Goal: Task Accomplishment & Management: Complete application form

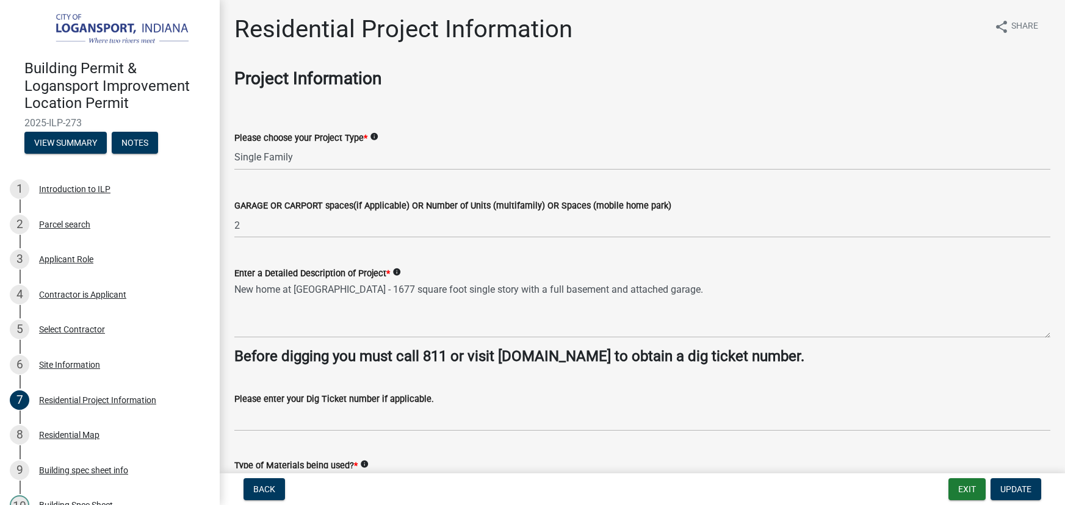
select select "fba3f0dd-e01e-4596-a91f-787287576a71"
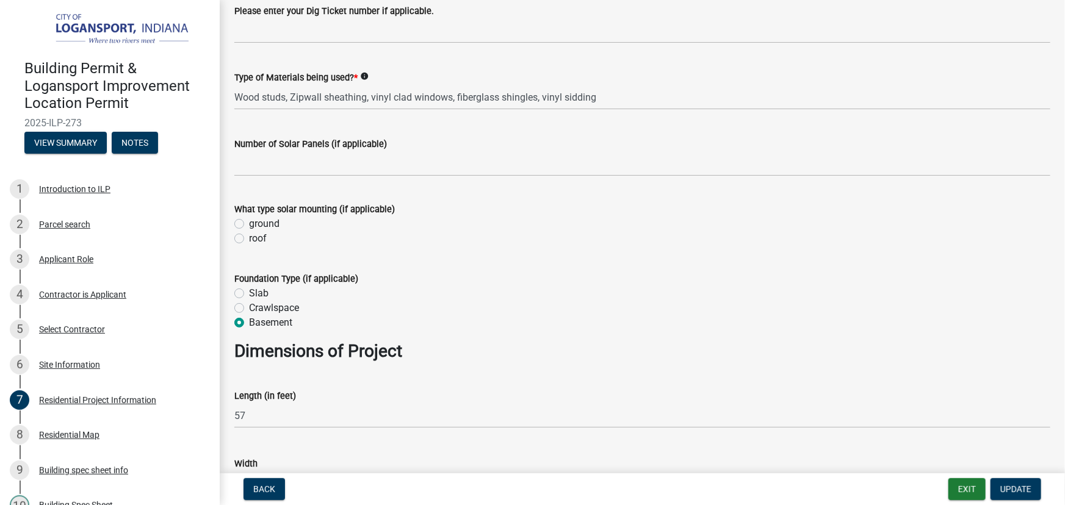
scroll to position [277, 0]
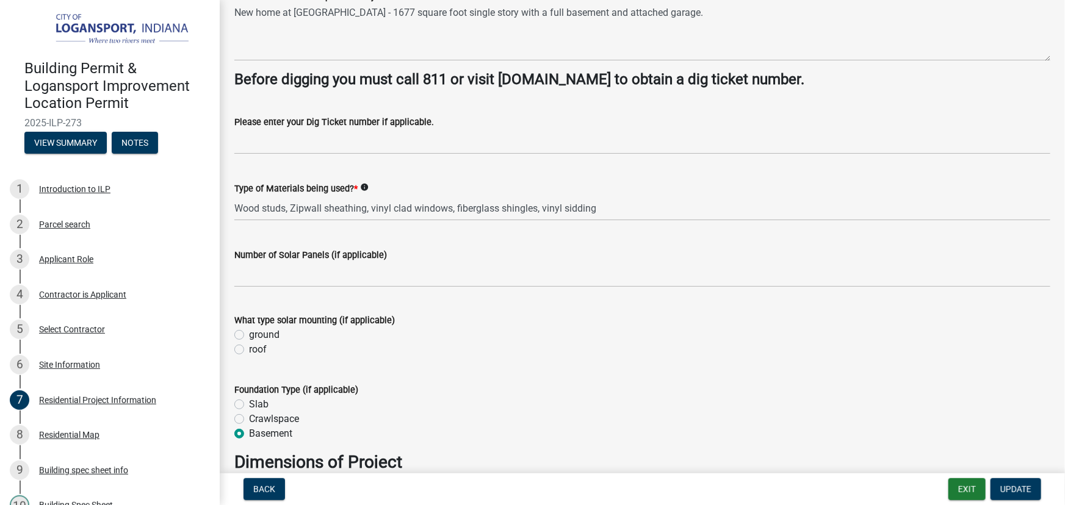
drag, startPoint x: 415, startPoint y: 273, endPoint x: 659, endPoint y: 255, distance: 244.9
click at [659, 255] on div "Number of Solar Panels (if applicable)" at bounding box center [642, 255] width 816 height 15
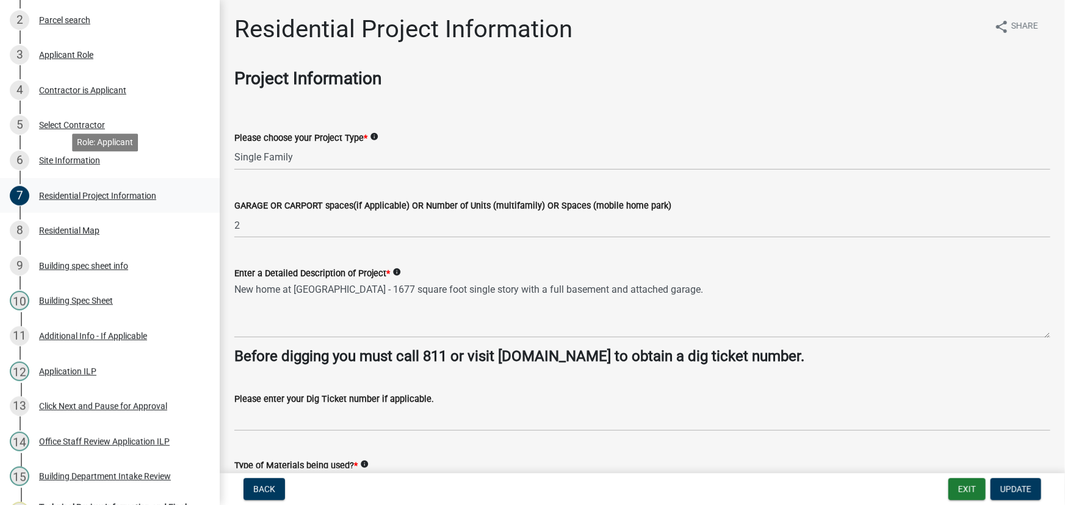
scroll to position [222, 0]
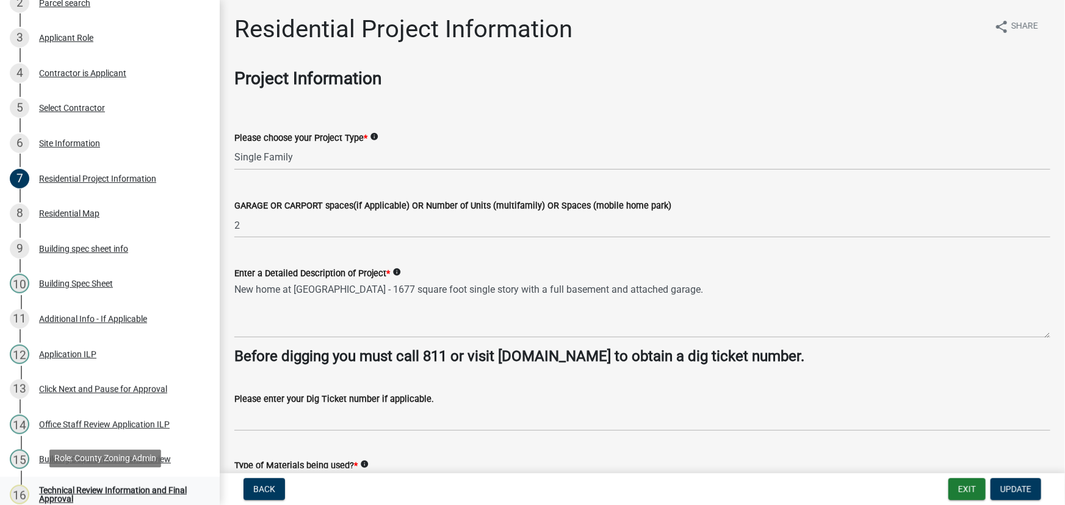
click at [82, 490] on div "Technical Review Information and Final Approval" at bounding box center [119, 495] width 161 height 17
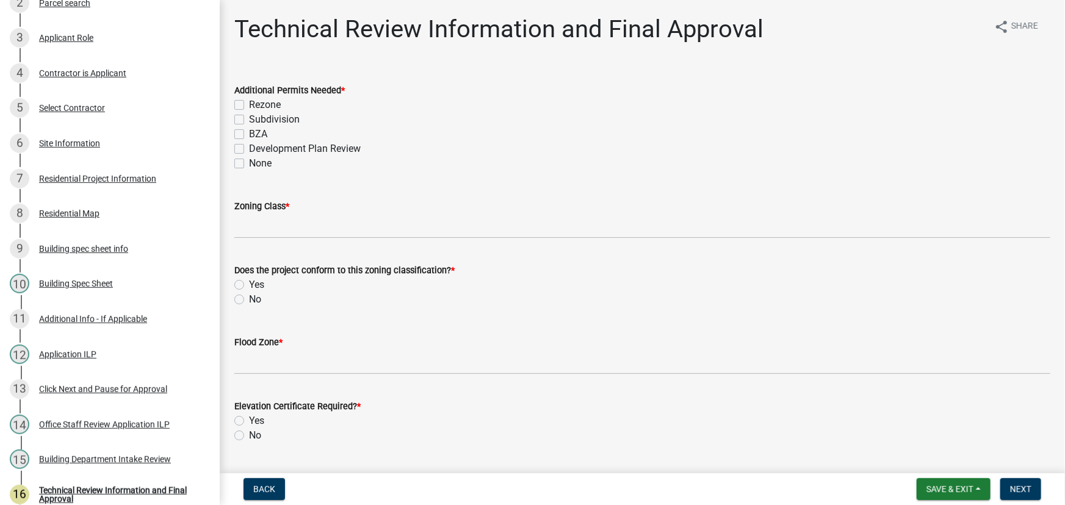
click at [249, 165] on label "None" at bounding box center [260, 163] width 23 height 15
click at [249, 164] on input "None" at bounding box center [253, 160] width 8 height 8
checkbox input "true"
checkbox input "false"
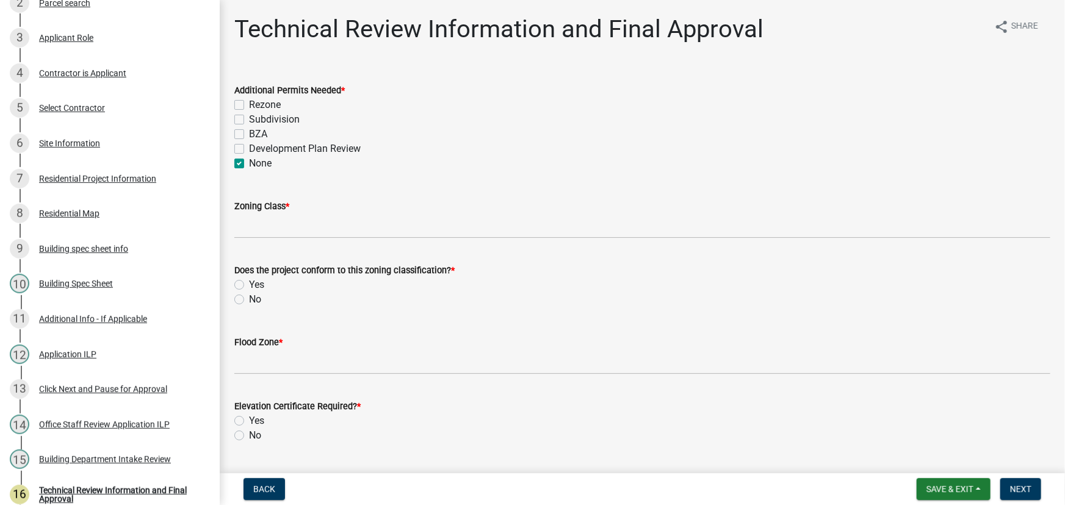
checkbox input "false"
checkbox input "true"
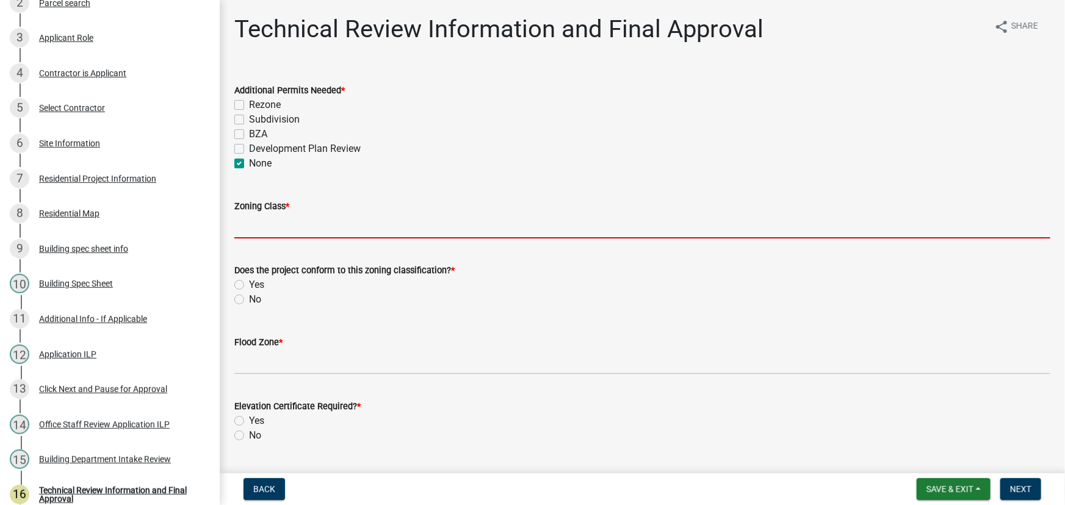
click at [275, 226] on input "Zoning Class *" at bounding box center [642, 226] width 816 height 25
type input "LV PUD"
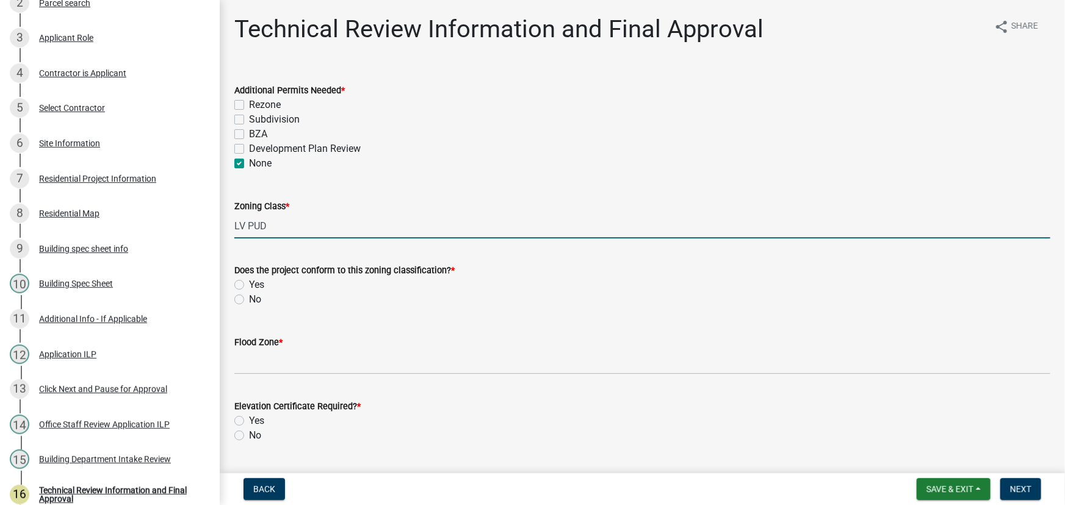
click at [249, 284] on label "Yes" at bounding box center [256, 285] width 15 height 15
click at [249, 284] on input "Yes" at bounding box center [253, 282] width 8 height 8
radio input "true"
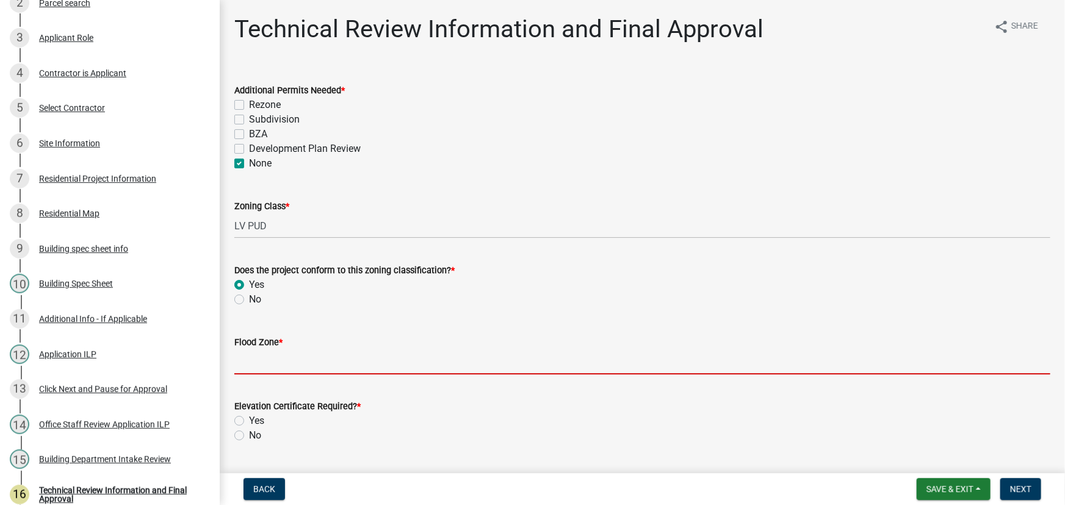
click at [267, 364] on input "Flood Zone *" at bounding box center [642, 362] width 816 height 25
type input "X"
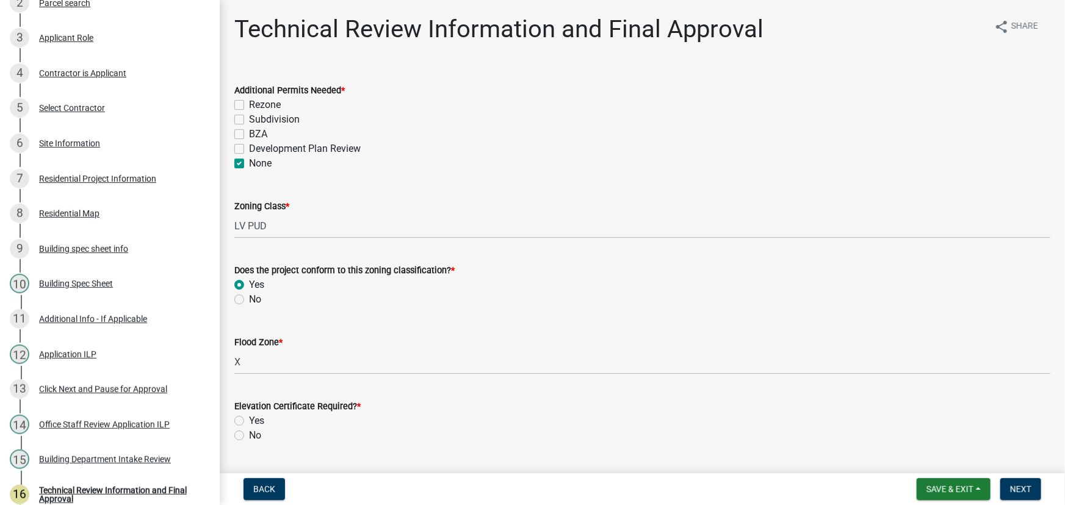
click at [249, 436] on label "No" at bounding box center [255, 436] width 12 height 15
click at [249, 436] on input "No" at bounding box center [253, 433] width 8 height 8
radio input "true"
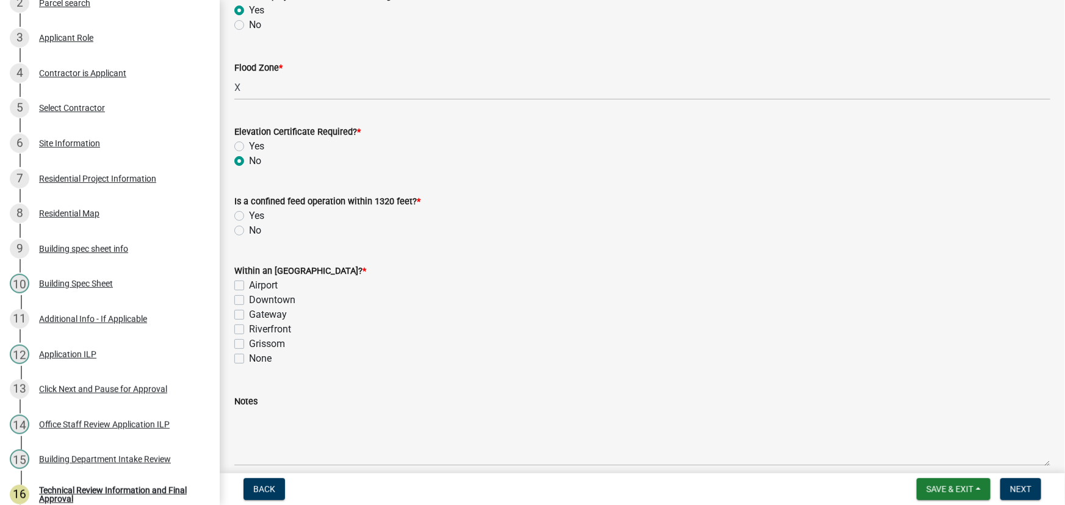
scroll to position [277, 0]
click at [249, 228] on label "No" at bounding box center [255, 228] width 12 height 15
click at [249, 228] on input "No" at bounding box center [253, 225] width 8 height 8
radio input "true"
click at [249, 357] on label "None" at bounding box center [260, 356] width 23 height 15
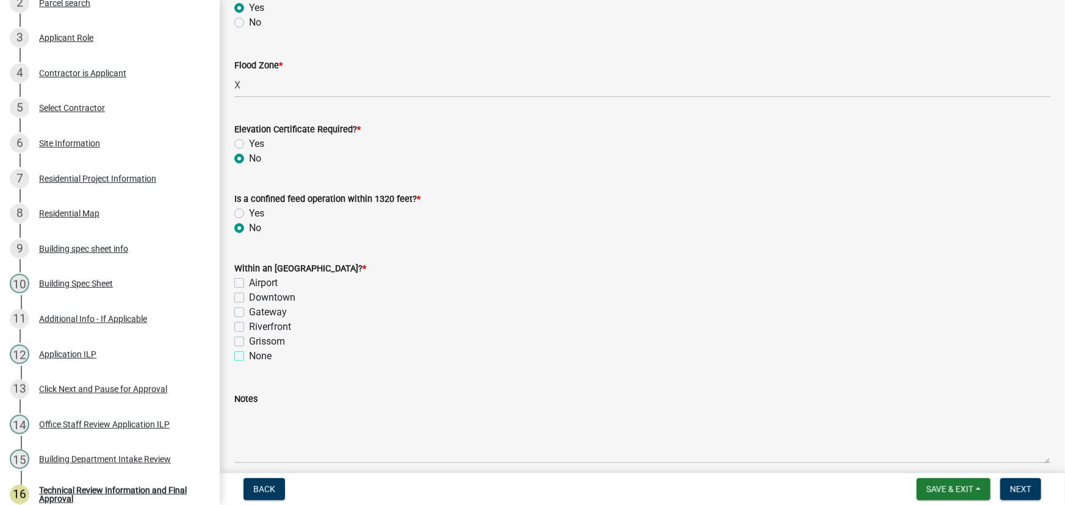
click at [249, 357] on input "None" at bounding box center [253, 353] width 8 height 8
checkbox input "true"
checkbox input "false"
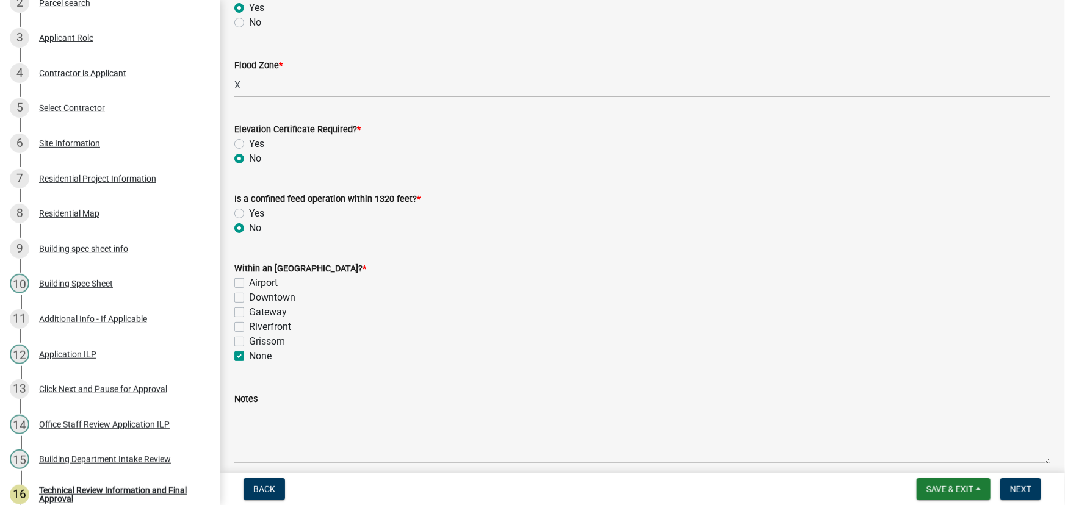
checkbox input "false"
checkbox input "true"
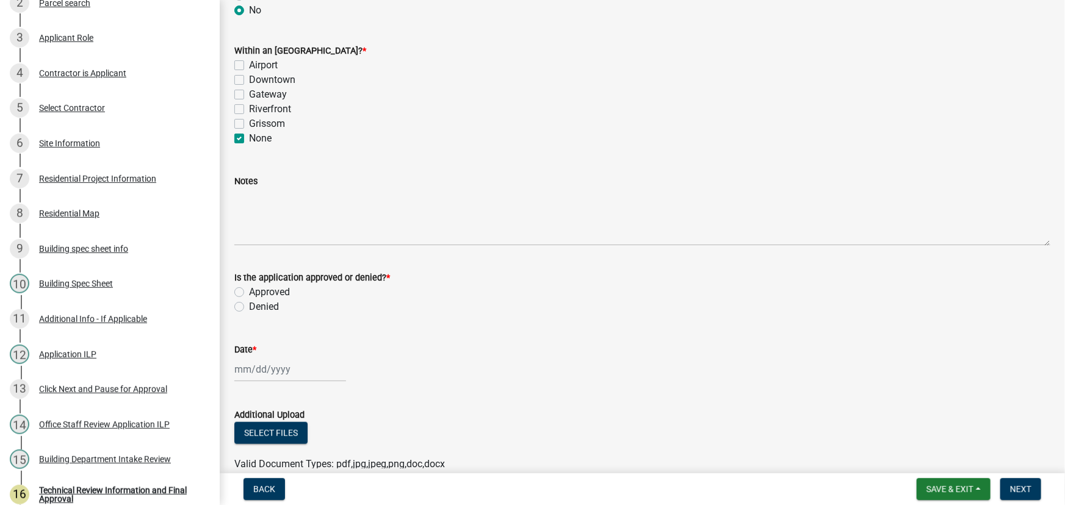
scroll to position [499, 0]
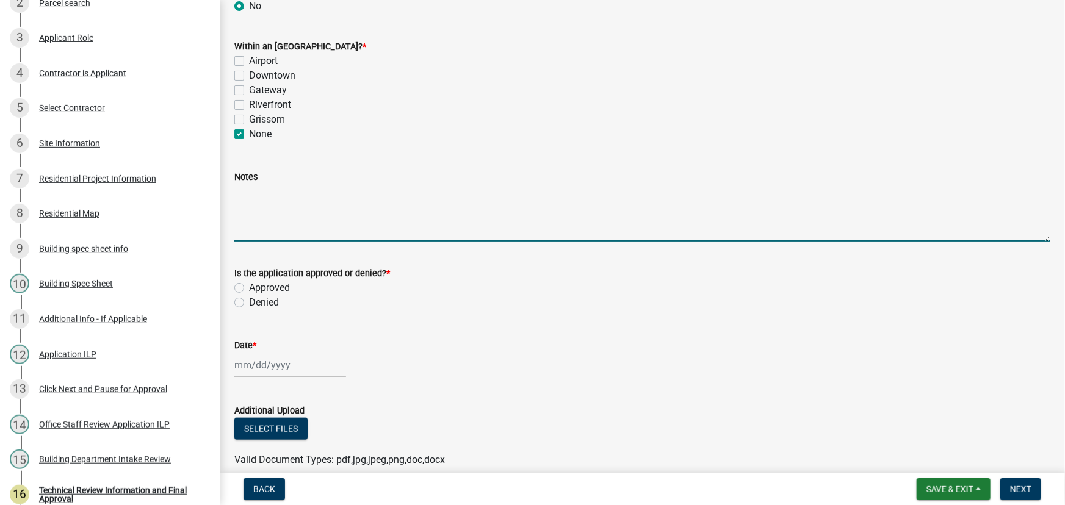
click at [240, 190] on textarea "Notes" at bounding box center [642, 212] width 816 height 57
type textarea "H"
type textarea "House colors shall be black, white Or neutral with 30% that can be an accent co…"
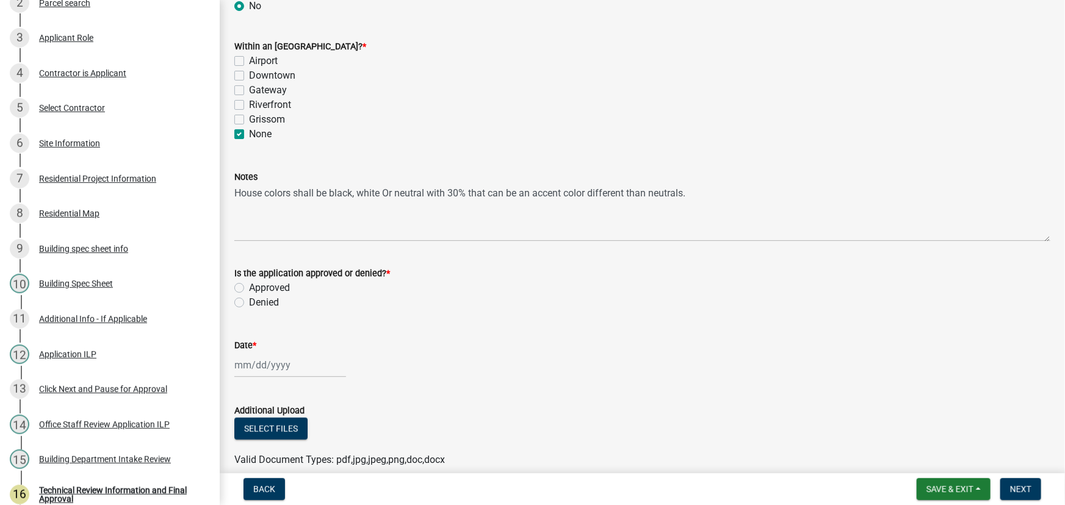
click at [249, 284] on label "Approved" at bounding box center [269, 288] width 41 height 15
click at [249, 284] on input "Approved" at bounding box center [253, 285] width 8 height 8
radio input "true"
click at [255, 367] on div at bounding box center [290, 365] width 112 height 25
select select "8"
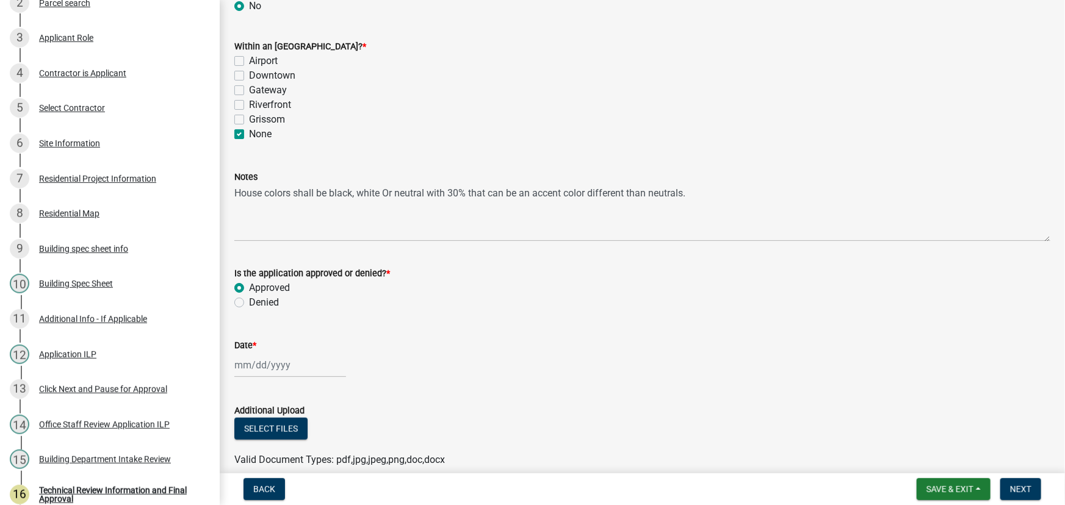
select select "2025"
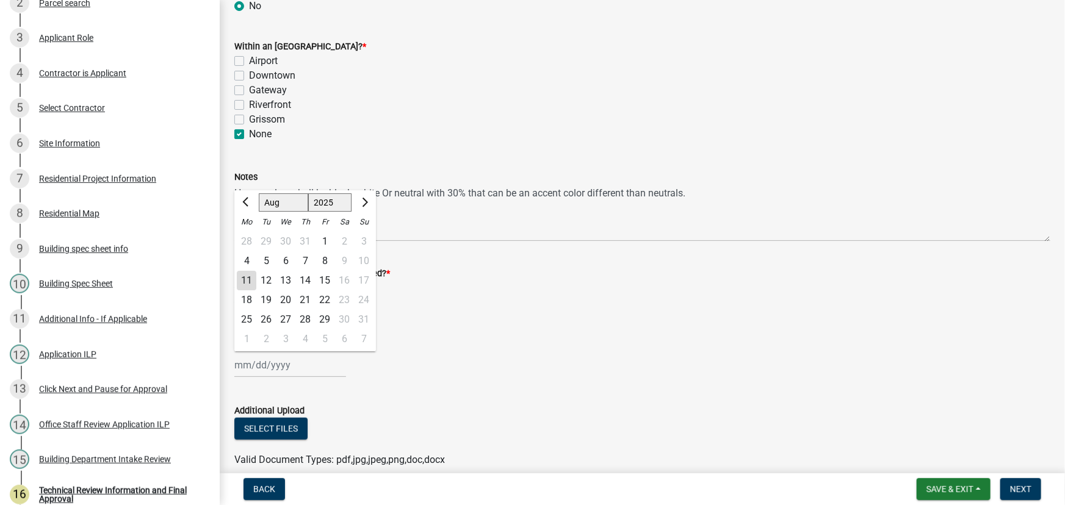
click at [247, 280] on div "11" at bounding box center [247, 281] width 20 height 20
type input "[DATE]"
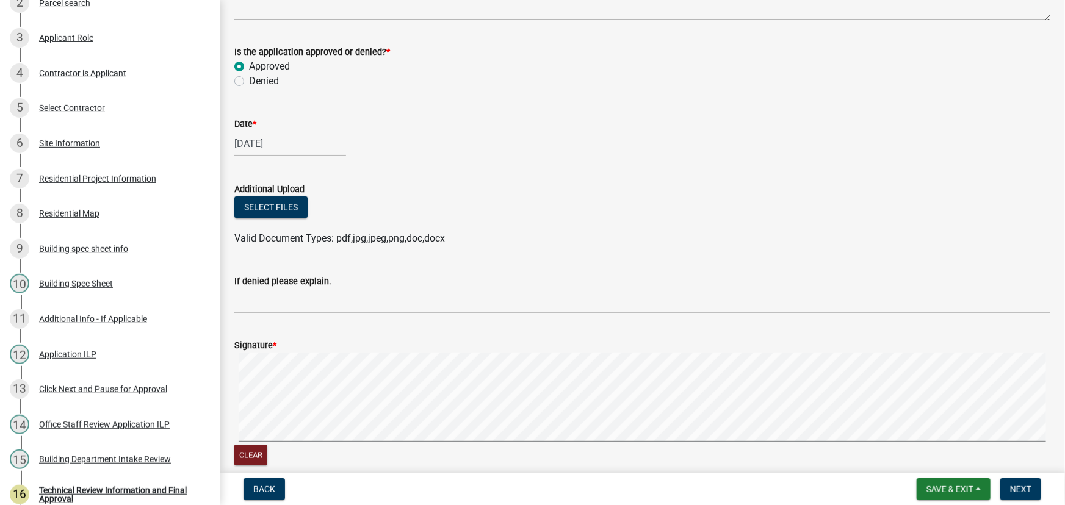
scroll to position [877, 0]
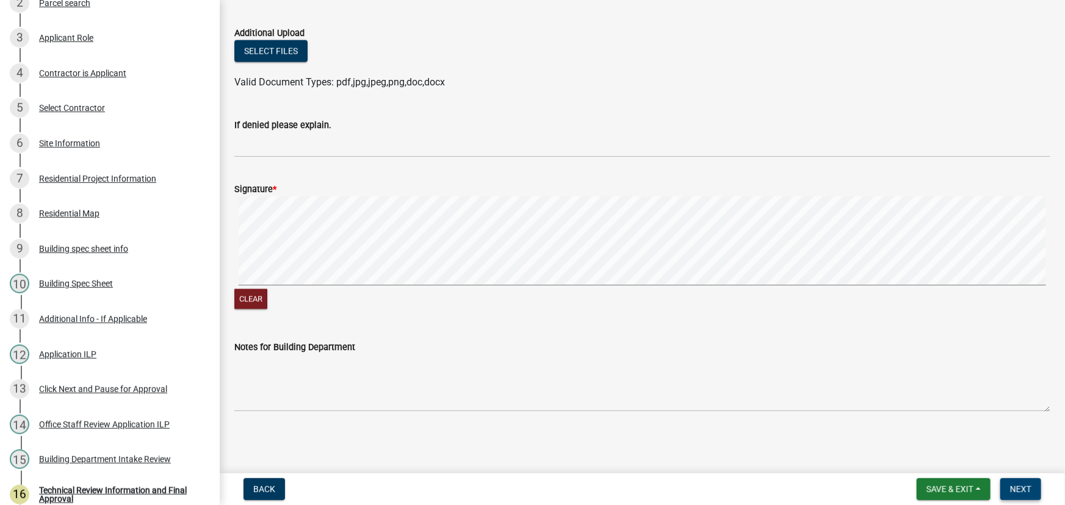
click at [1013, 488] on span "Next" at bounding box center [1020, 490] width 21 height 10
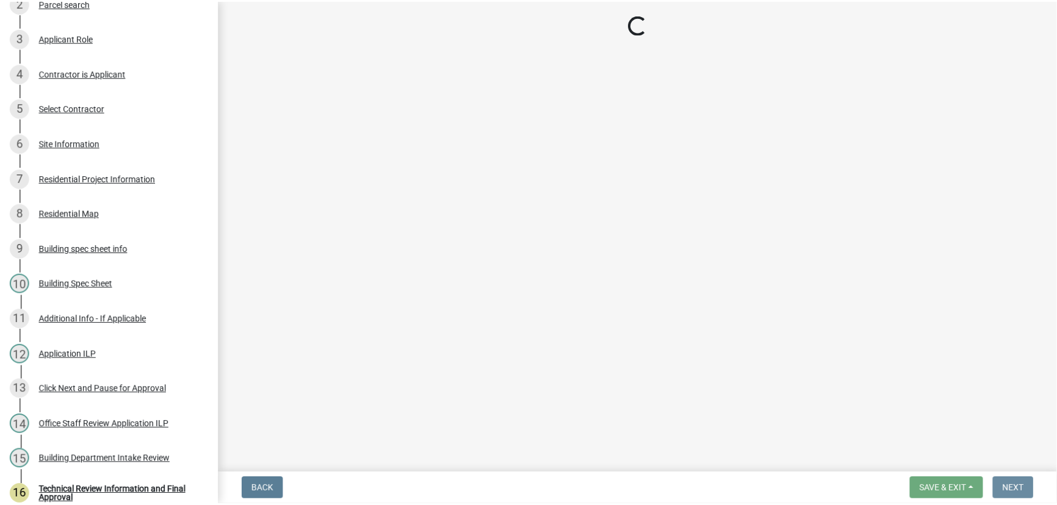
scroll to position [0, 0]
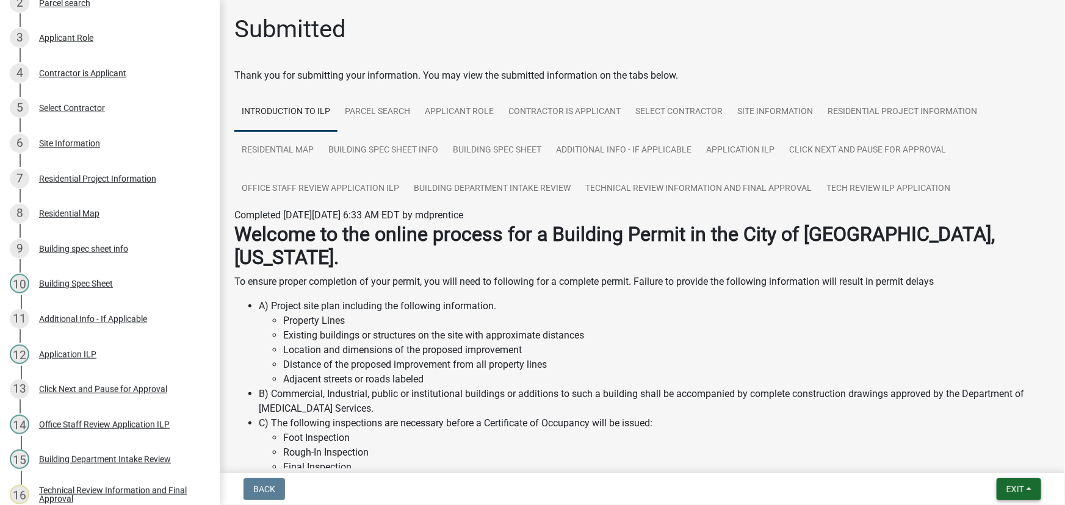
click at [1035, 488] on button "Exit" at bounding box center [1019, 490] width 45 height 22
click at [999, 458] on button "Save & Exit" at bounding box center [993, 457] width 98 height 29
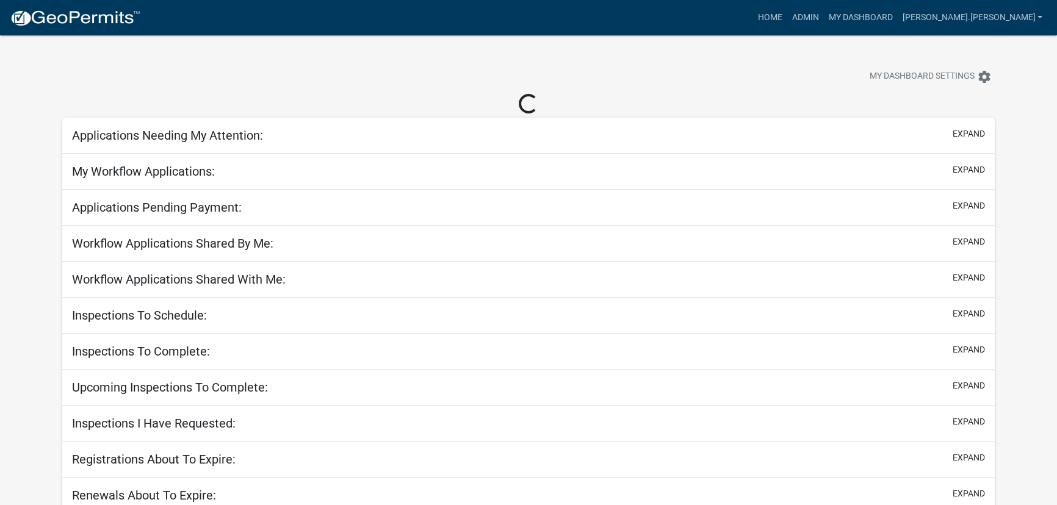
select select "3: 100"
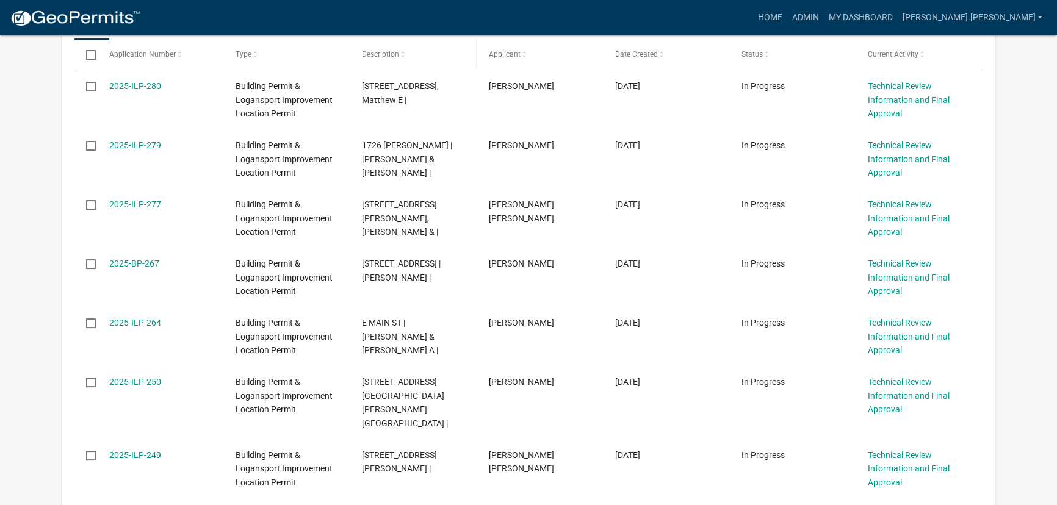
scroll to position [277, 0]
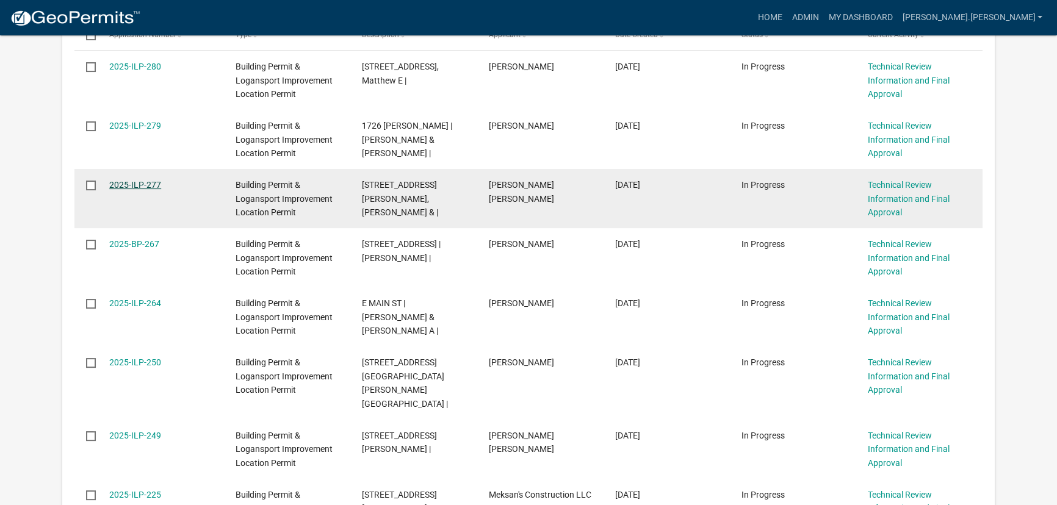
click at [138, 184] on link "2025-ILP-277" at bounding box center [135, 185] width 52 height 10
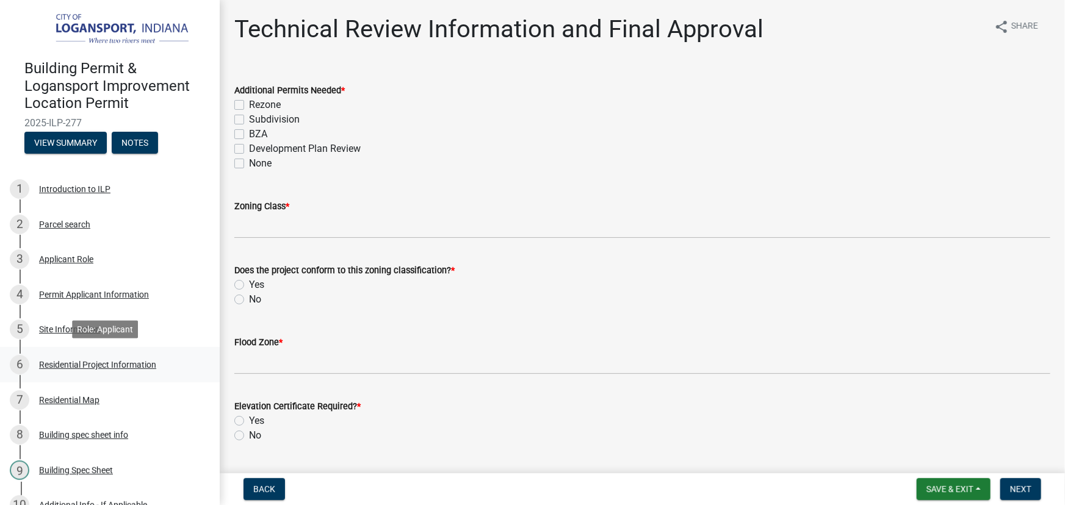
click at [81, 361] on div "Residential Project Information" at bounding box center [97, 365] width 117 height 9
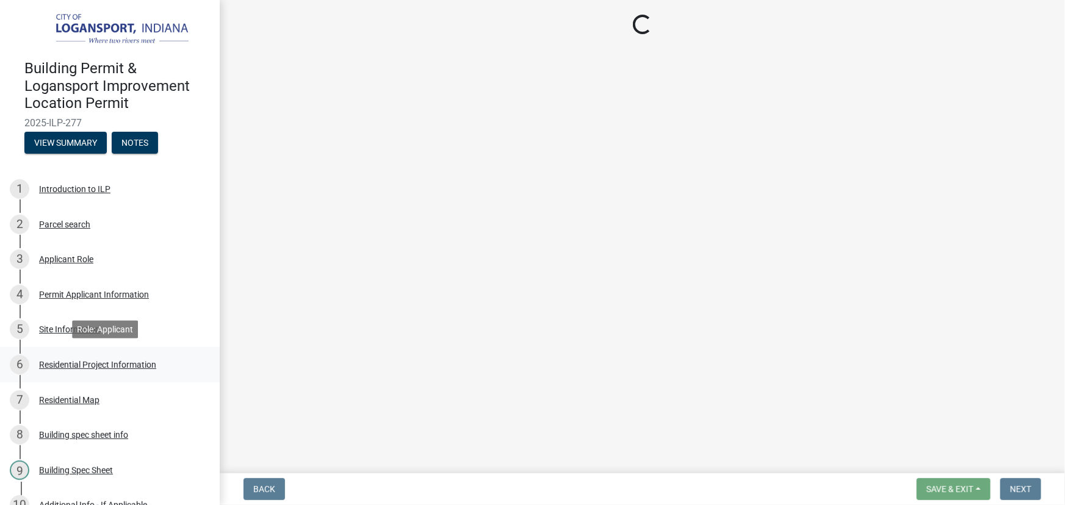
select select "b8a7655a-e911-4aac-a321-69e5bfba2fef"
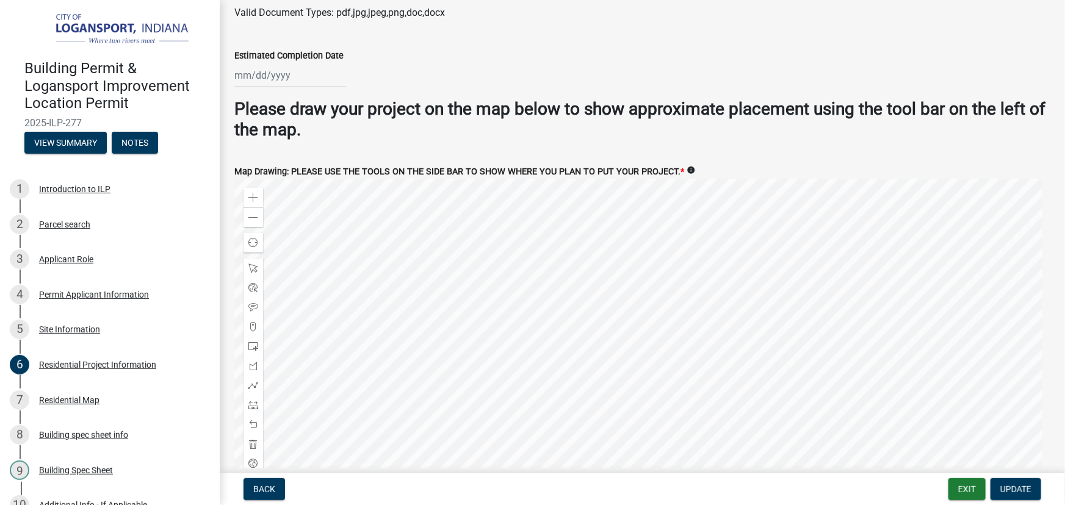
scroll to position [2275, 0]
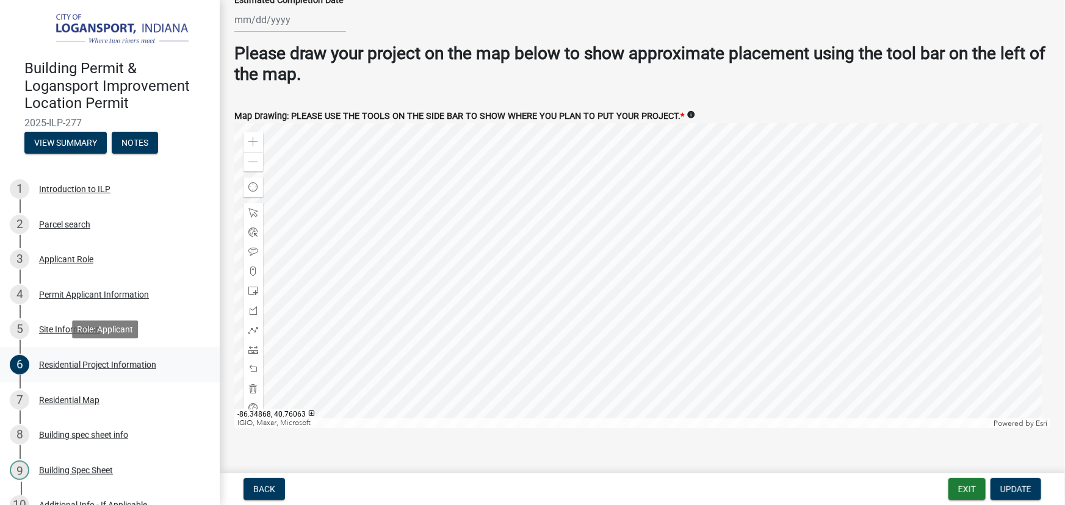
click at [103, 361] on div "Residential Project Information" at bounding box center [97, 365] width 117 height 9
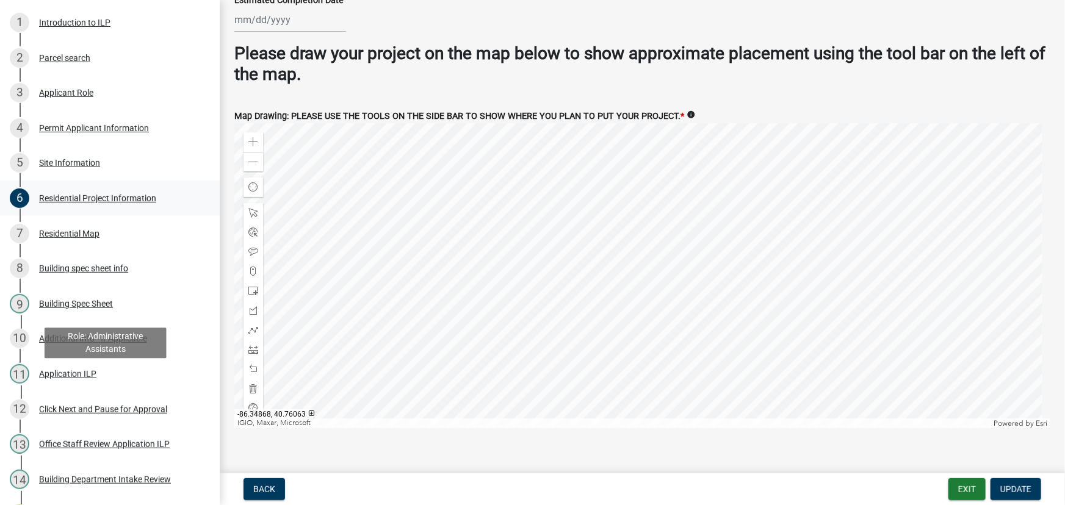
scroll to position [333, 0]
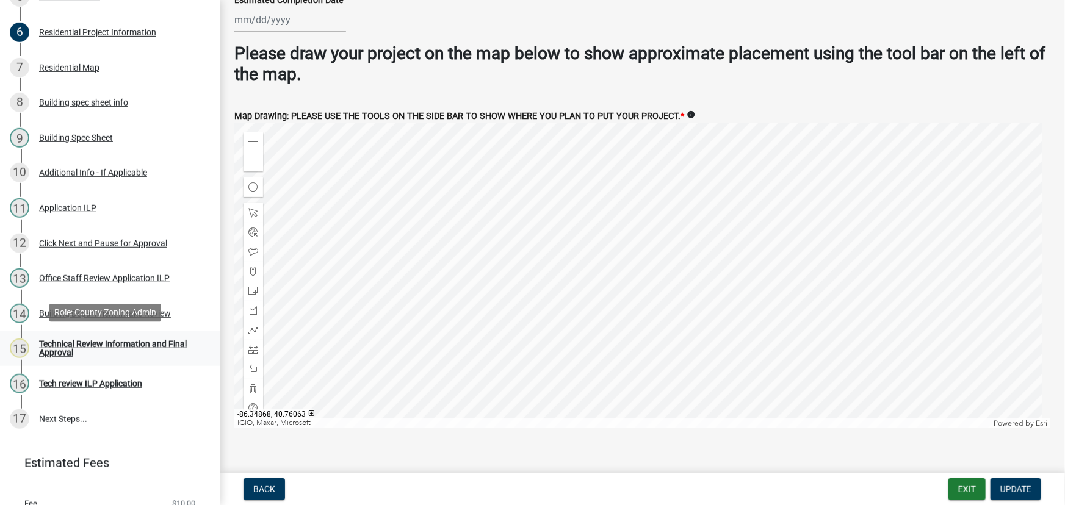
click at [89, 343] on div "Technical Review Information and Final Approval" at bounding box center [119, 348] width 161 height 17
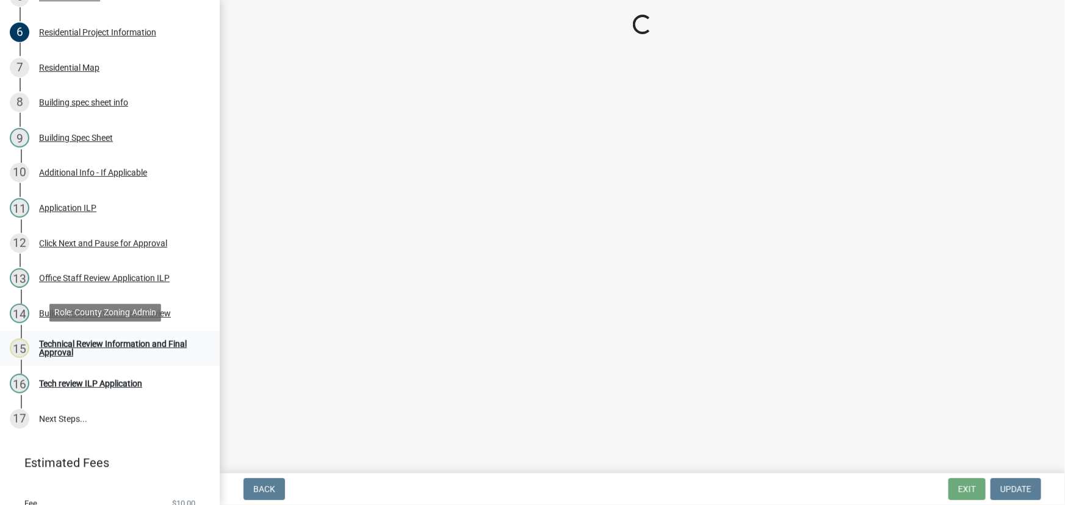
scroll to position [0, 0]
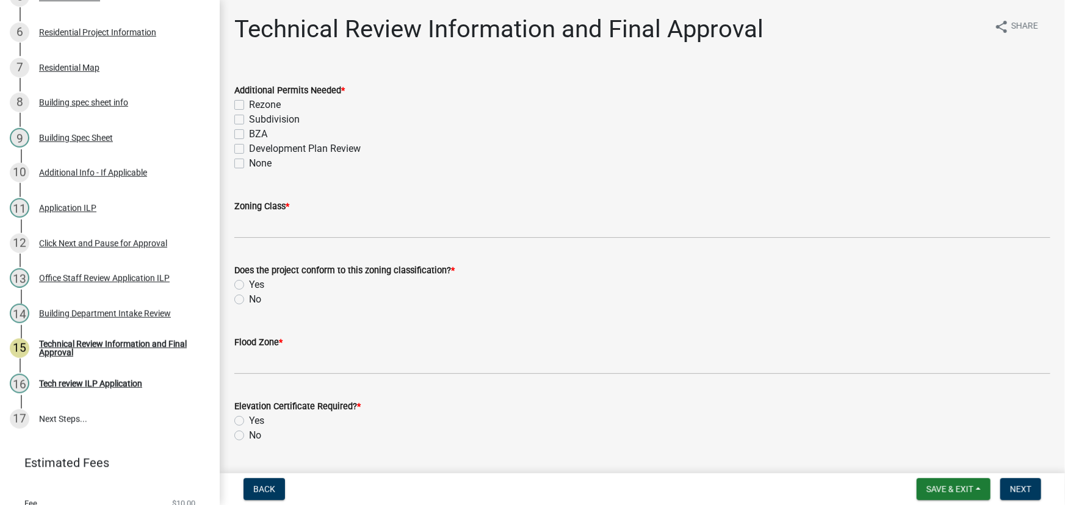
click at [249, 162] on label "None" at bounding box center [260, 163] width 23 height 15
click at [249, 162] on input "None" at bounding box center [253, 160] width 8 height 8
checkbox input "true"
checkbox input "false"
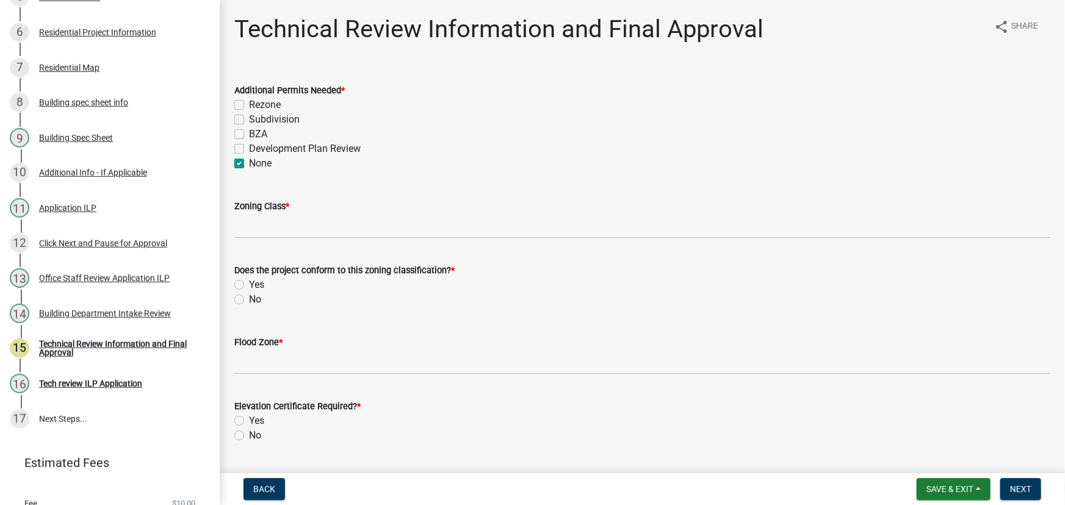
checkbox input "false"
checkbox input "true"
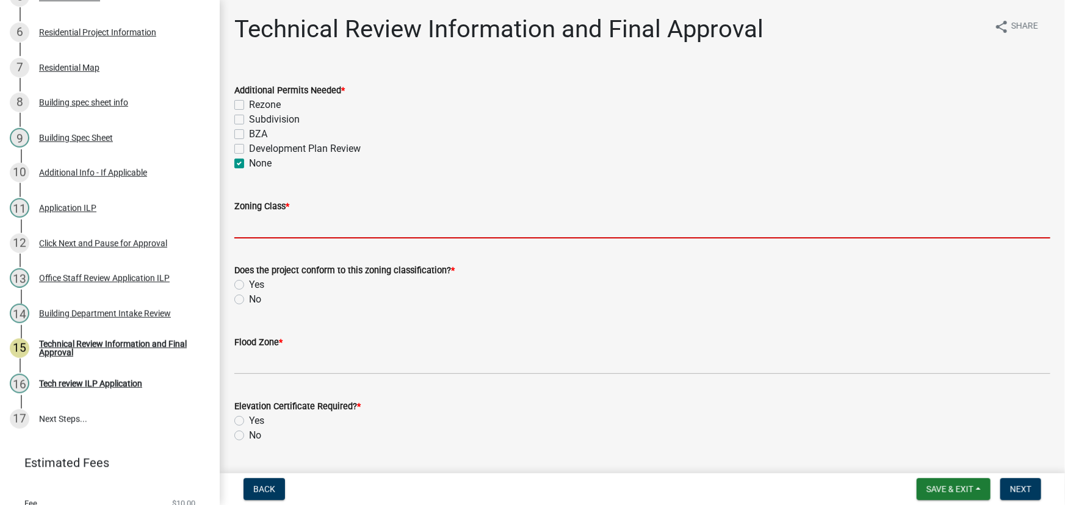
click at [258, 225] on input "Zoning Class *" at bounding box center [642, 226] width 816 height 25
type input "R3"
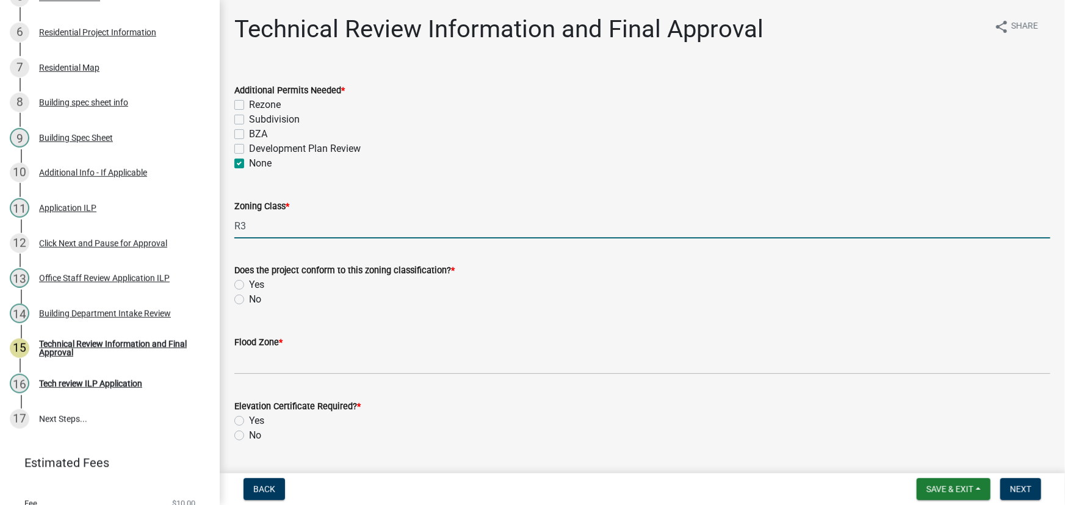
click at [249, 284] on label "Yes" at bounding box center [256, 285] width 15 height 15
click at [249, 284] on input "Yes" at bounding box center [253, 282] width 8 height 8
radio input "true"
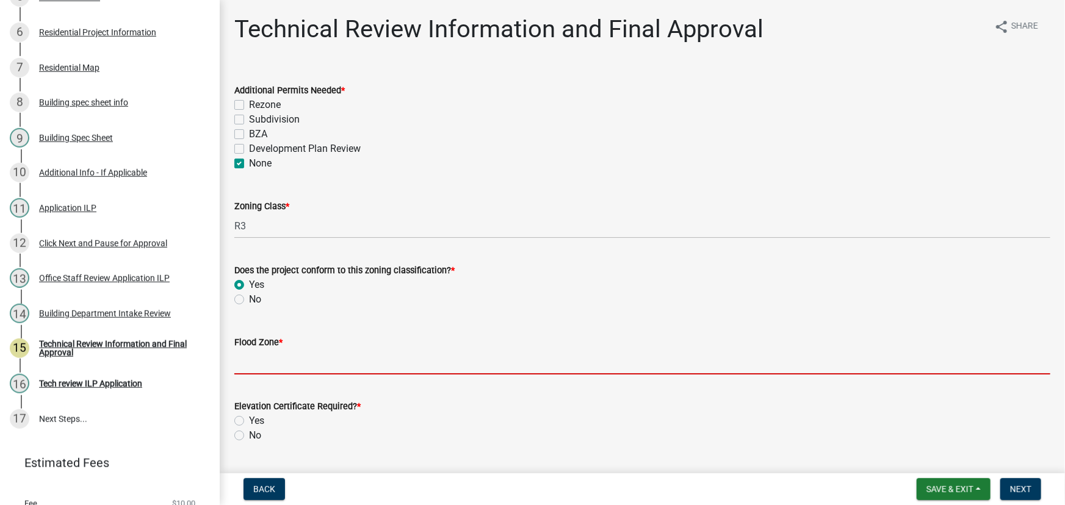
click at [252, 360] on input "Flood Zone *" at bounding box center [642, 362] width 816 height 25
type input "X"
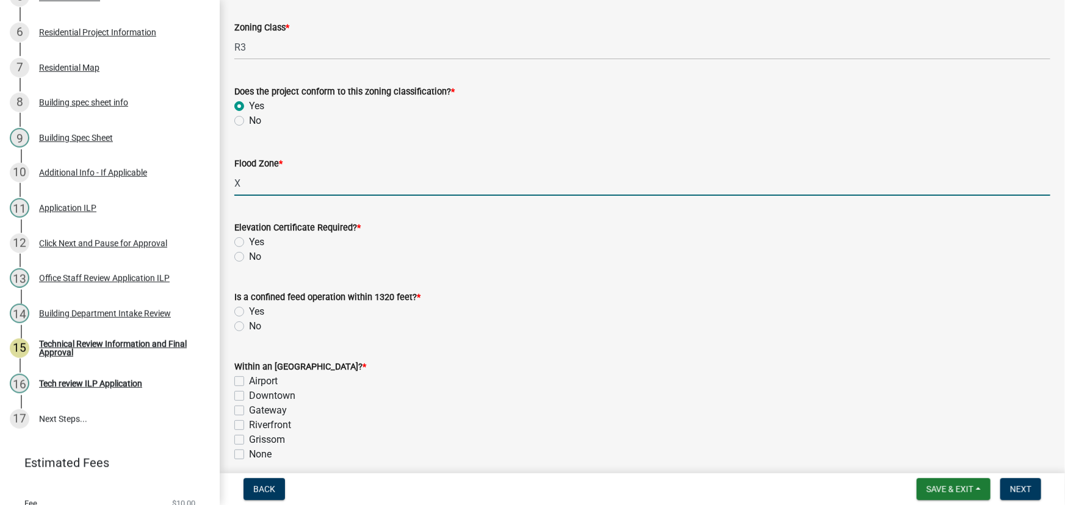
scroll to position [222, 0]
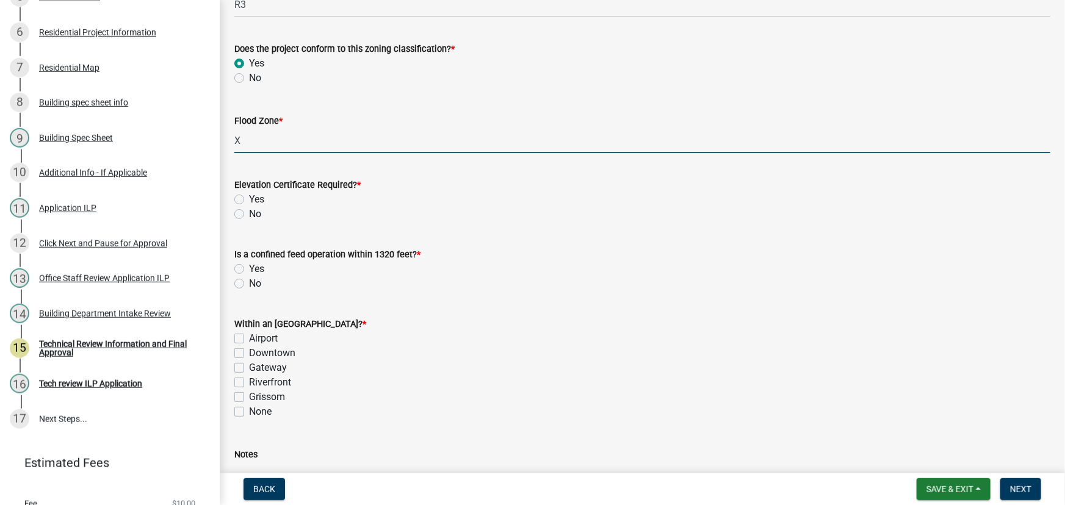
click at [249, 213] on label "No" at bounding box center [255, 214] width 12 height 15
click at [249, 213] on input "No" at bounding box center [253, 211] width 8 height 8
radio input "true"
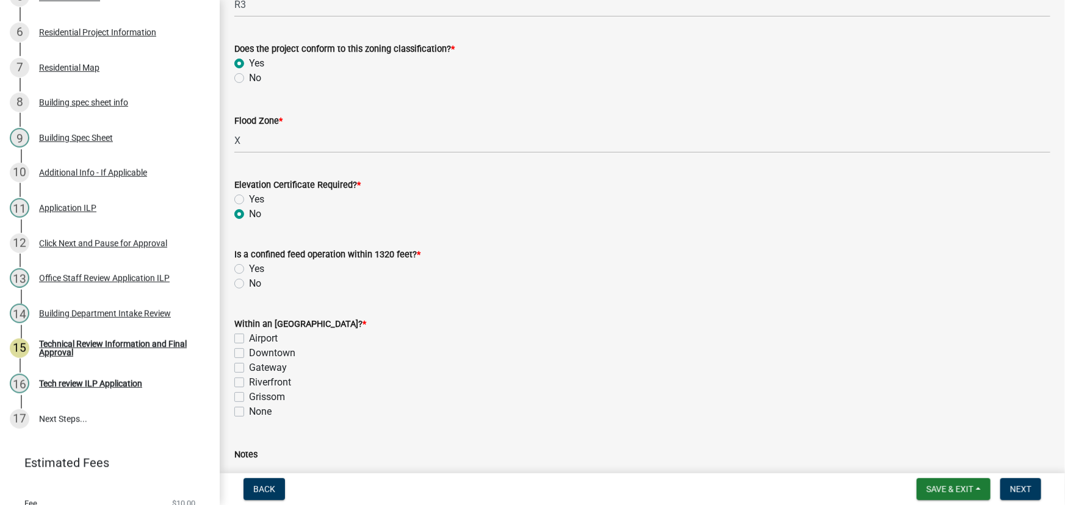
click at [249, 284] on label "No" at bounding box center [255, 284] width 12 height 15
click at [249, 284] on input "No" at bounding box center [253, 281] width 8 height 8
radio input "true"
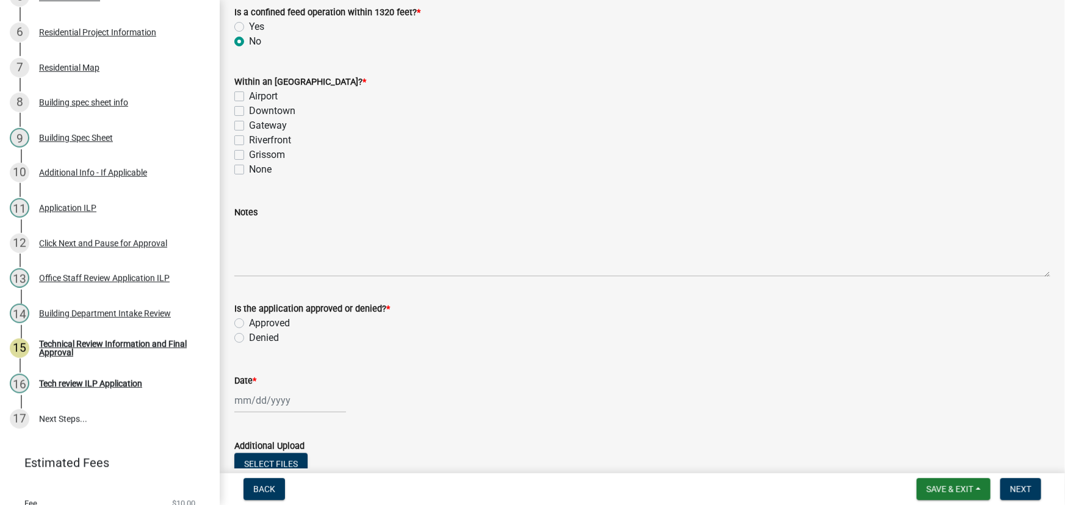
scroll to position [499, 0]
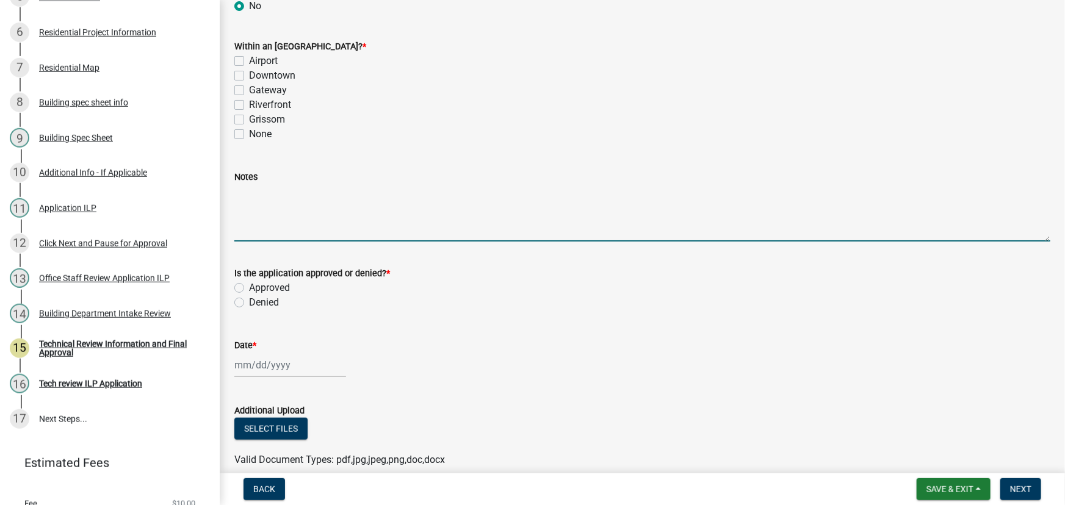
click at [250, 196] on textarea "Notes" at bounding box center [642, 212] width 816 height 57
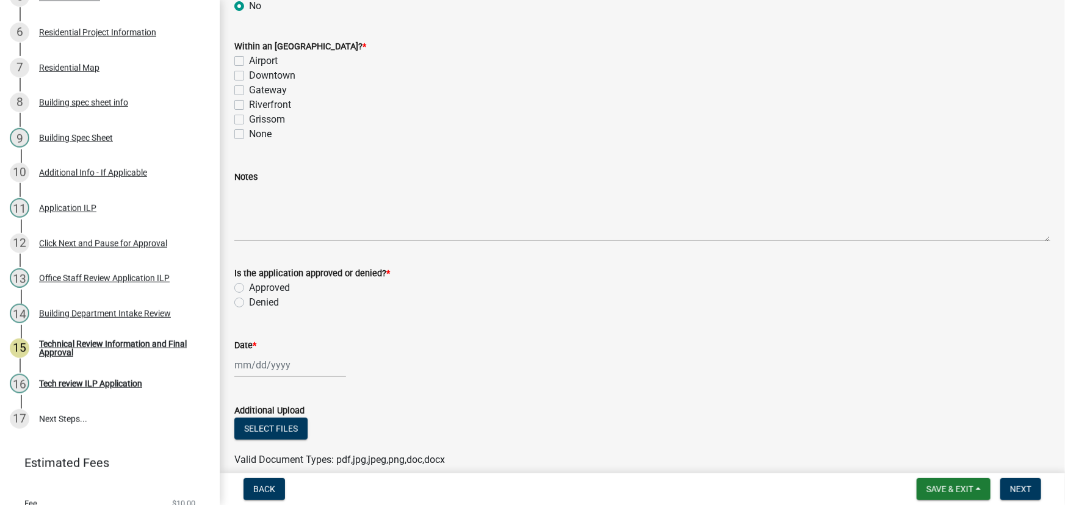
click at [249, 134] on label "None" at bounding box center [260, 134] width 23 height 15
click at [249, 134] on input "None" at bounding box center [253, 131] width 8 height 8
checkbox input "true"
checkbox input "false"
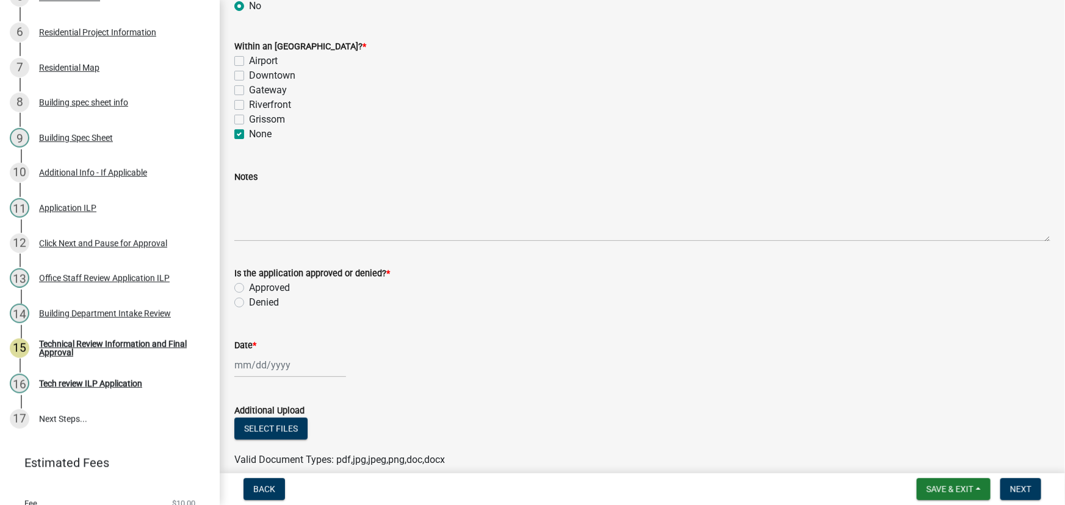
checkbox input "false"
checkbox input "true"
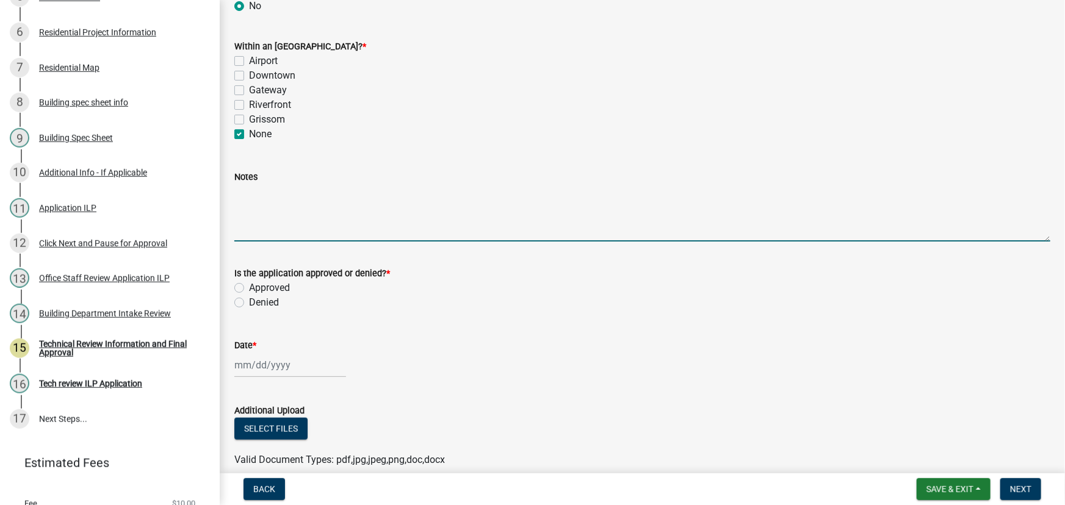
click at [280, 200] on textarea "Notes" at bounding box center [642, 212] width 816 height 57
type textarea "Fence must be completely on own property. Fence shall be constructed so that th…"
click at [244, 286] on div "Approved" at bounding box center [642, 288] width 816 height 15
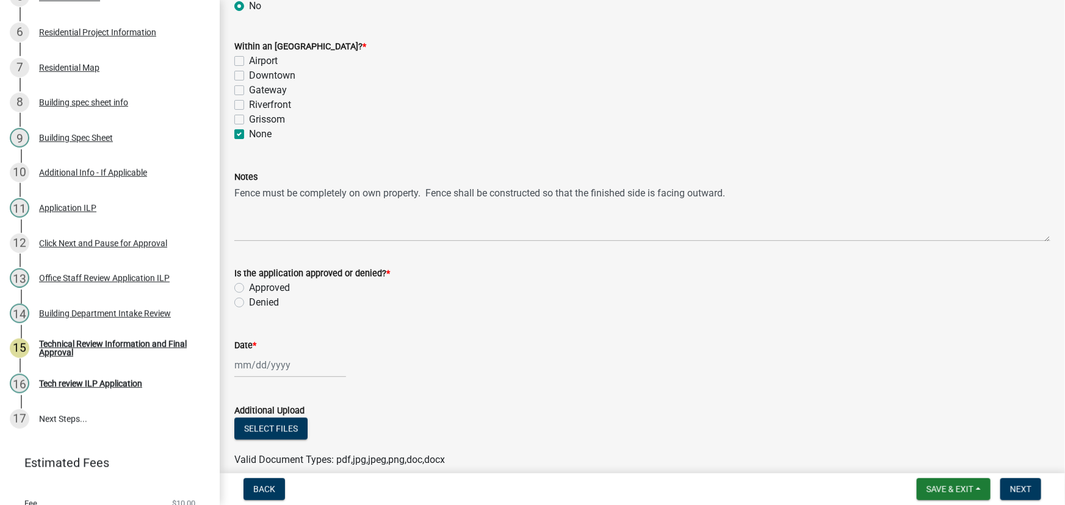
click at [249, 287] on label "Approved" at bounding box center [269, 288] width 41 height 15
click at [249, 287] on input "Approved" at bounding box center [253, 285] width 8 height 8
radio input "true"
click at [258, 368] on div at bounding box center [290, 365] width 112 height 25
select select "8"
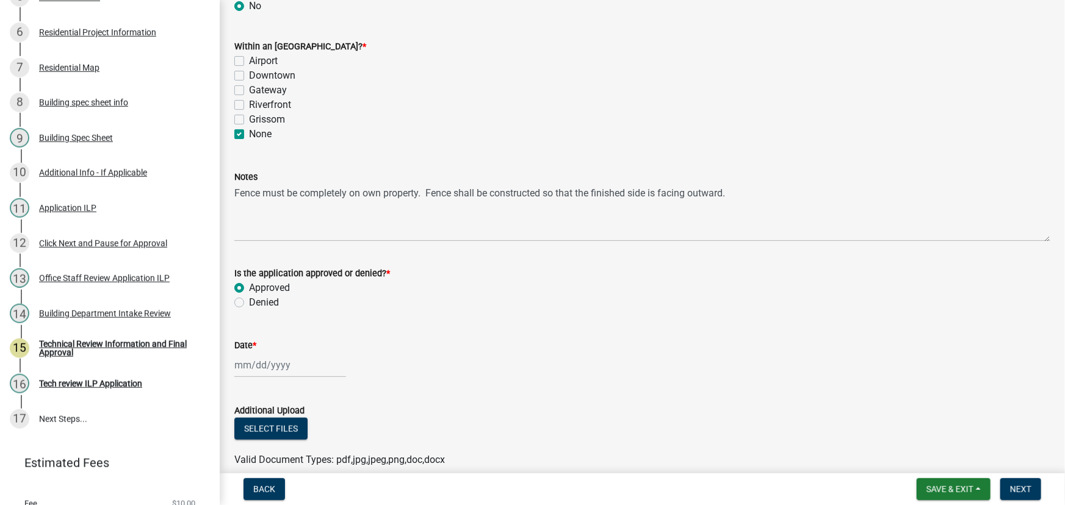
select select "2025"
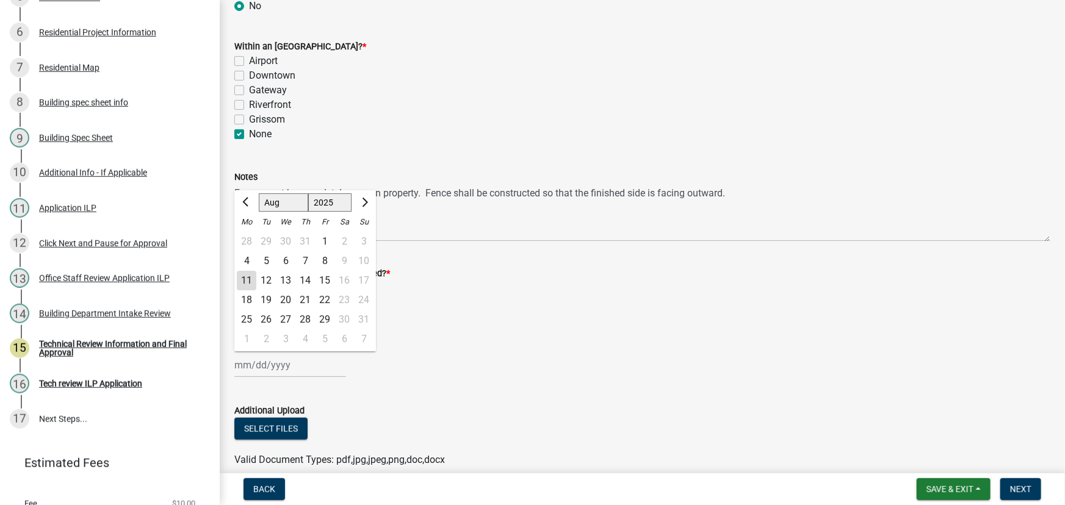
click at [244, 278] on div "11" at bounding box center [247, 281] width 20 height 20
type input "[DATE]"
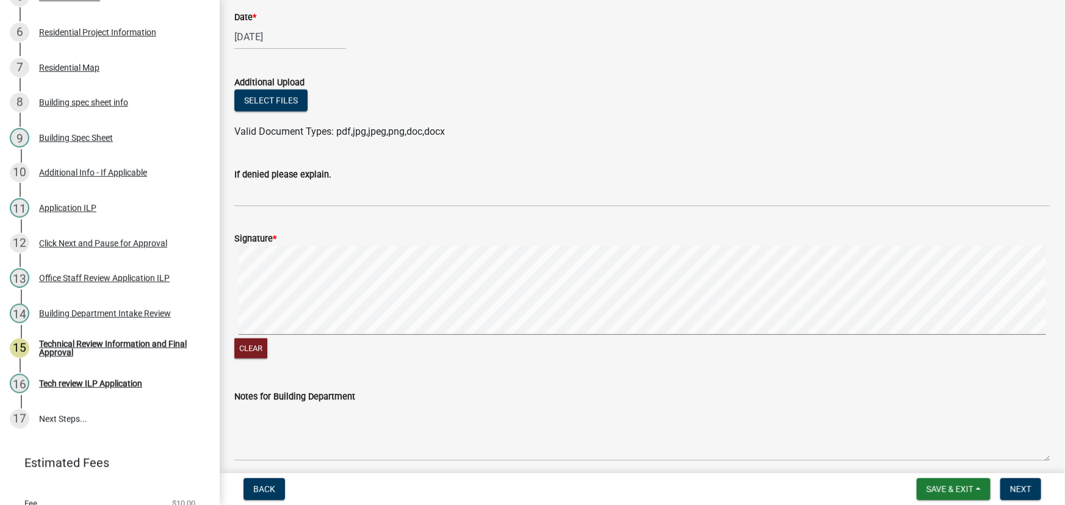
scroll to position [832, 0]
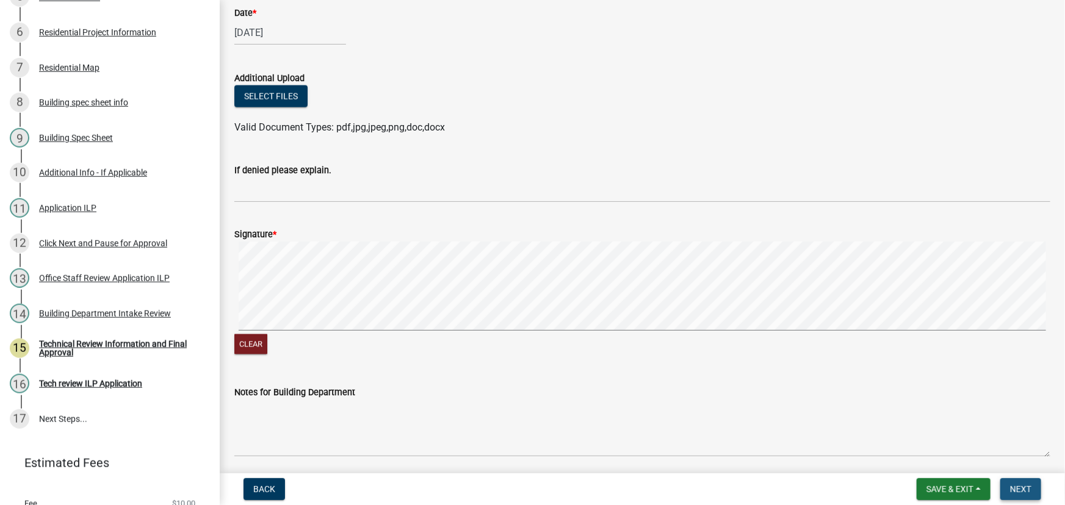
click at [1007, 480] on button "Next" at bounding box center [1021, 490] width 41 height 22
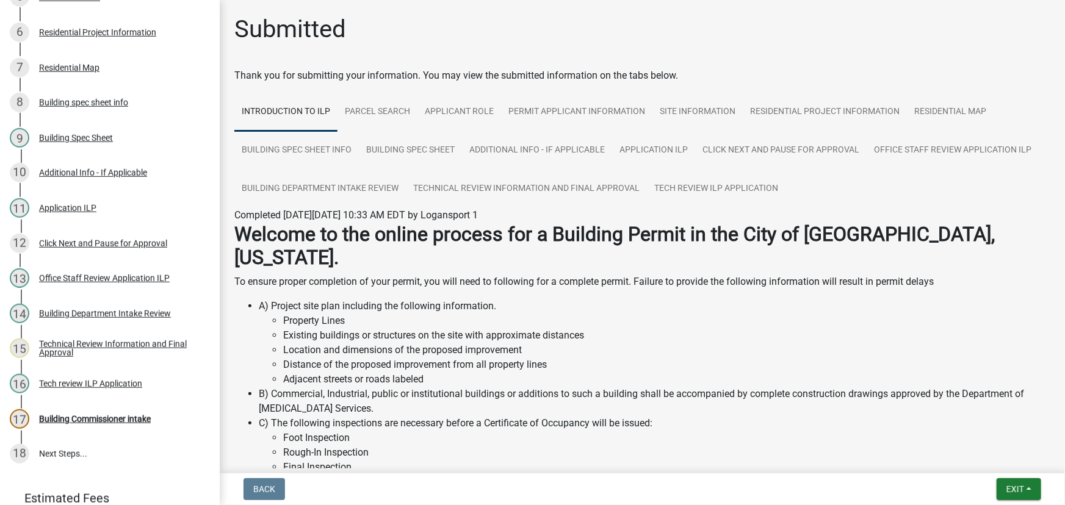
scroll to position [368, 0]
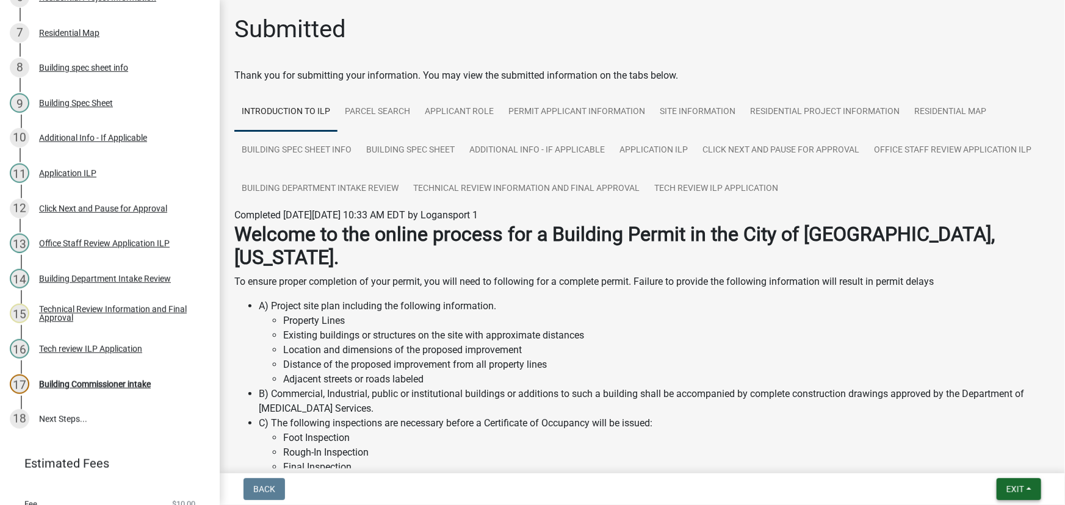
click at [1030, 488] on button "Exit" at bounding box center [1019, 490] width 45 height 22
click at [995, 458] on button "Save & Exit" at bounding box center [993, 457] width 98 height 29
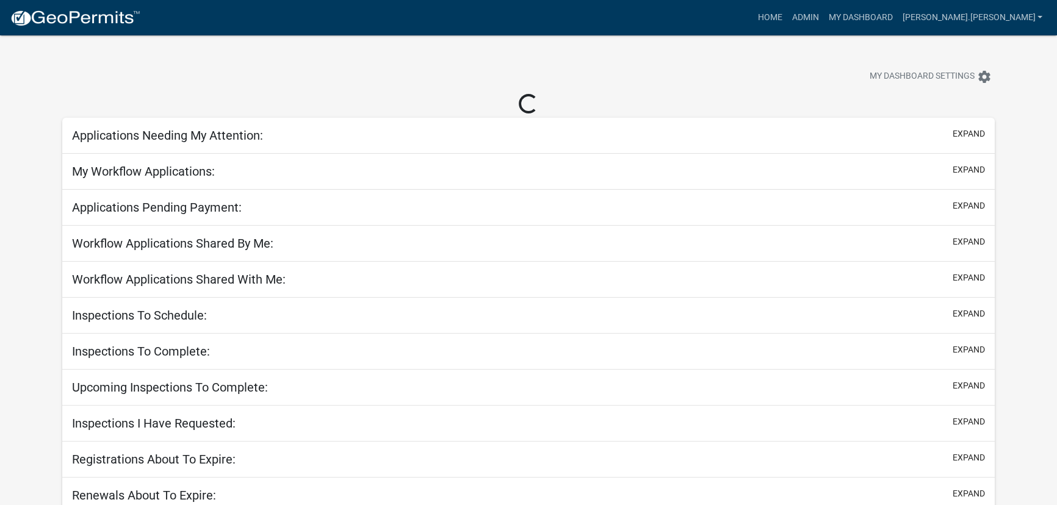
select select "3: 100"
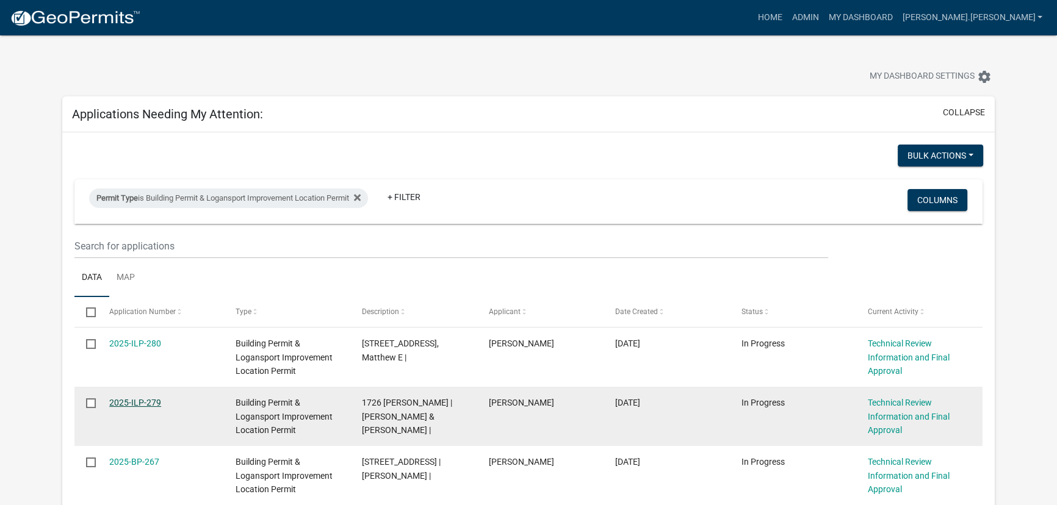
click at [128, 399] on link "2025-ILP-279" at bounding box center [135, 403] width 52 height 10
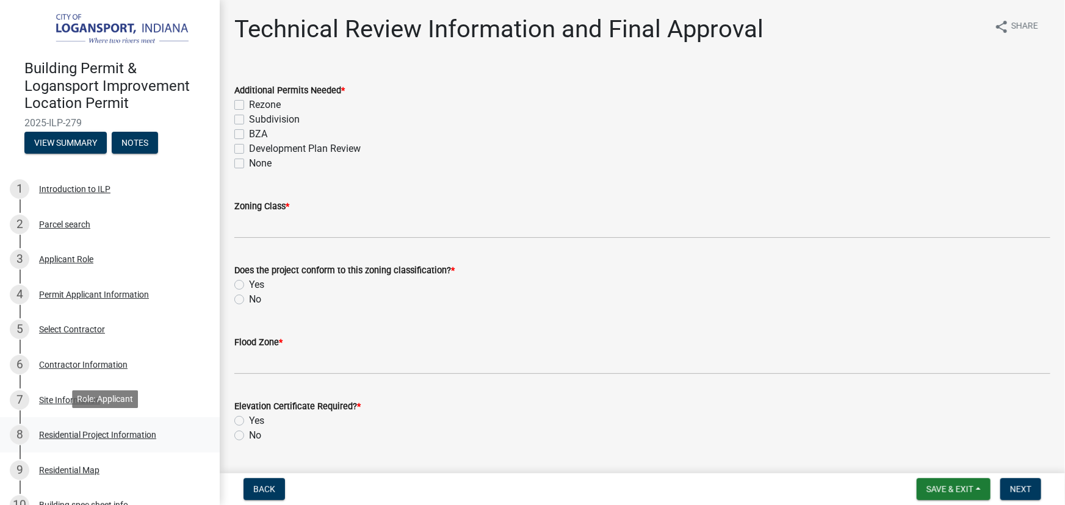
click at [113, 432] on div "Residential Project Information" at bounding box center [97, 435] width 117 height 9
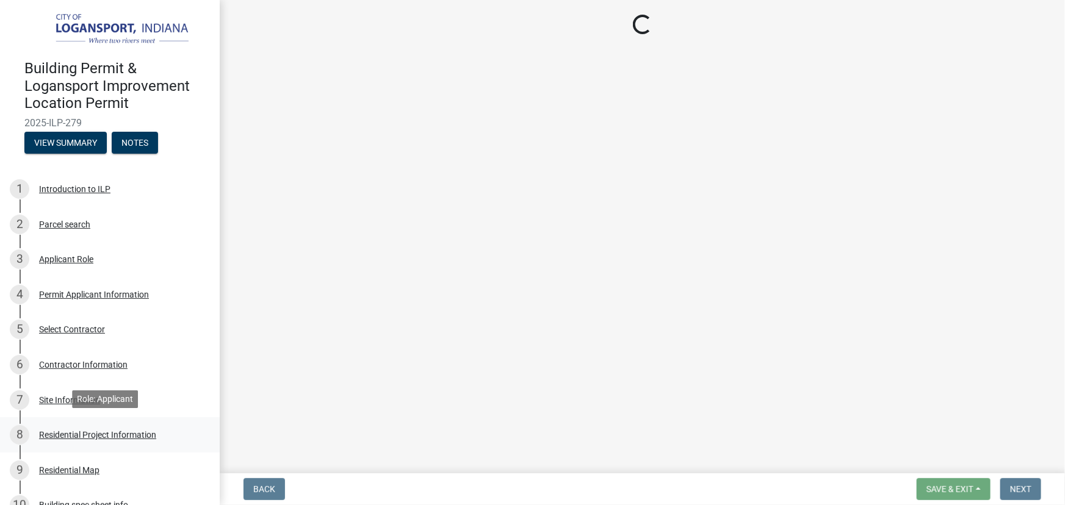
select select "379f7339-6ec9-4c1f-82ba-971c465cc0e0"
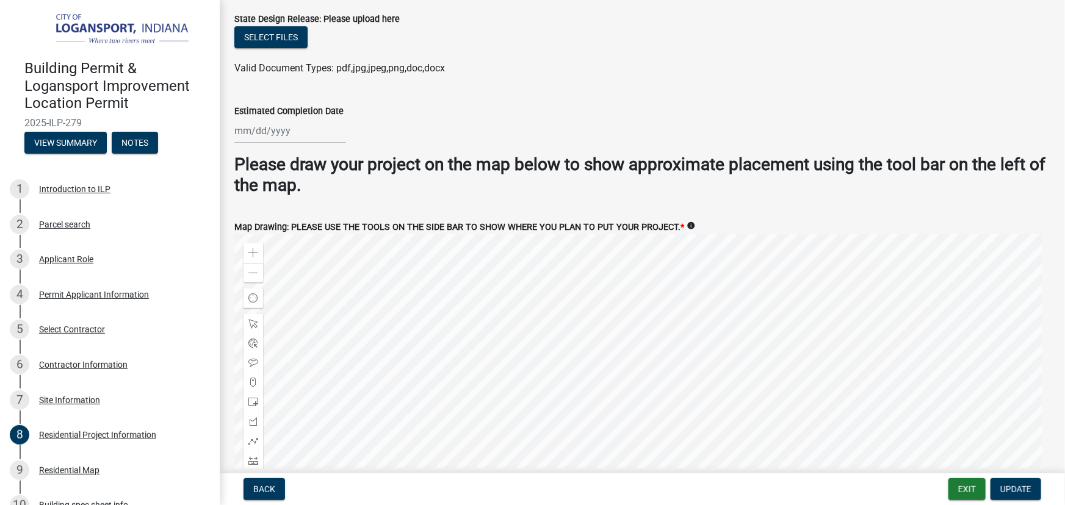
scroll to position [2289, 0]
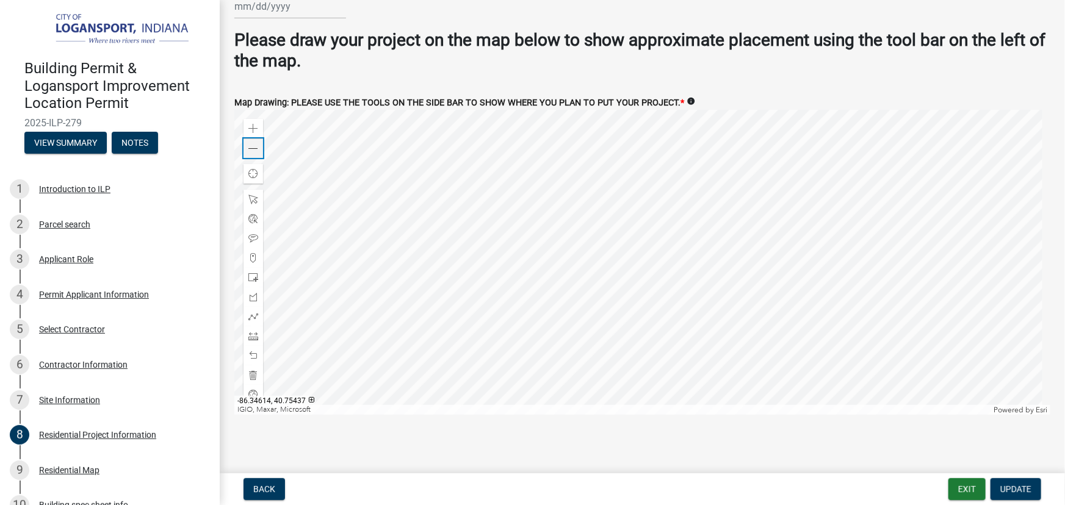
click at [256, 144] on span at bounding box center [253, 149] width 10 height 10
click at [526, 203] on div at bounding box center [642, 262] width 816 height 305
click at [557, 319] on div at bounding box center [642, 262] width 816 height 305
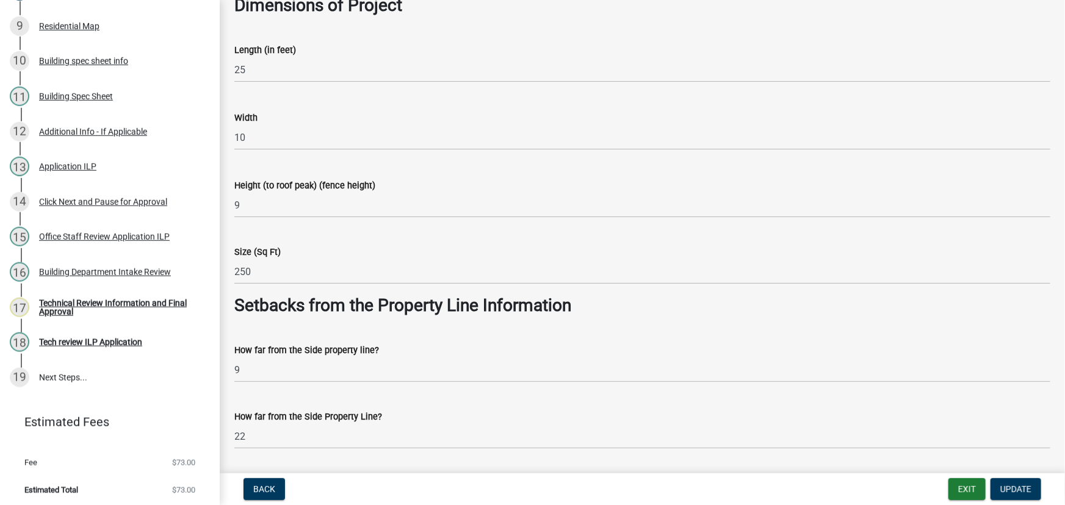
scroll to position [446, 0]
click at [69, 301] on div "Technical Review Information and Final Approval" at bounding box center [119, 306] width 161 height 17
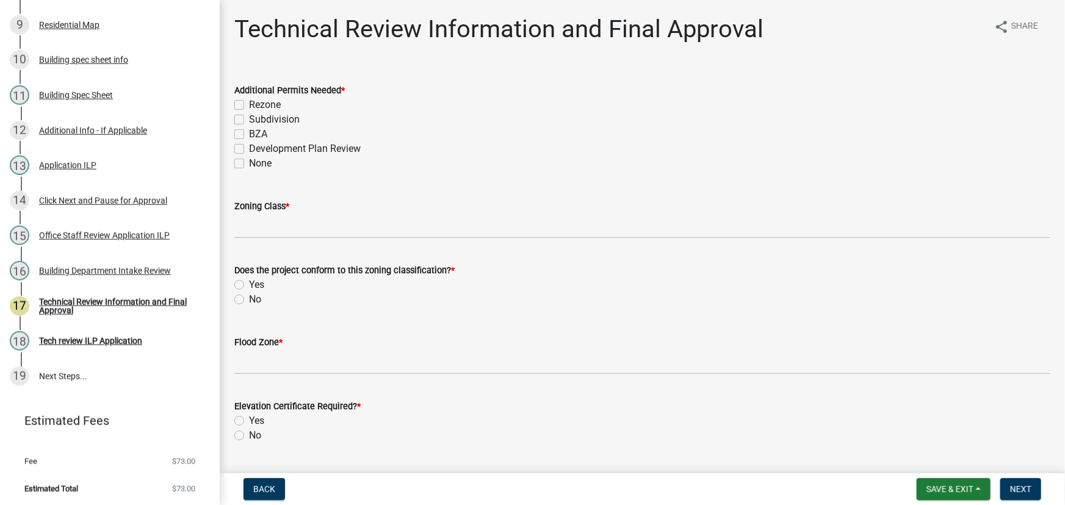
click at [249, 162] on label "None" at bounding box center [260, 163] width 23 height 15
click at [249, 162] on input "None" at bounding box center [253, 160] width 8 height 8
checkbox input "true"
checkbox input "false"
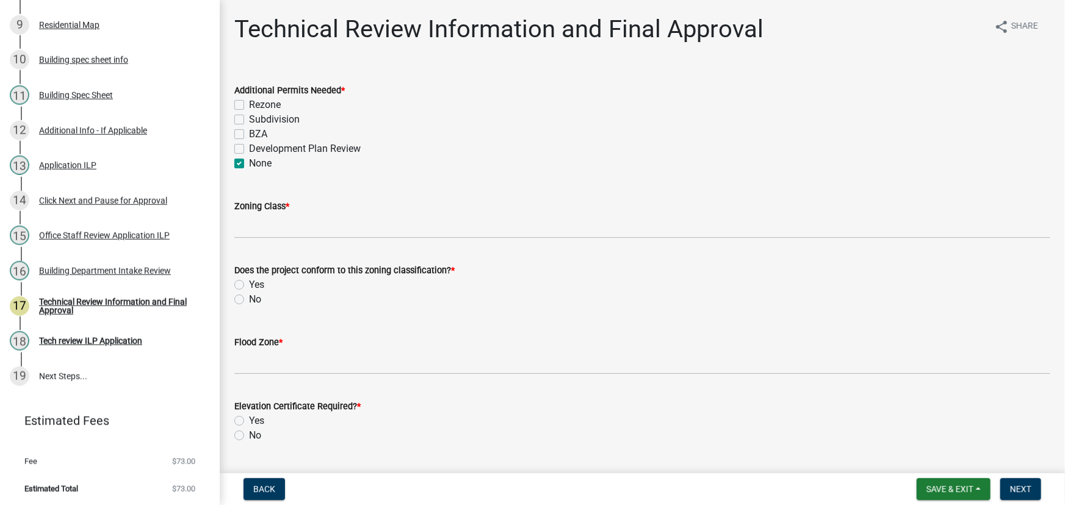
checkbox input "false"
checkbox input "true"
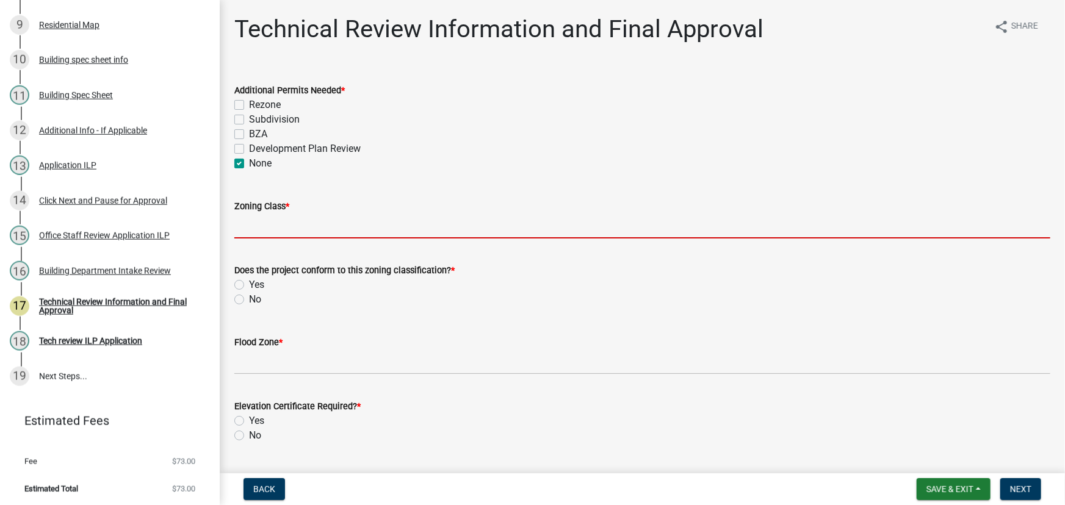
click at [314, 223] on input "Zoning Class *" at bounding box center [642, 226] width 816 height 25
type input "R3"
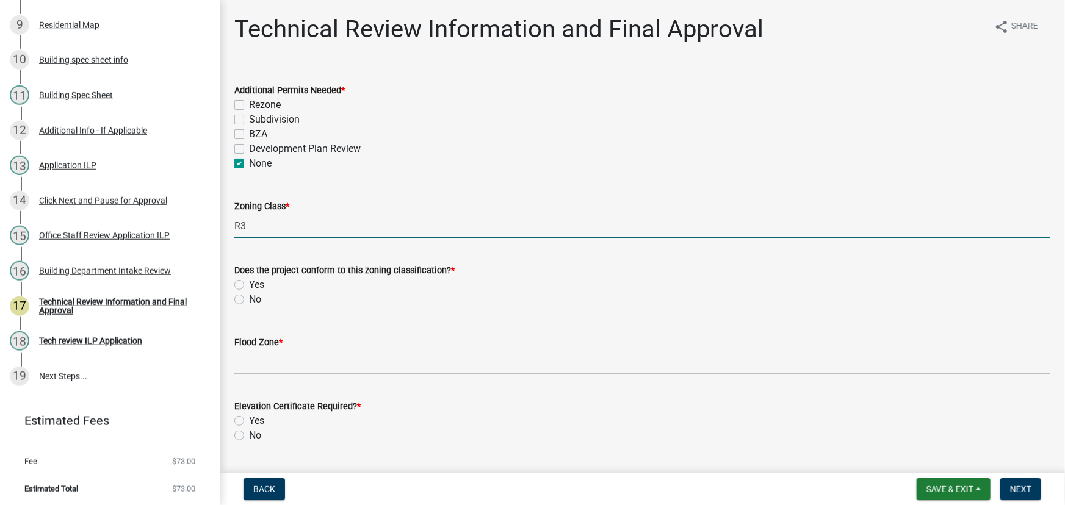
click at [233, 283] on div "Does the project conform to this zoning classification? * Yes No" at bounding box center [642, 277] width 835 height 59
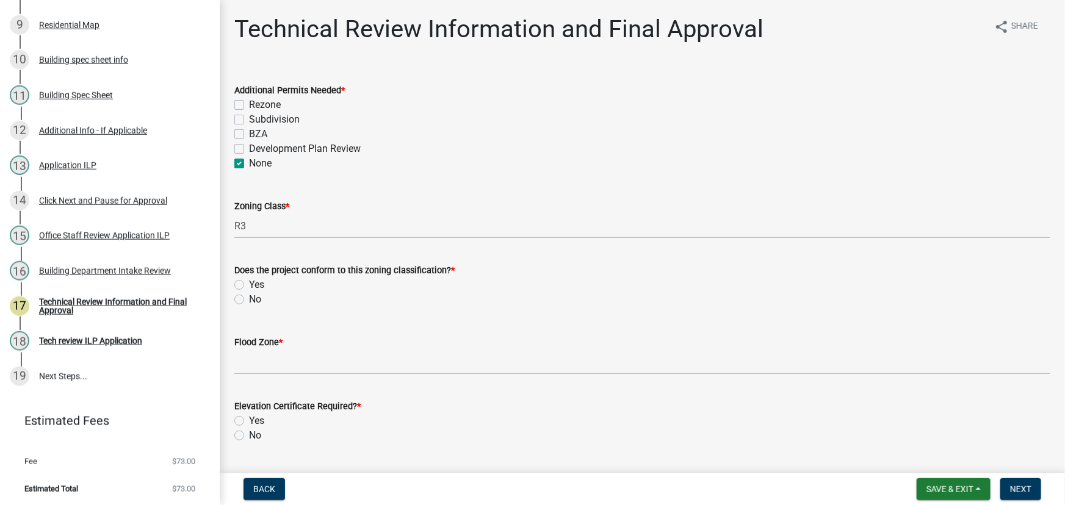
click at [249, 286] on label "Yes" at bounding box center [256, 285] width 15 height 15
click at [249, 286] on input "Yes" at bounding box center [253, 282] width 8 height 8
radio input "true"
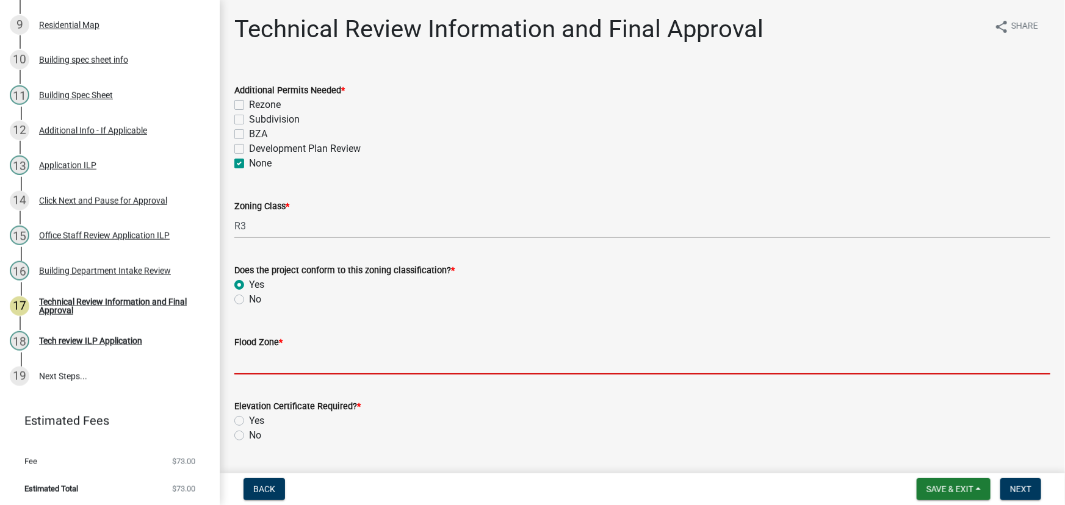
click at [264, 360] on input "Flood Zone *" at bounding box center [642, 362] width 816 height 25
type input "X"
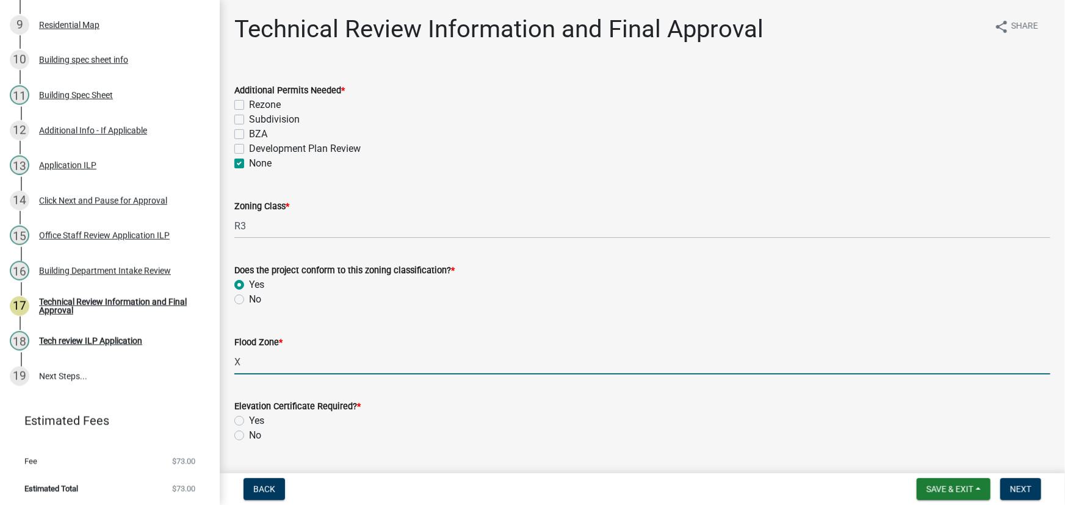
scroll to position [222, 0]
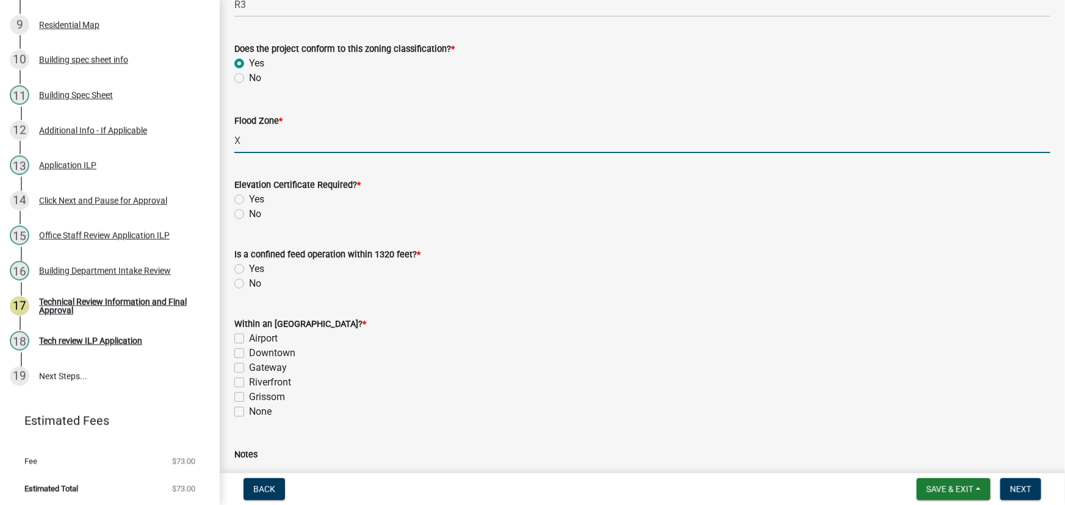
click at [249, 209] on label "No" at bounding box center [255, 214] width 12 height 15
click at [249, 209] on input "No" at bounding box center [253, 211] width 8 height 8
radio input "true"
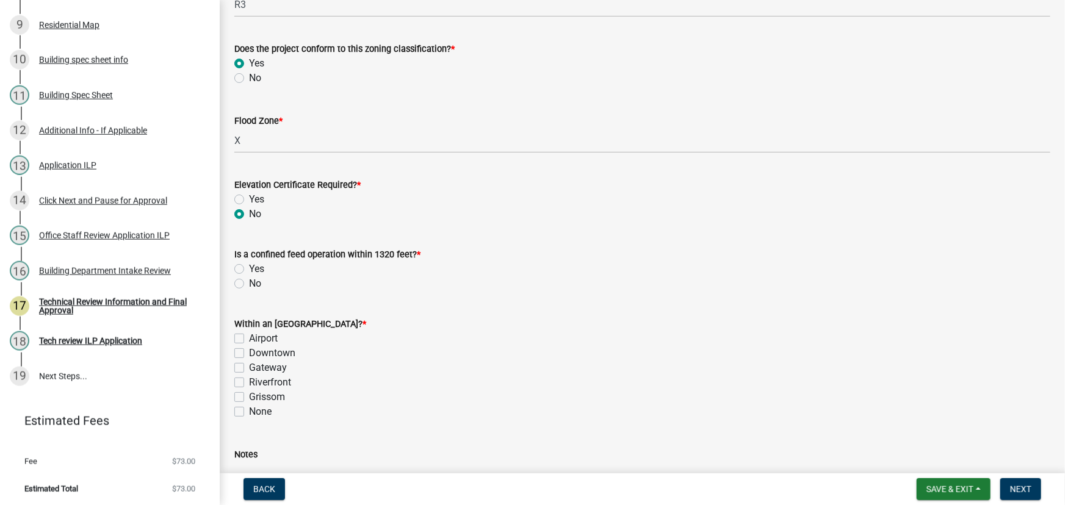
click at [249, 281] on label "No" at bounding box center [255, 284] width 12 height 15
click at [249, 281] on input "No" at bounding box center [253, 281] width 8 height 8
radio input "true"
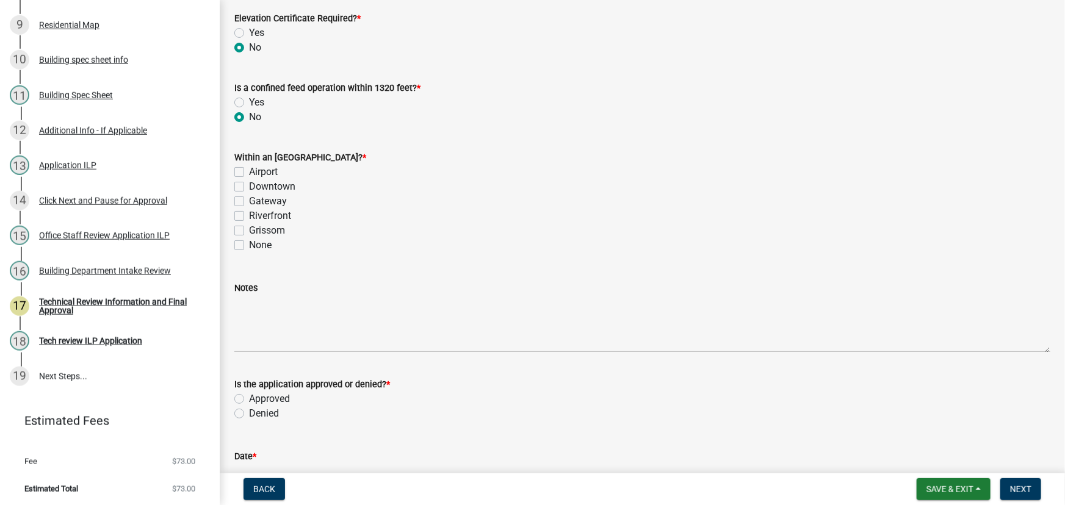
click at [249, 247] on label "None" at bounding box center [260, 245] width 23 height 15
click at [249, 246] on input "None" at bounding box center [253, 242] width 8 height 8
checkbox input "true"
checkbox input "false"
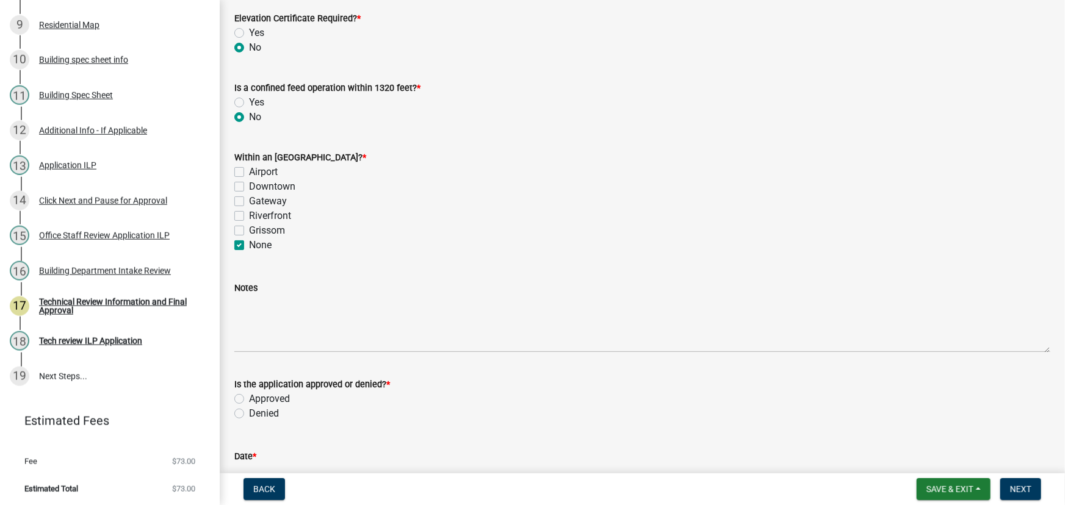
checkbox input "false"
checkbox input "true"
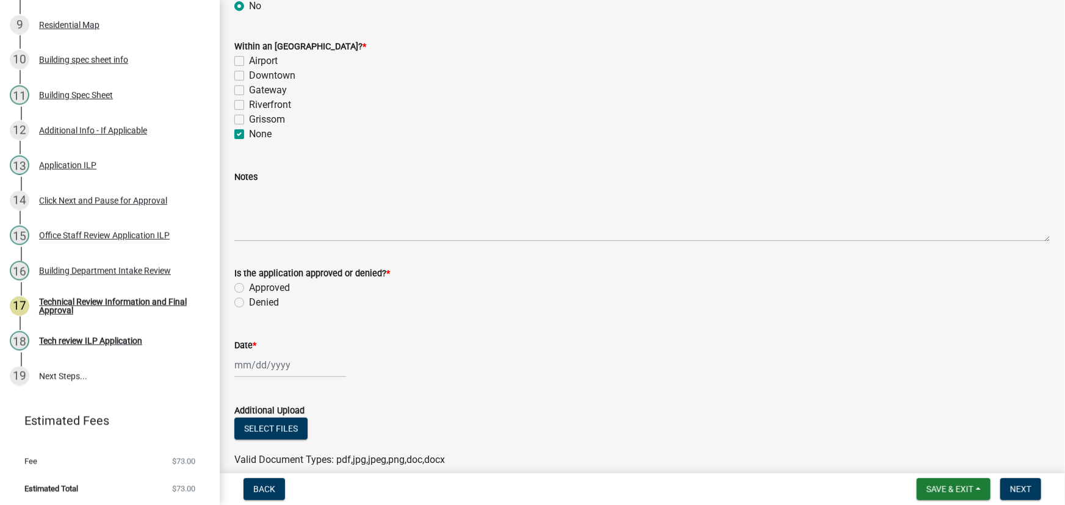
scroll to position [555, 0]
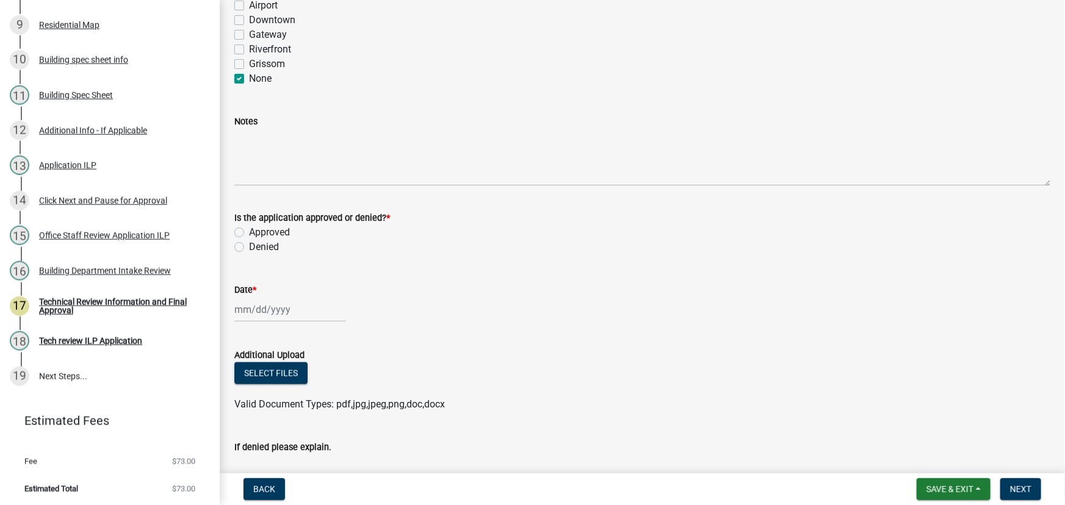
click at [249, 233] on label "Approved" at bounding box center [269, 232] width 41 height 15
click at [249, 233] on input "Approved" at bounding box center [253, 229] width 8 height 8
radio input "true"
click at [268, 305] on div at bounding box center [290, 309] width 112 height 25
select select "8"
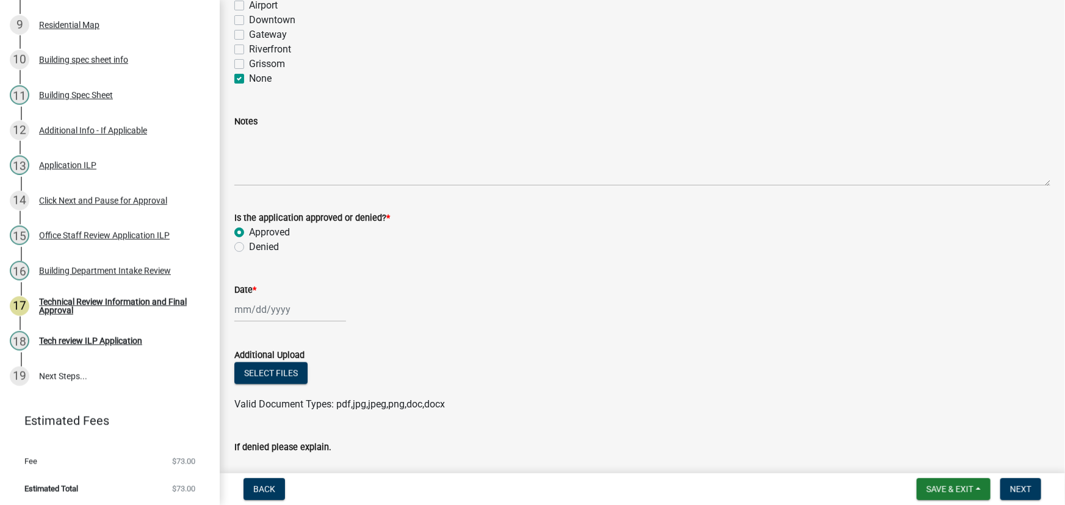
select select "2025"
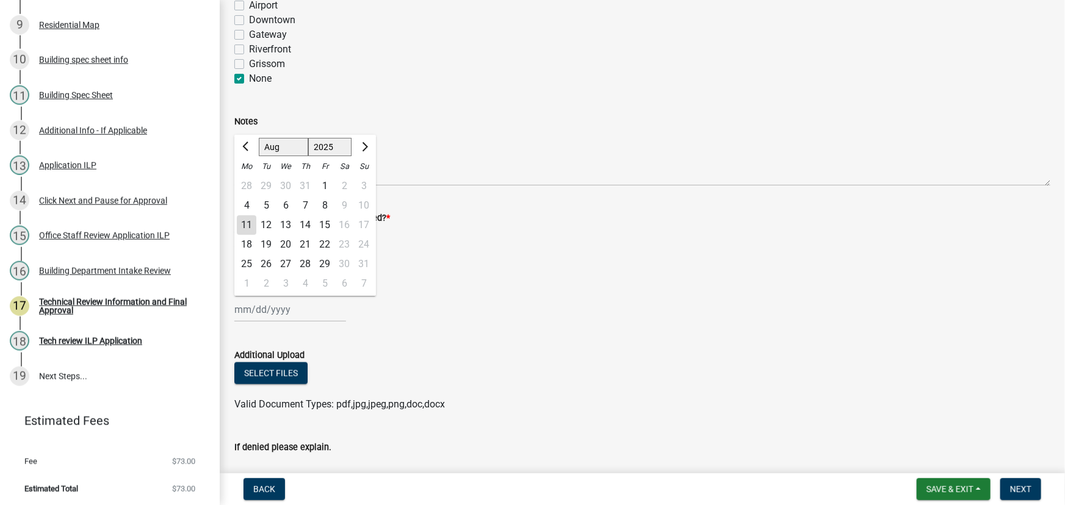
click at [241, 218] on div "11" at bounding box center [247, 226] width 20 height 20
type input "[DATE]"
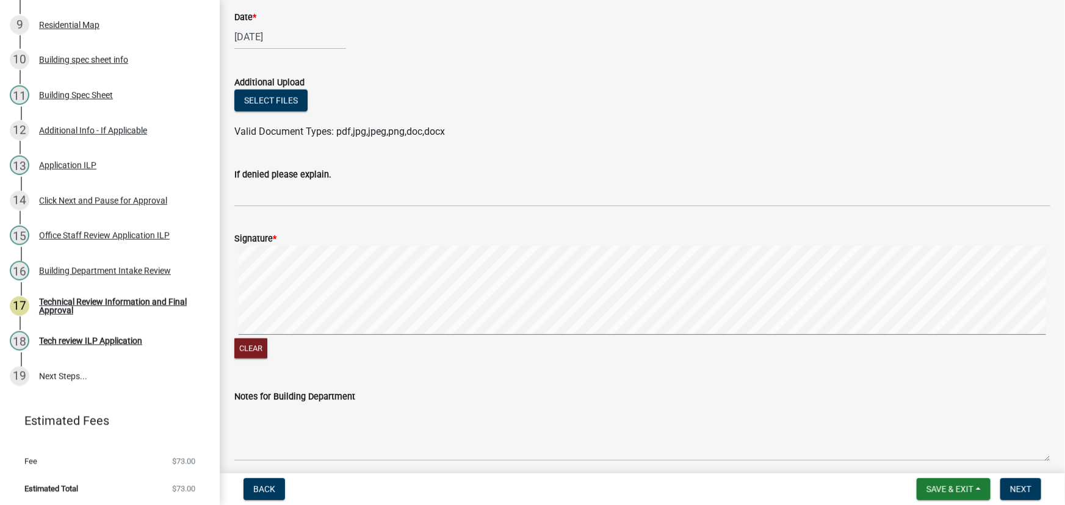
scroll to position [877, 0]
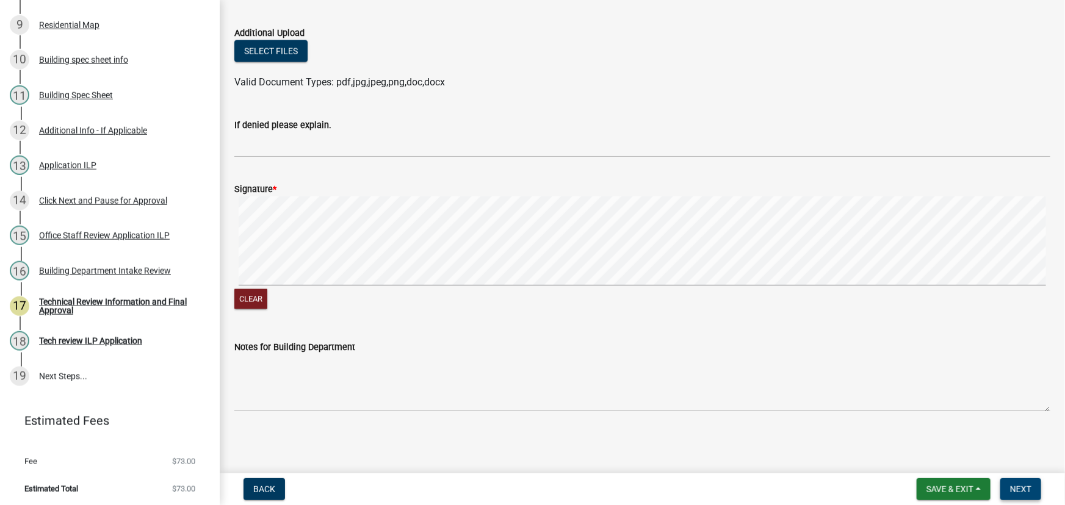
click at [1015, 485] on span "Next" at bounding box center [1020, 490] width 21 height 10
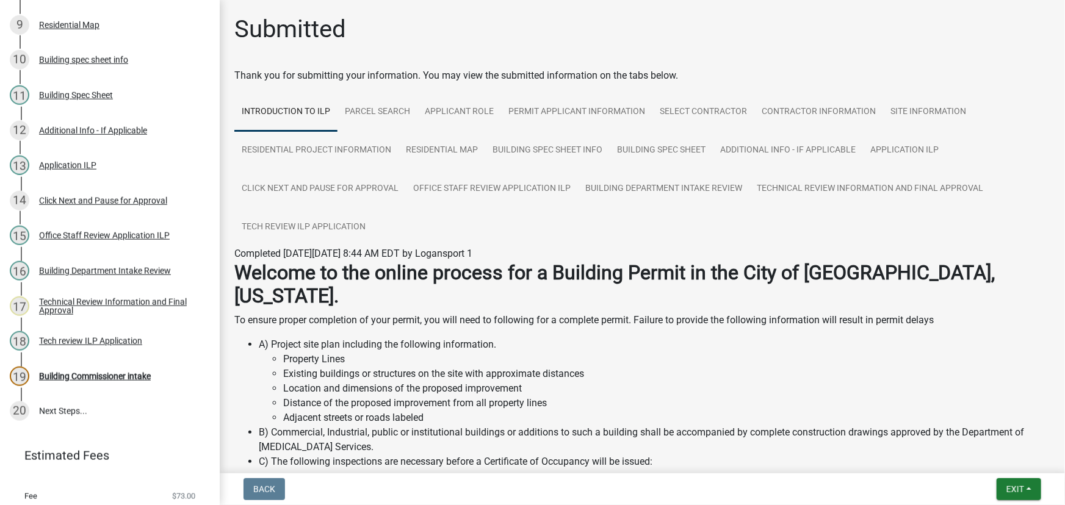
scroll to position [481, 0]
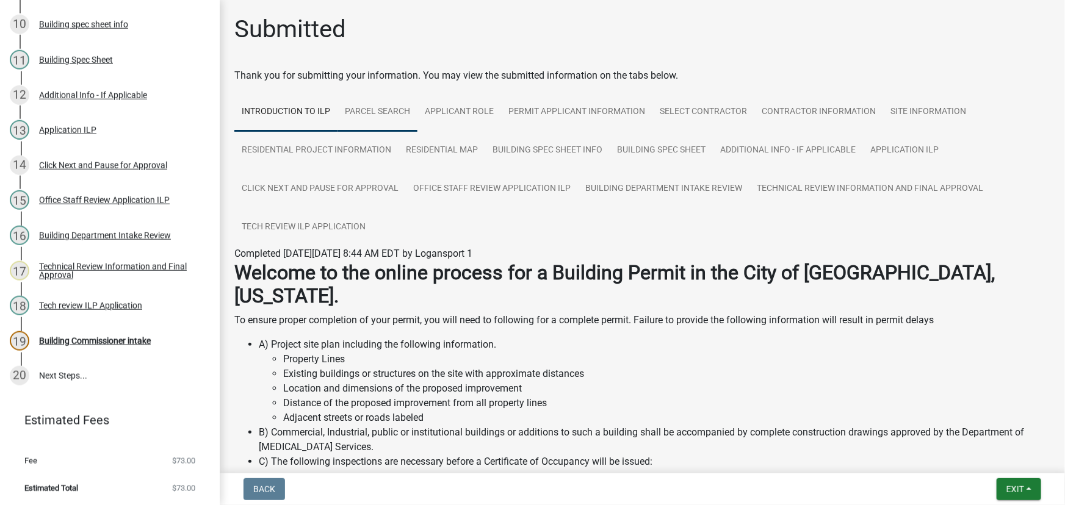
click at [371, 109] on link "Parcel search" at bounding box center [378, 112] width 80 height 39
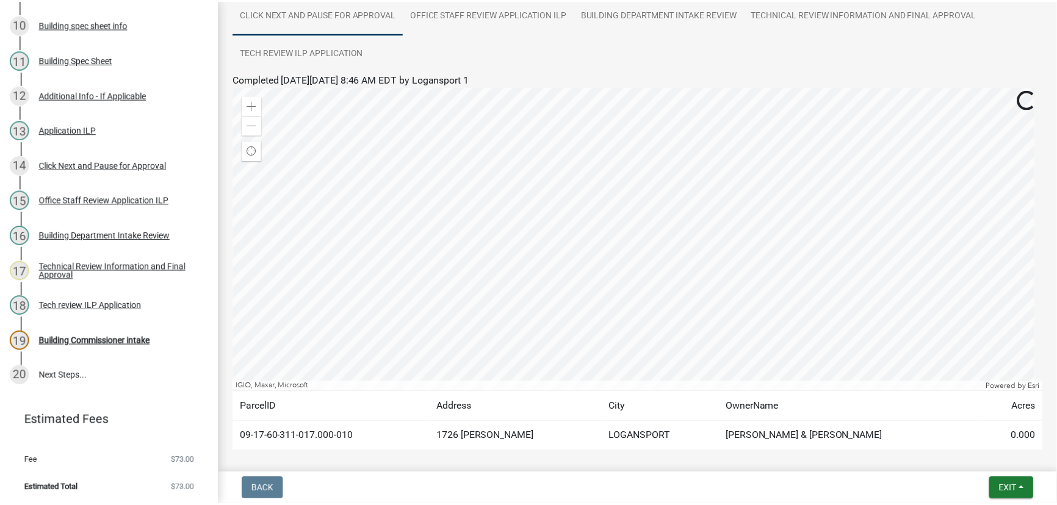
scroll to position [222, 0]
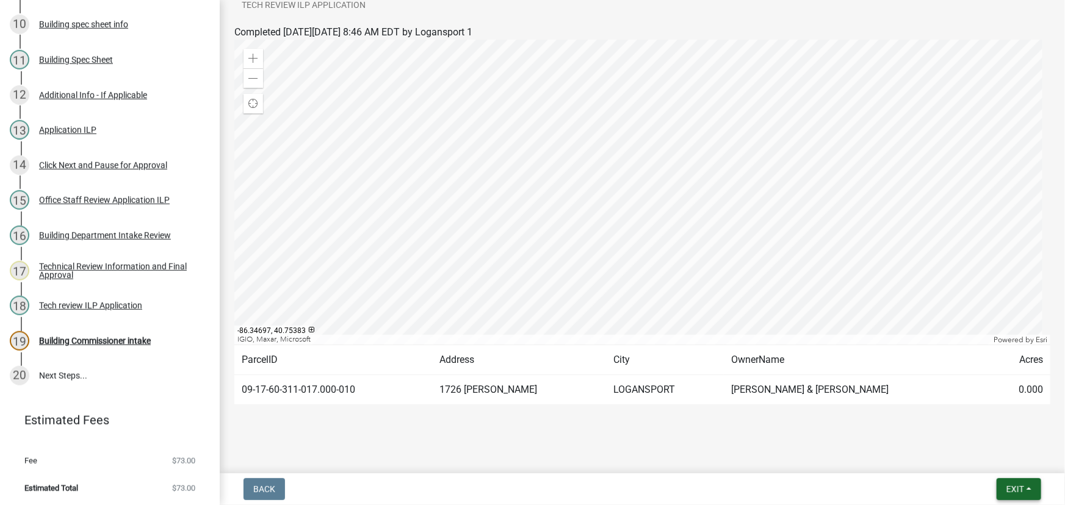
click at [1037, 485] on button "Exit" at bounding box center [1019, 490] width 45 height 22
click at [1010, 470] on button "Save & Exit" at bounding box center [993, 457] width 98 height 29
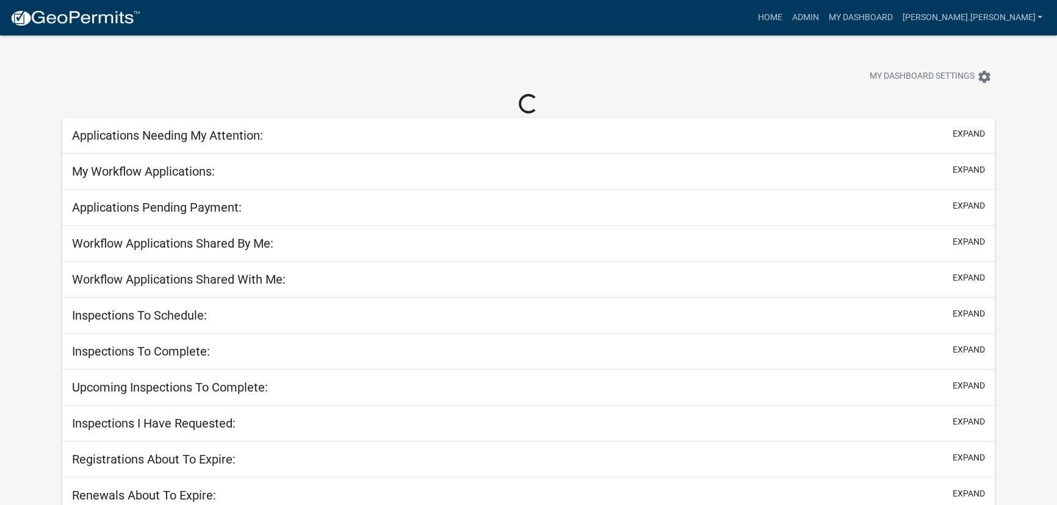
select select "3: 100"
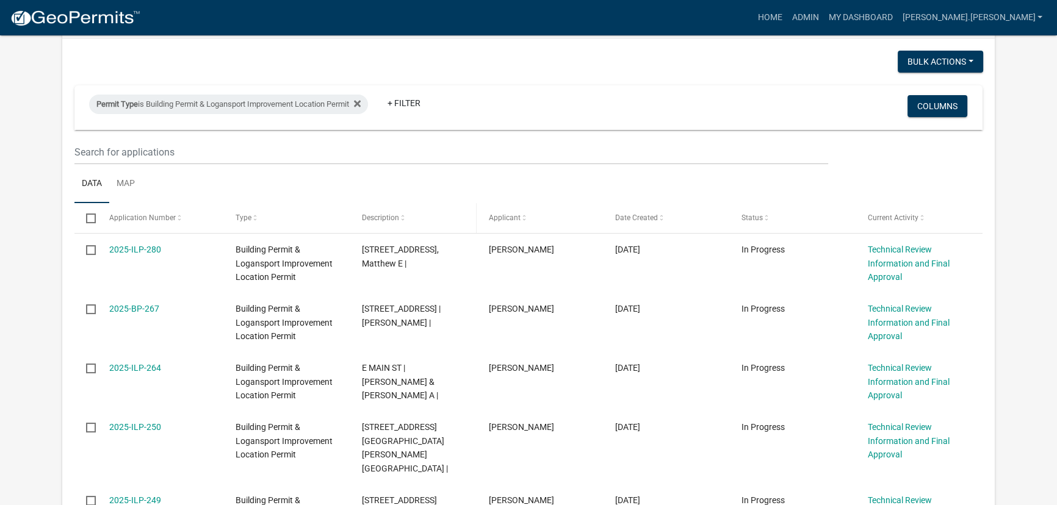
scroll to position [166, 0]
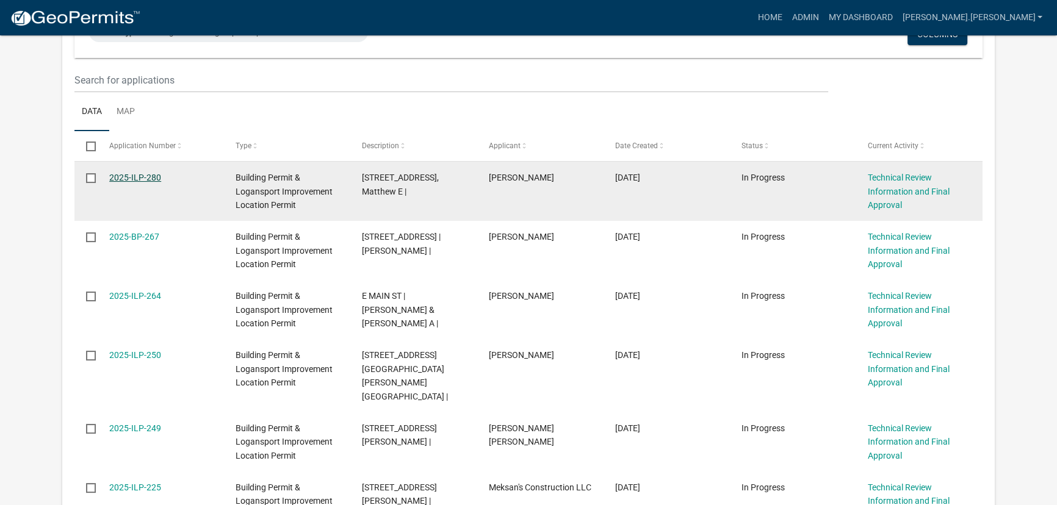
click at [150, 178] on link "2025-ILP-280" at bounding box center [135, 178] width 52 height 10
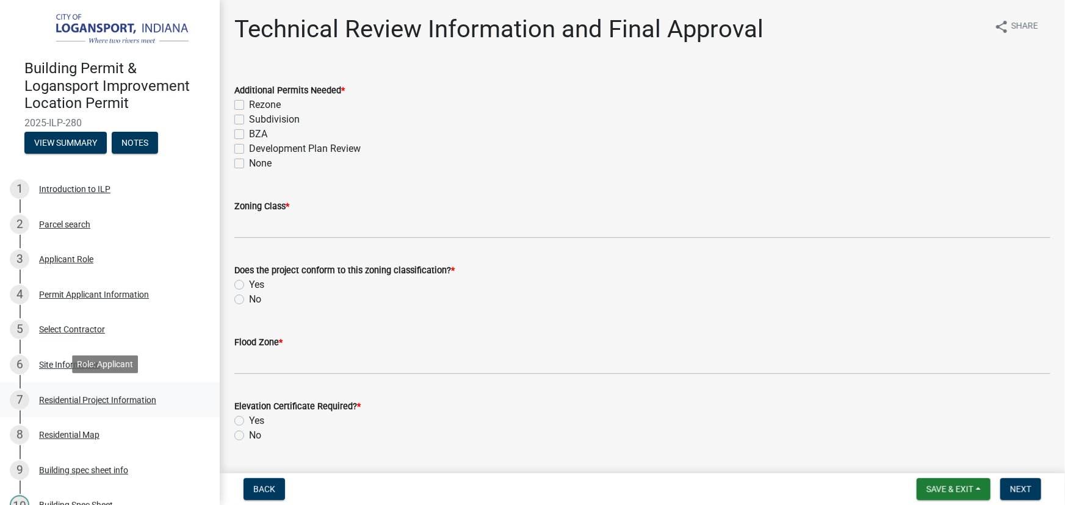
click at [85, 396] on div "Residential Project Information" at bounding box center [97, 400] width 117 height 9
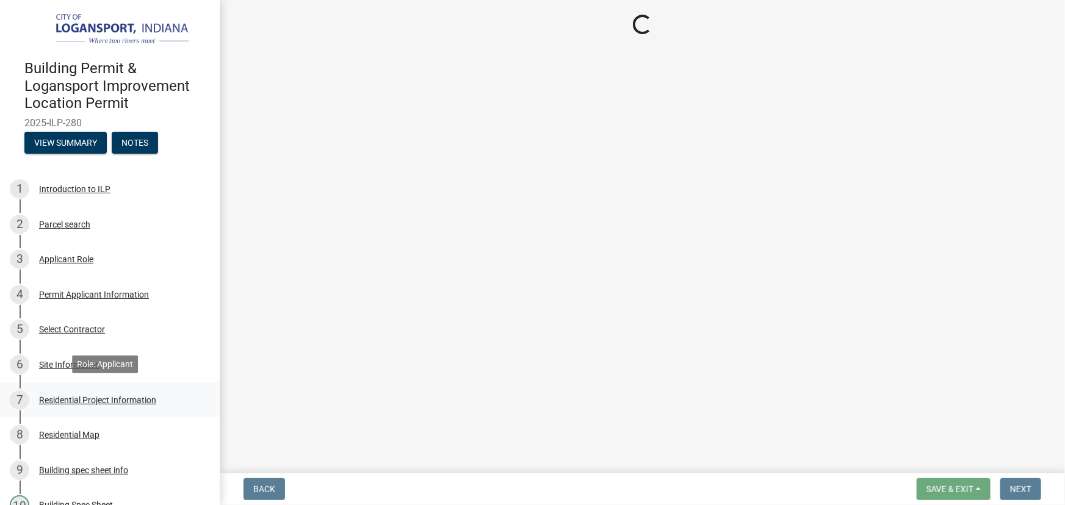
select select "b8a7655a-e911-4aac-a321-69e5bfba2fef"
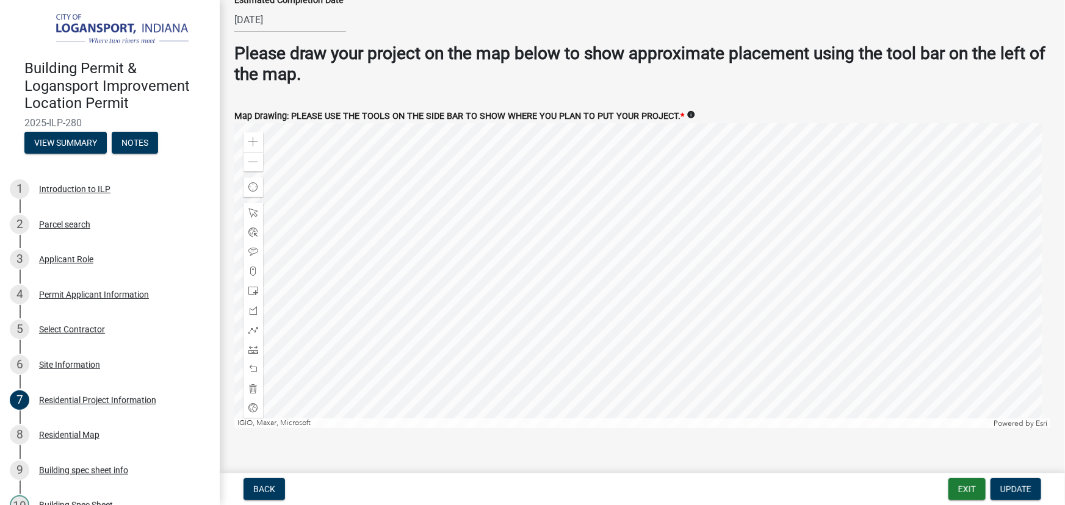
scroll to position [2289, 0]
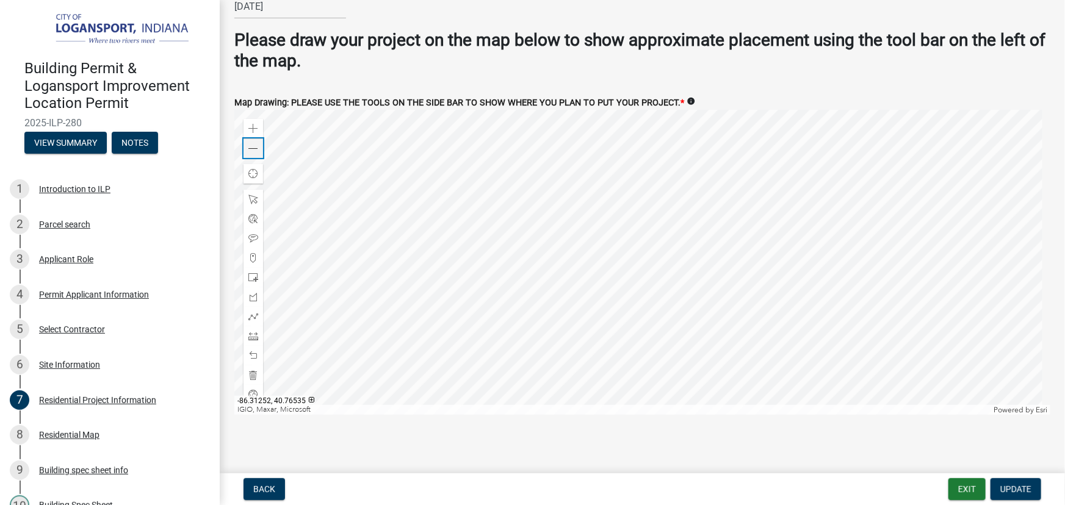
click at [255, 146] on span at bounding box center [253, 149] width 10 height 10
drag, startPoint x: 255, startPoint y: 146, endPoint x: 376, endPoint y: 452, distance: 329.1
click at [376, 452] on main "Residential Project Information share Share Project Information Please choose y…" at bounding box center [643, 234] width 846 height 469
drag, startPoint x: 377, startPoint y: 453, endPoint x: 336, endPoint y: 462, distance: 41.9
click at [336, 462] on main "Residential Project Information share Share Project Information Please choose y…" at bounding box center [643, 234] width 846 height 469
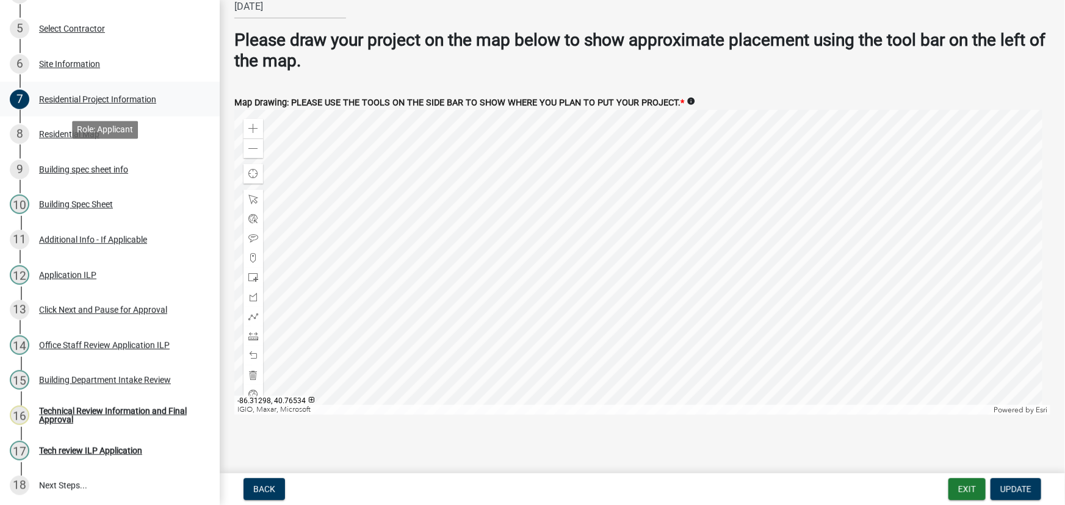
scroll to position [333, 0]
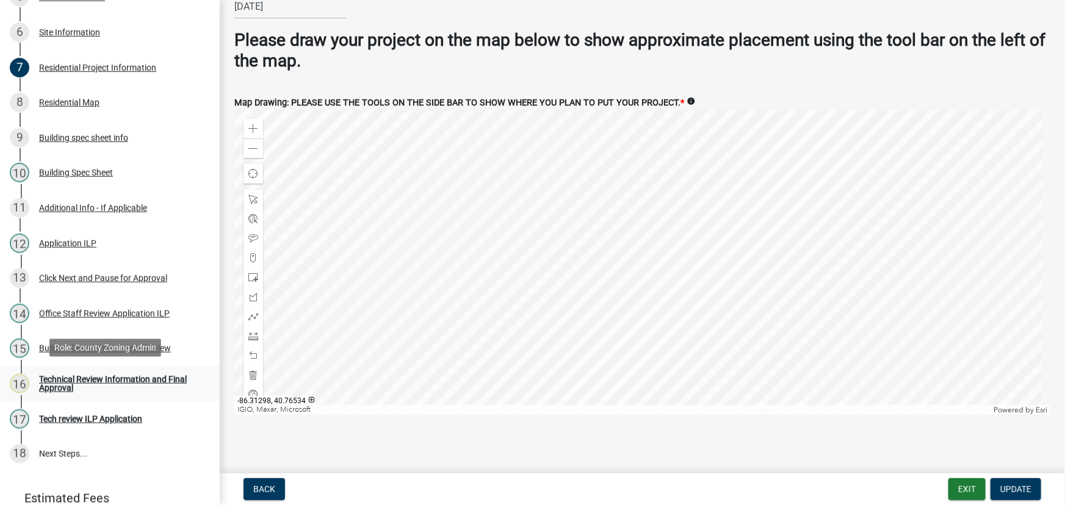
click at [90, 381] on div "Technical Review Information and Final Approval" at bounding box center [119, 383] width 161 height 17
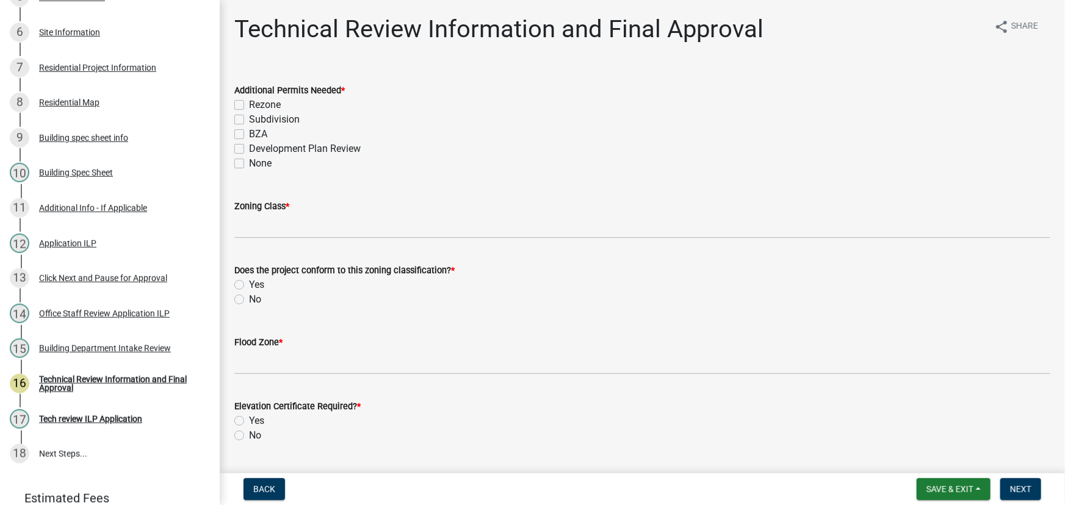
click at [249, 165] on label "None" at bounding box center [260, 163] width 23 height 15
click at [249, 164] on input "None" at bounding box center [253, 160] width 8 height 8
checkbox input "true"
checkbox input "false"
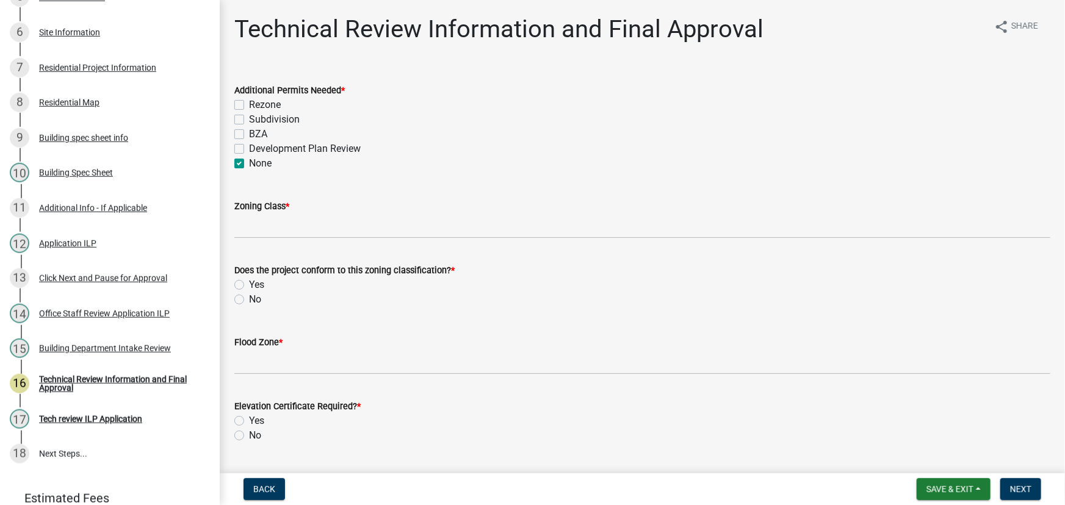
checkbox input "false"
checkbox input "true"
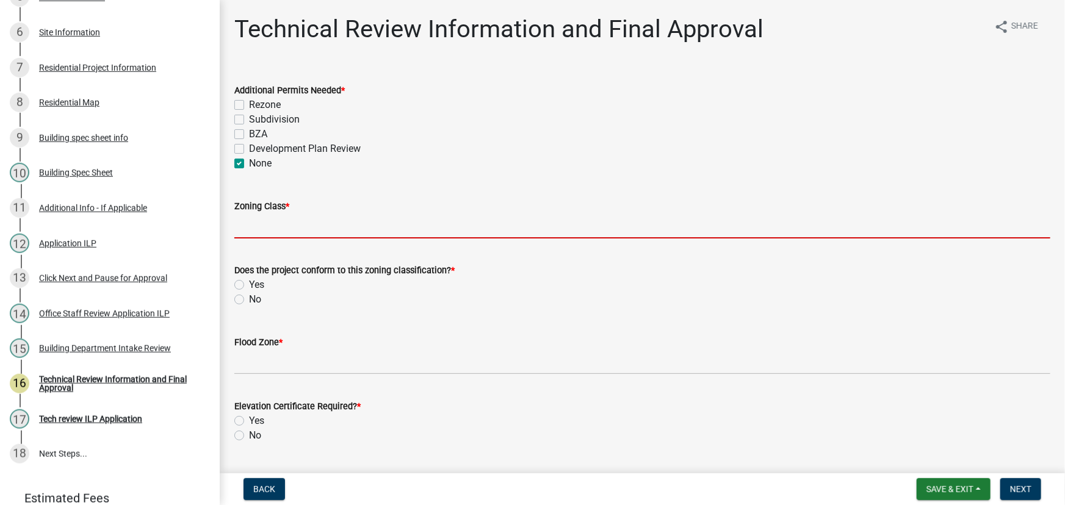
click at [270, 228] on input "Zoning Class *" at bounding box center [642, 226] width 816 height 25
type input "R2"
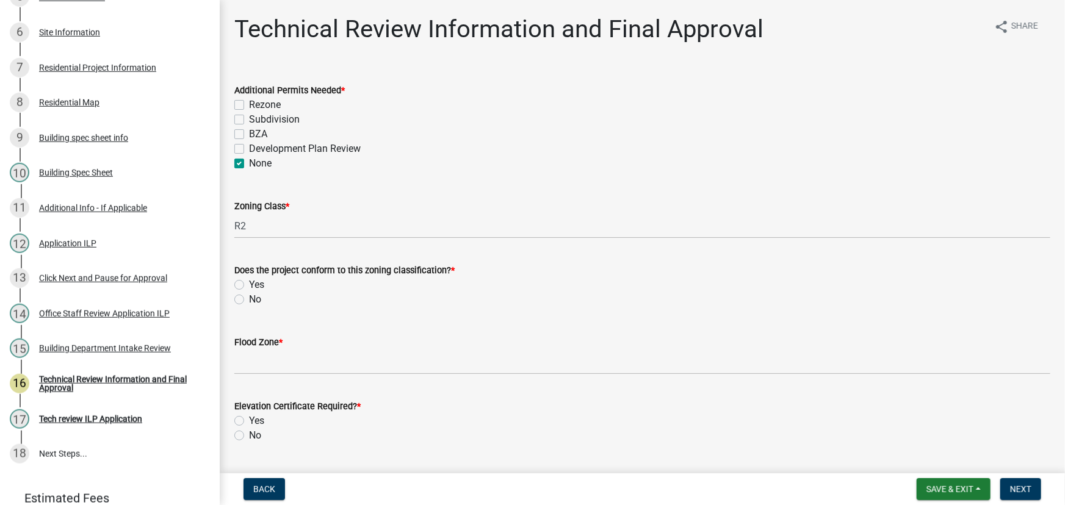
click at [249, 285] on label "Yes" at bounding box center [256, 285] width 15 height 15
click at [249, 285] on input "Yes" at bounding box center [253, 282] width 8 height 8
radio input "true"
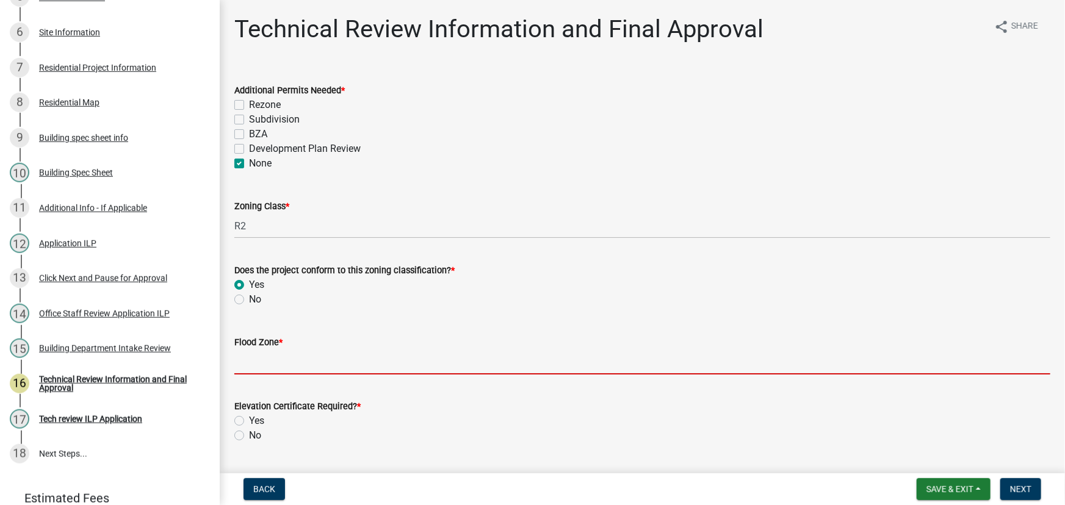
click at [259, 356] on input "Flood Zone *" at bounding box center [642, 362] width 816 height 25
type input "X"
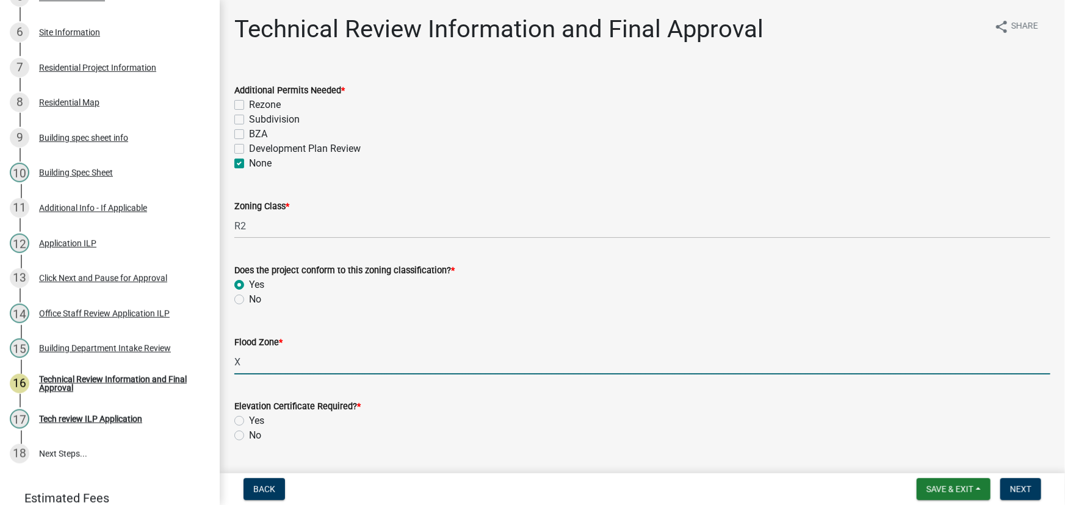
click at [249, 437] on label "No" at bounding box center [255, 436] width 12 height 15
click at [249, 437] on input "No" at bounding box center [253, 433] width 8 height 8
radio input "true"
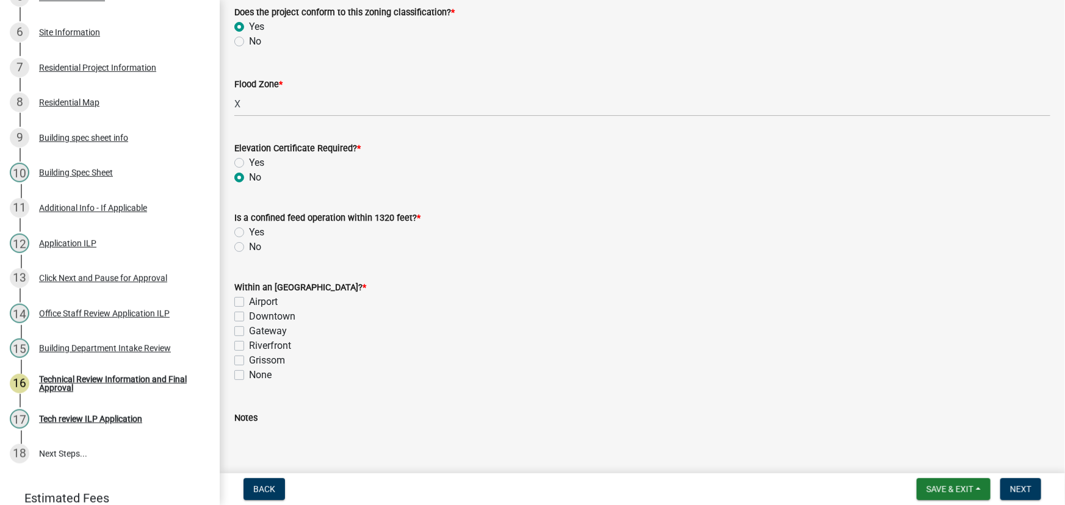
scroll to position [277, 0]
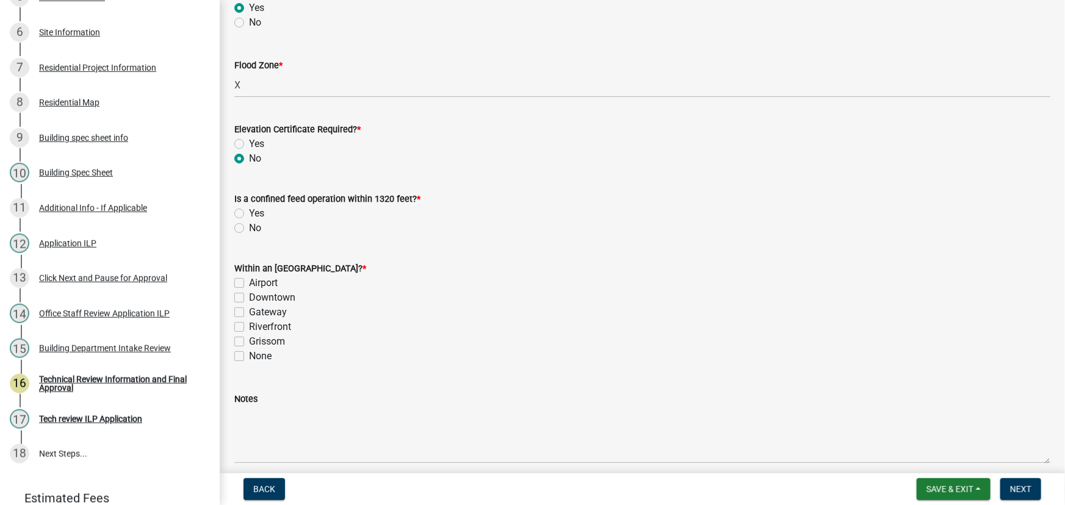
click at [249, 227] on label "No" at bounding box center [255, 228] width 12 height 15
click at [249, 227] on input "No" at bounding box center [253, 225] width 8 height 8
radio input "true"
click at [249, 358] on label "None" at bounding box center [260, 356] width 23 height 15
click at [249, 357] on input "None" at bounding box center [253, 353] width 8 height 8
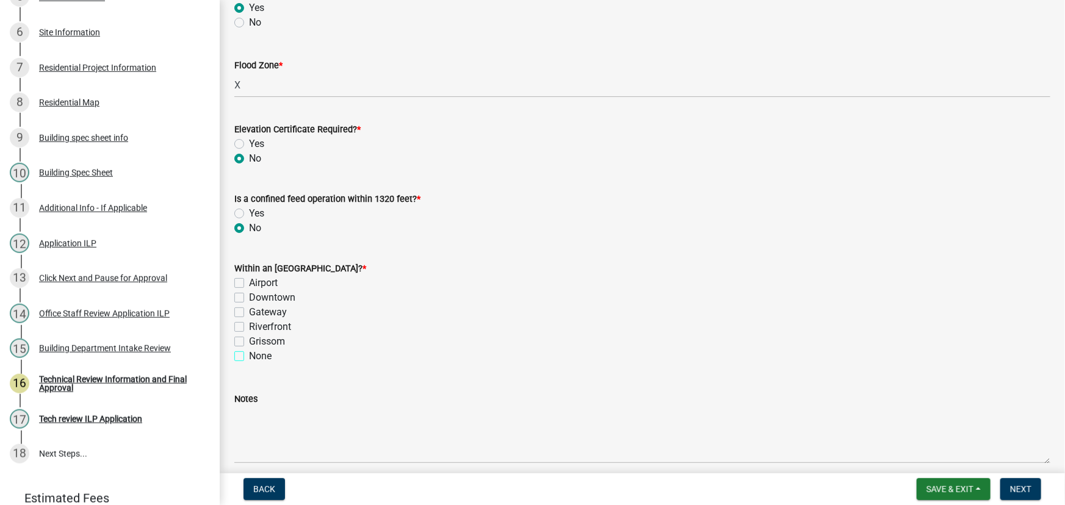
checkbox input "true"
checkbox input "false"
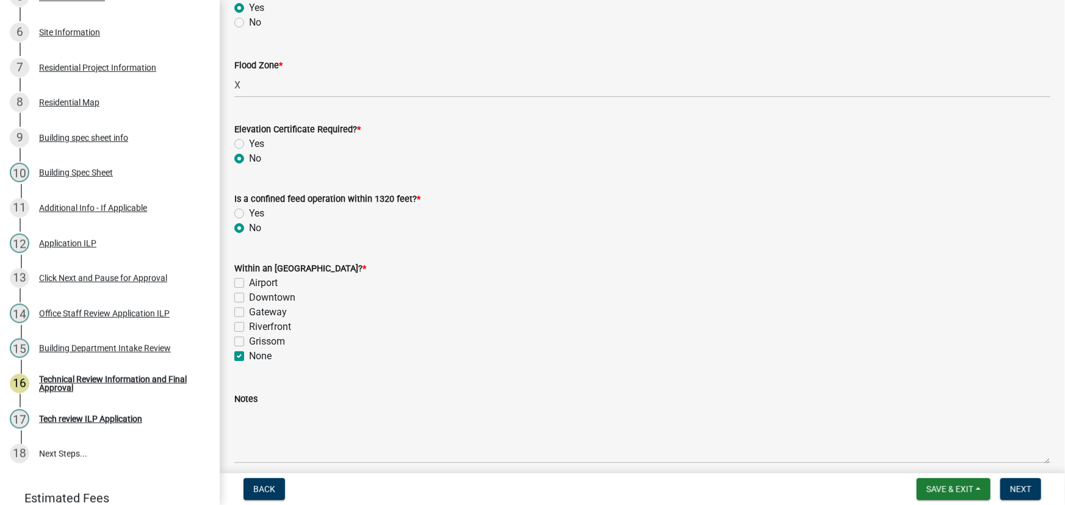
checkbox input "false"
checkbox input "true"
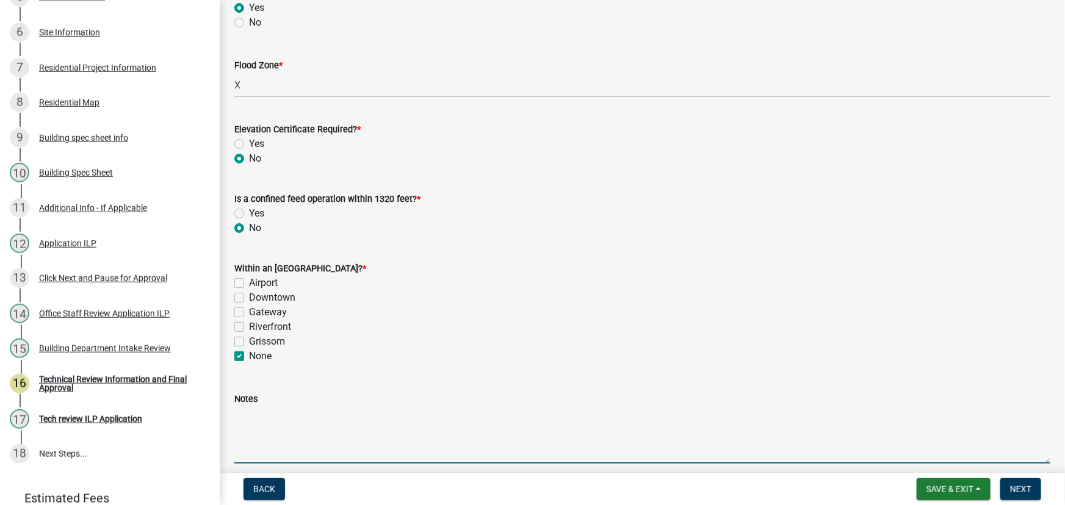
click at [256, 419] on textarea "Notes" at bounding box center [642, 435] width 816 height 57
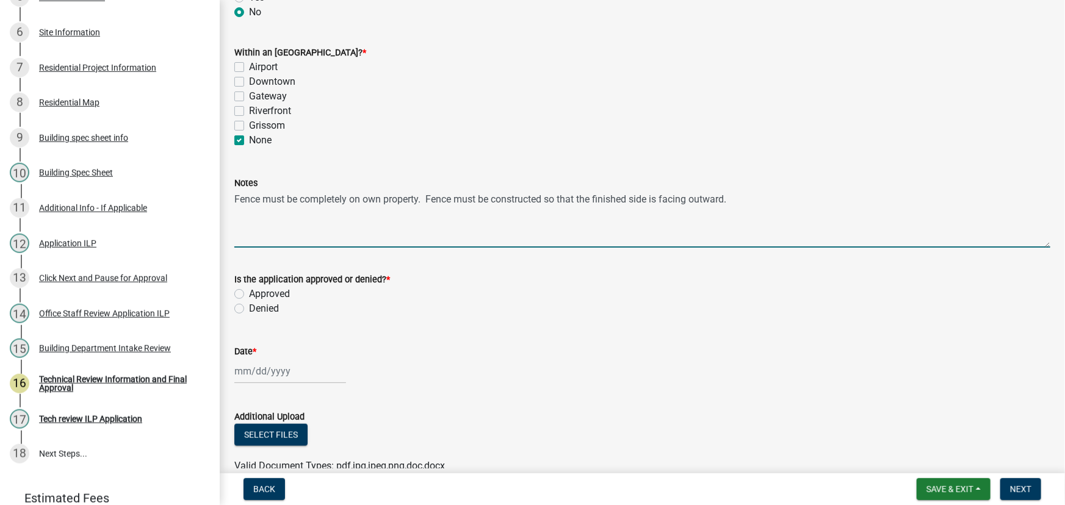
scroll to position [555, 0]
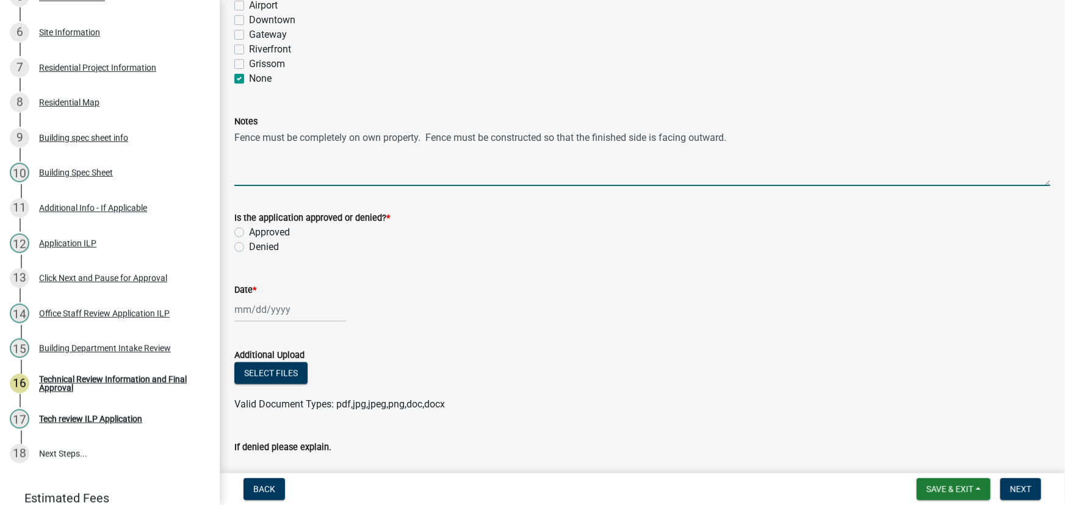
type textarea "Fence must be completely on own property. Fence must be constructed so that the…"
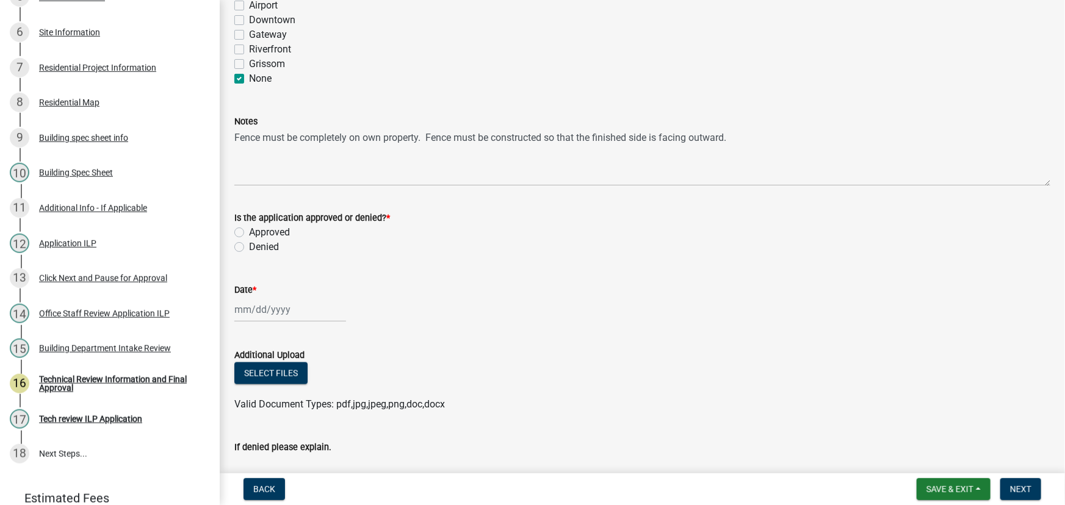
click at [249, 233] on label "Approved" at bounding box center [269, 232] width 41 height 15
click at [249, 233] on input "Approved" at bounding box center [253, 229] width 8 height 8
radio input "true"
select select "8"
select select "2025"
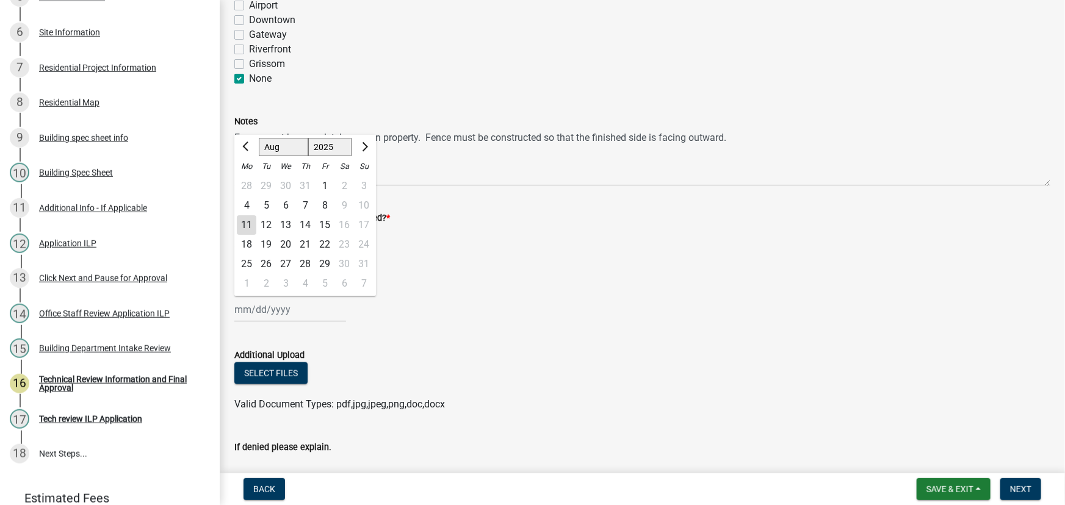
click at [266, 311] on div "[PERSON_NAME] Feb Mar Apr [PERSON_NAME][DATE] Oct Nov [DATE] 1526 1527 1528 152…" at bounding box center [290, 309] width 112 height 25
click at [245, 220] on div "11" at bounding box center [247, 226] width 20 height 20
type input "[DATE]"
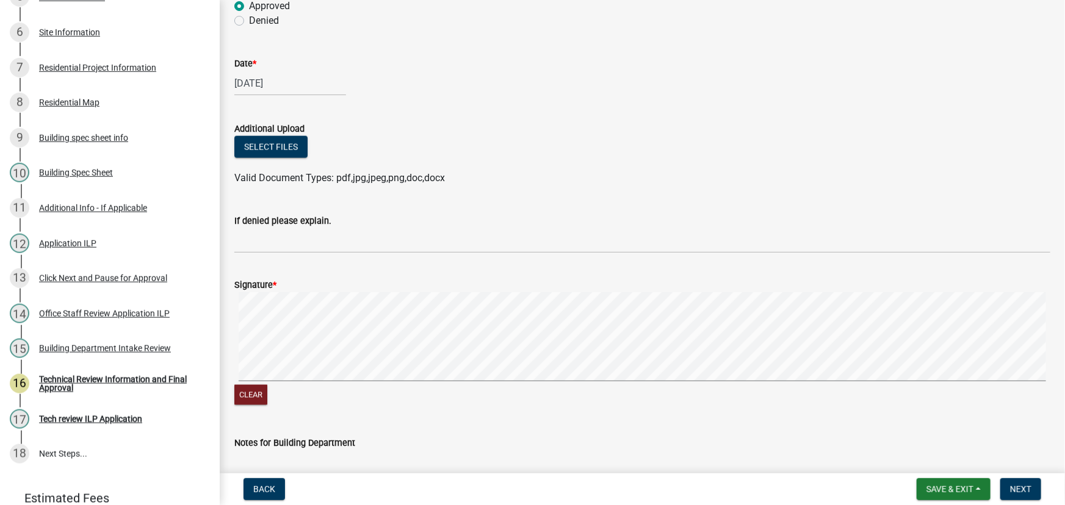
scroll to position [832, 0]
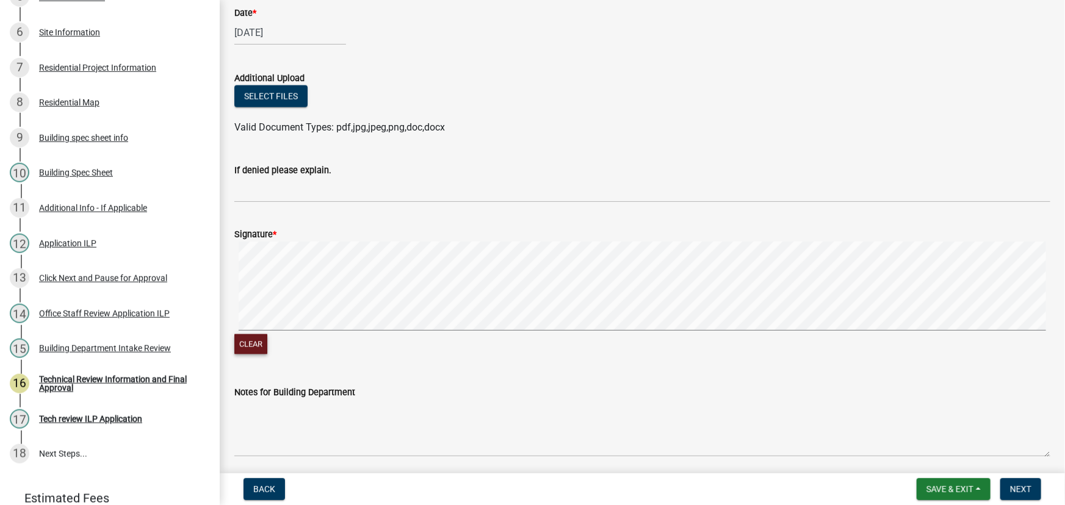
click at [530, 219] on form "Signature * Clear" at bounding box center [642, 284] width 816 height 145
click at [494, 304] on form "Signature * Clear" at bounding box center [642, 284] width 816 height 145
click at [1030, 488] on span "Next" at bounding box center [1020, 490] width 21 height 10
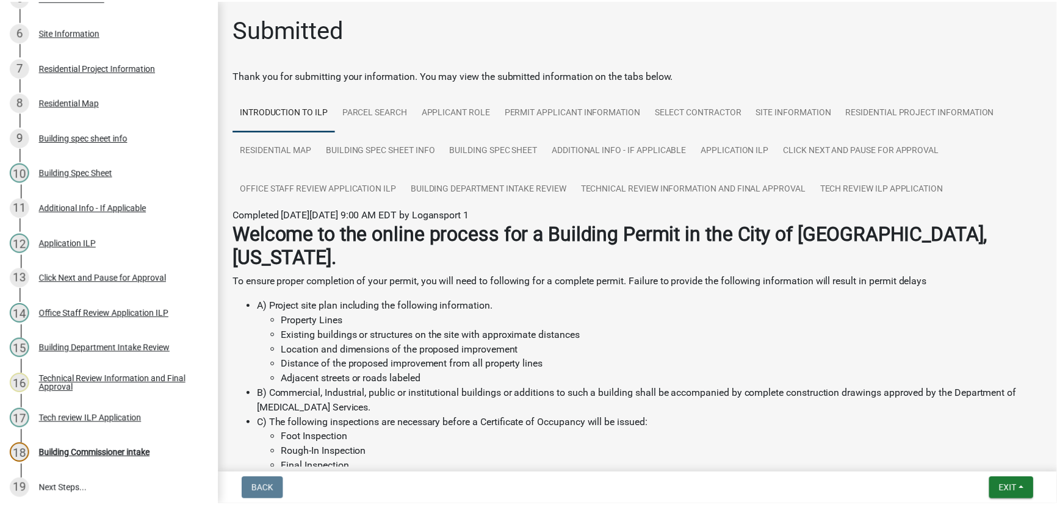
scroll to position [368, 0]
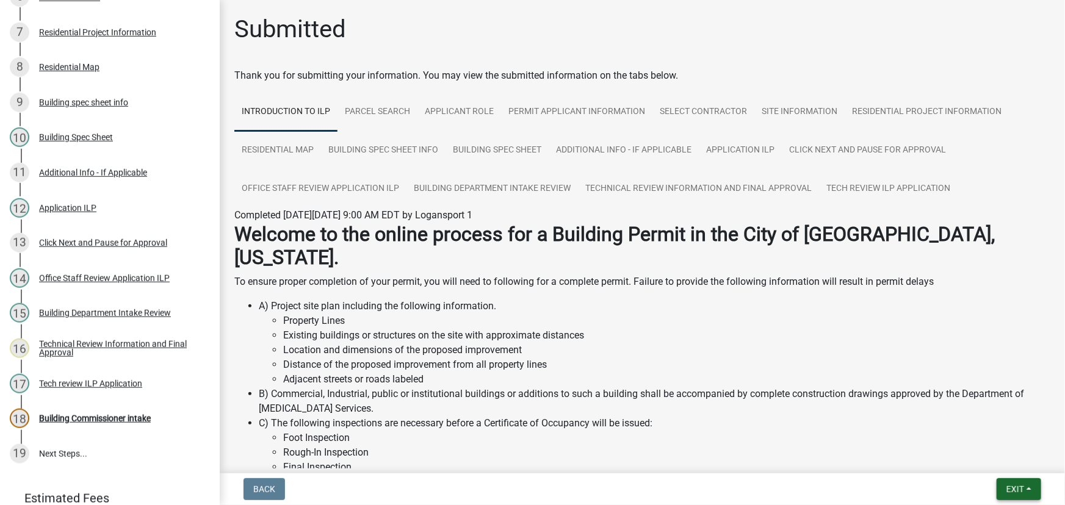
click at [1030, 490] on button "Exit" at bounding box center [1019, 490] width 45 height 22
click at [989, 463] on button "Save & Exit" at bounding box center [993, 457] width 98 height 29
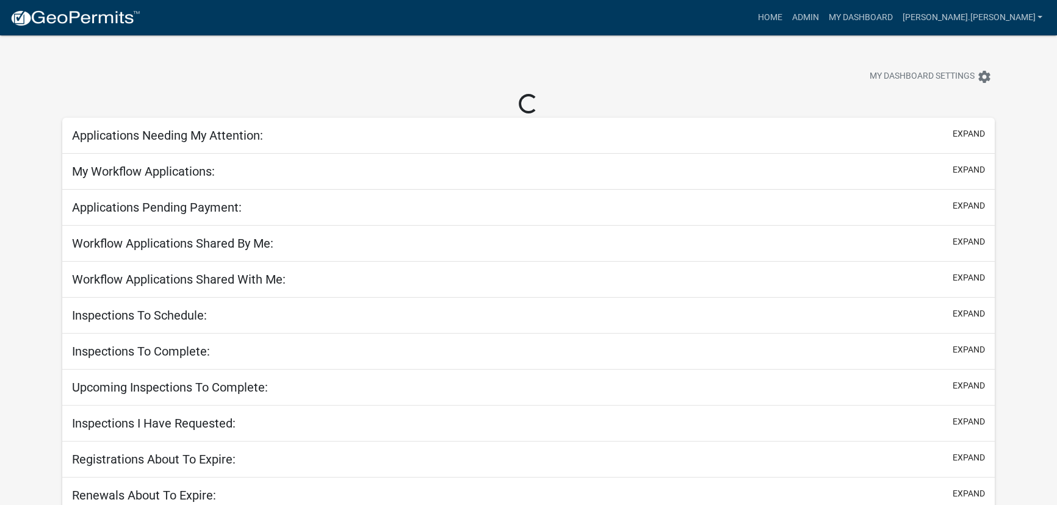
select select "3: 100"
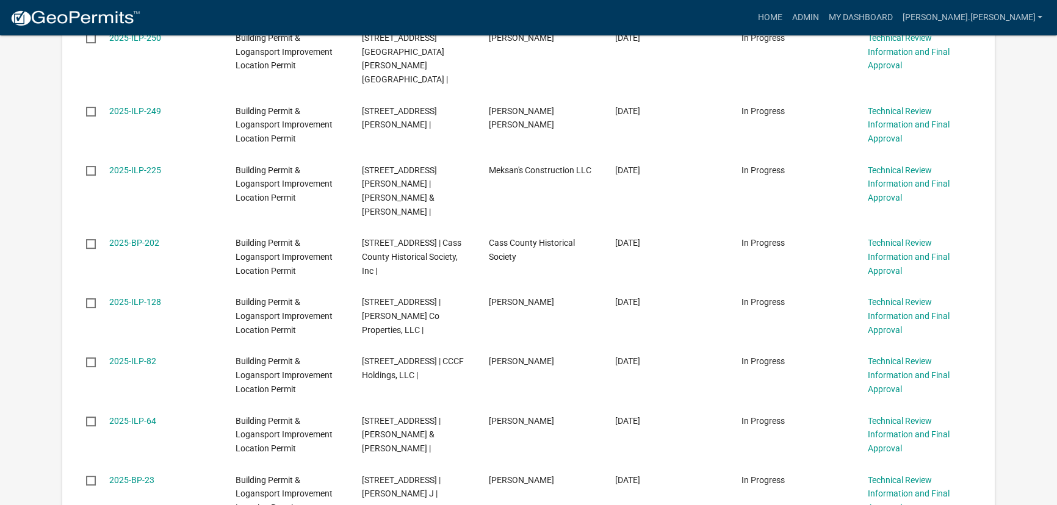
scroll to position [444, 0]
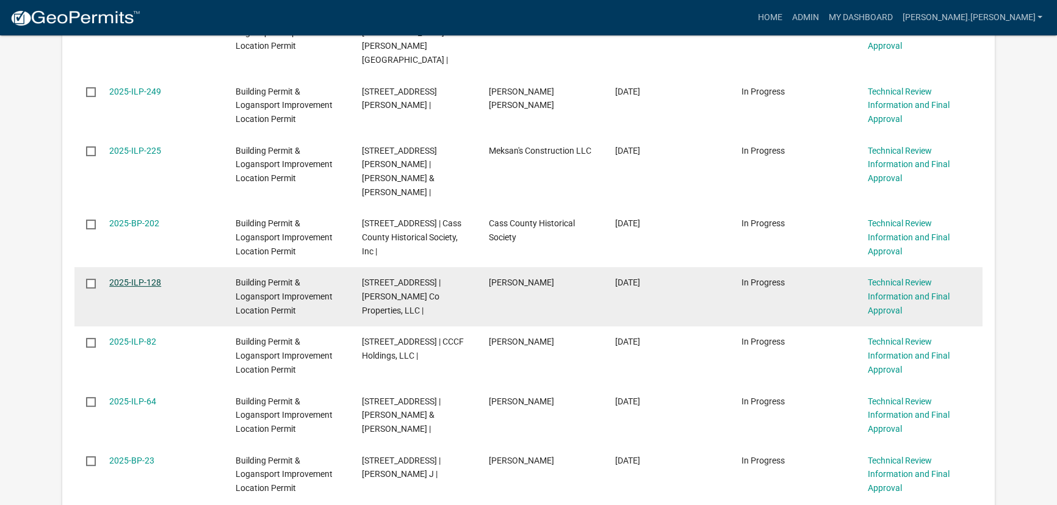
click at [122, 278] on link "2025-ILP-128" at bounding box center [135, 283] width 52 height 10
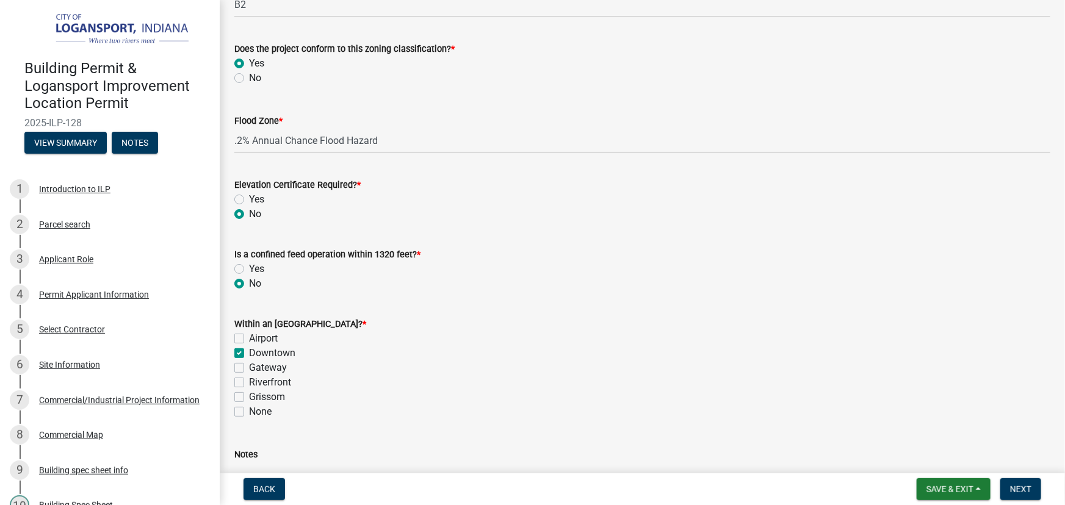
scroll to position [499, 0]
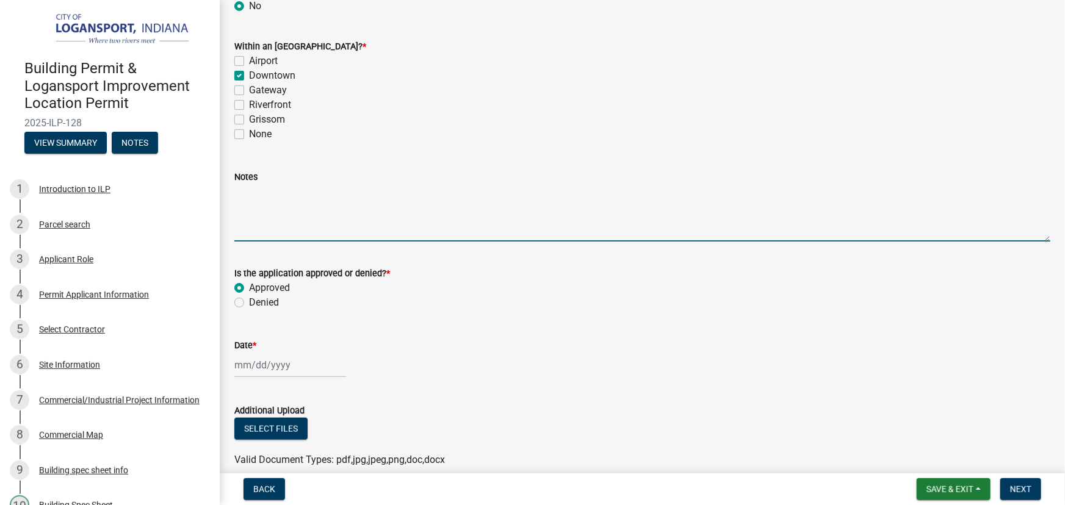
click at [262, 191] on textarea "Notes" at bounding box center [642, 212] width 816 height 57
type textarea "LBZA case 25-12 approval -"
click at [250, 366] on div at bounding box center [290, 365] width 112 height 25
select select "8"
select select "2025"
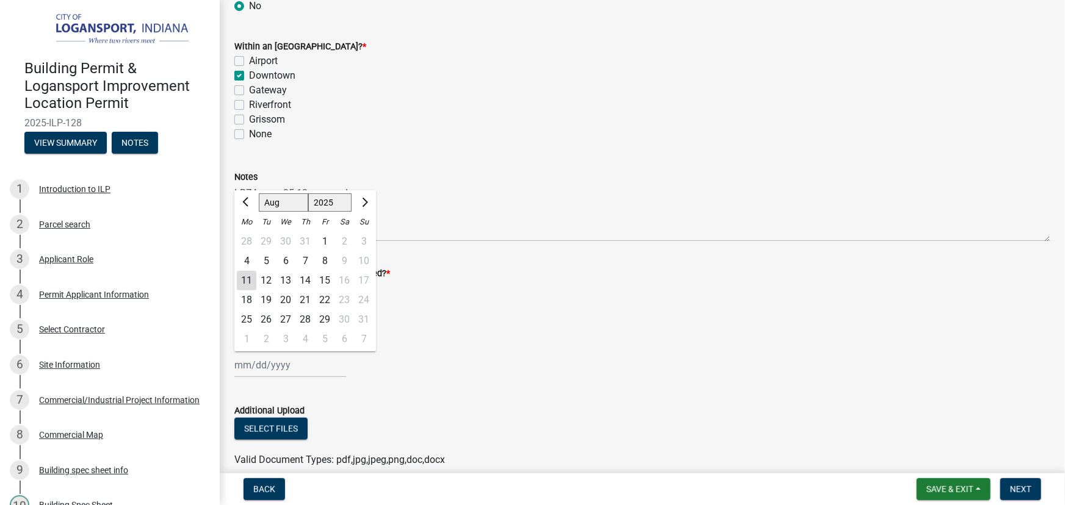
click at [239, 282] on div "11" at bounding box center [247, 281] width 20 height 20
type input "[DATE]"
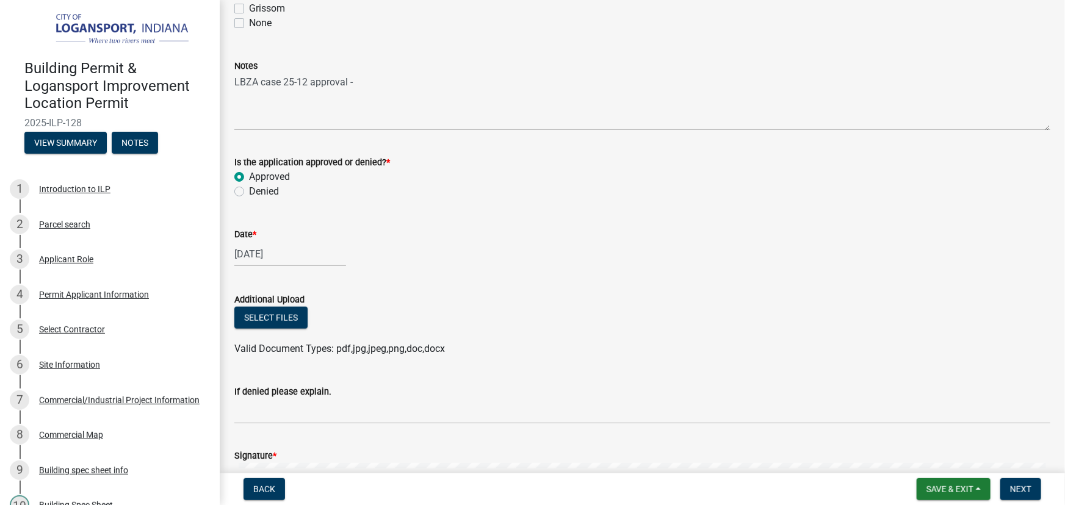
scroll to position [555, 0]
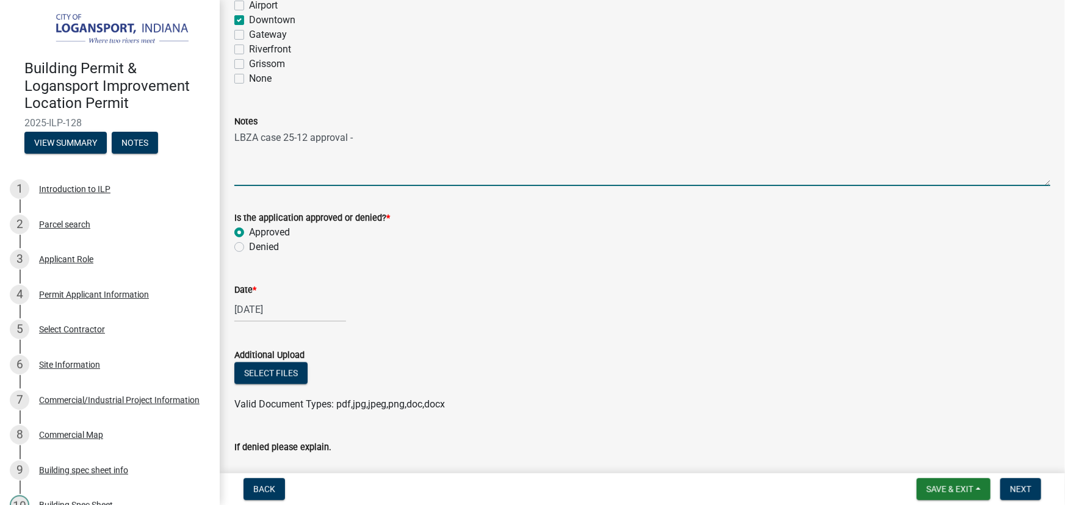
click at [394, 141] on textarea "LBZA case 25-12 approval -" at bounding box center [642, 157] width 816 height 57
click at [374, 135] on textarea "LBZA case 25-12 approval - 7/" at bounding box center [642, 157] width 816 height 57
click at [363, 137] on textarea "LBZA case 25-12 approval - [DATE]" at bounding box center [642, 157] width 816 height 57
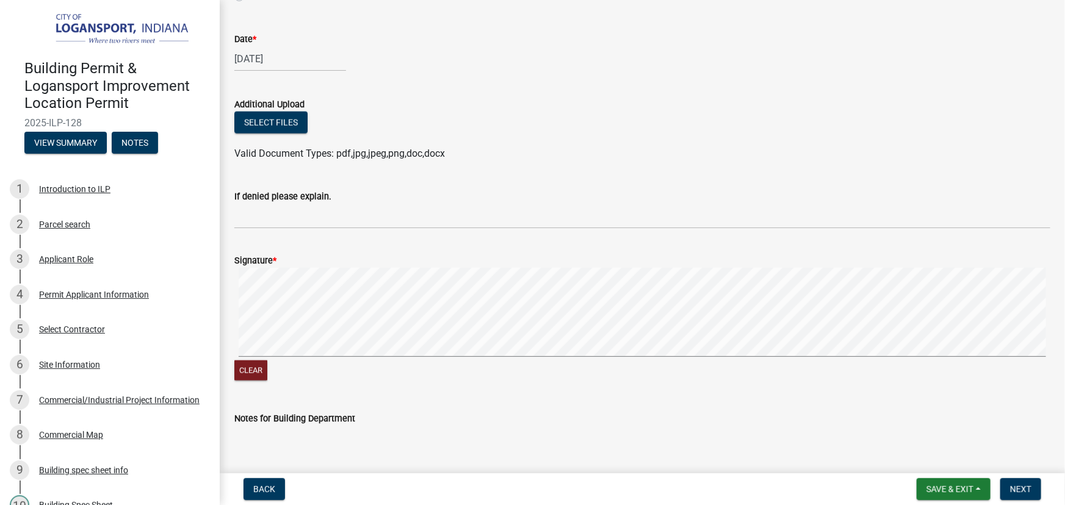
scroll to position [832, 0]
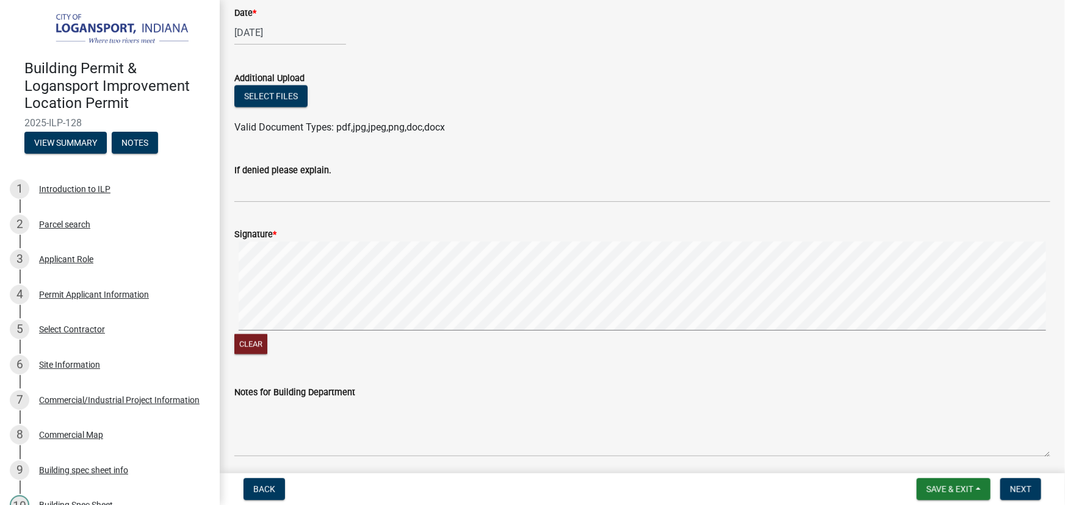
click at [458, 333] on signature-pad at bounding box center [642, 288] width 816 height 93
type textarea "LBZA case 25-12 approval - [DATE]"
click at [981, 495] on button "Save & Exit" at bounding box center [954, 490] width 74 height 22
click at [946, 433] on button "Save" at bounding box center [942, 428] width 98 height 29
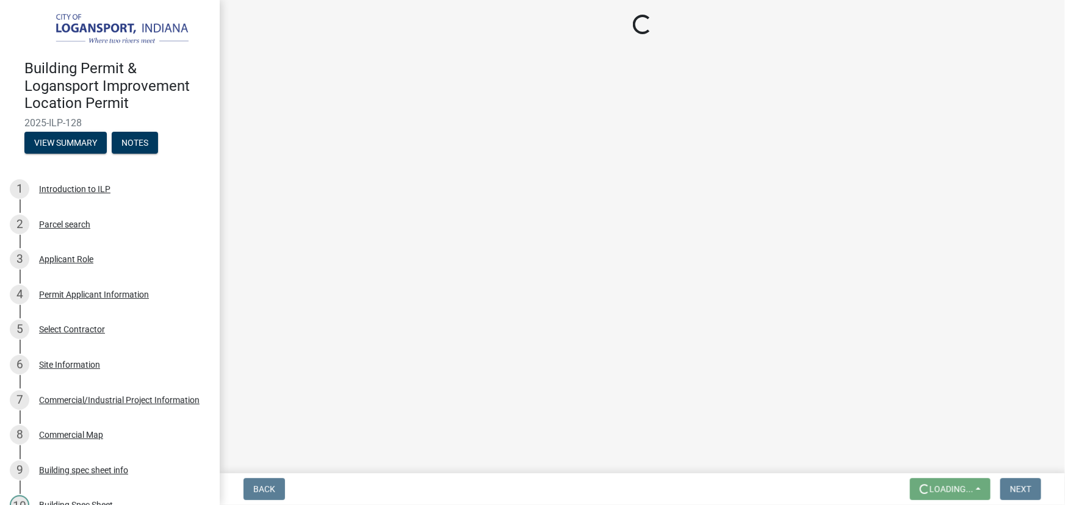
scroll to position [0, 0]
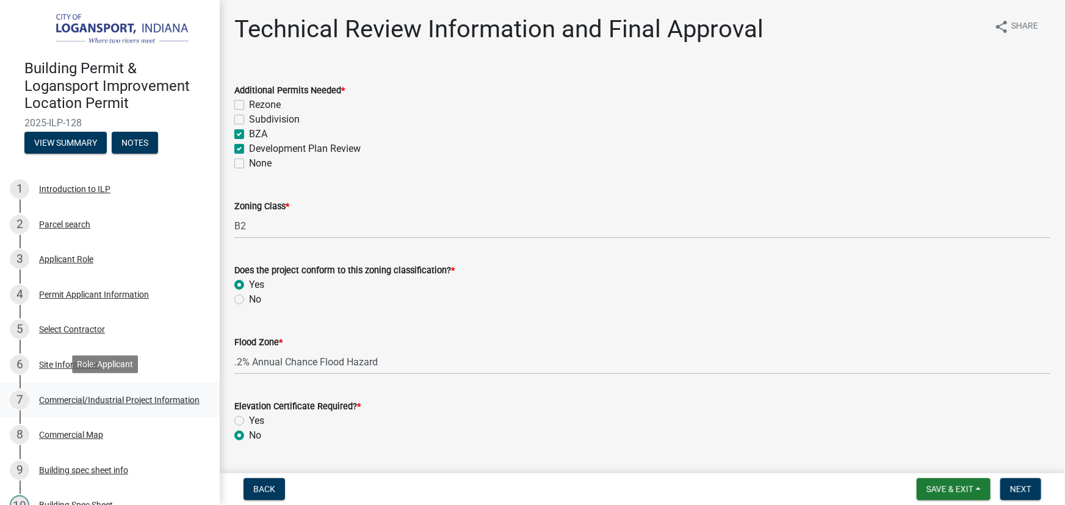
click at [62, 397] on div "Commercial/Industrial Project Information" at bounding box center [119, 400] width 161 height 9
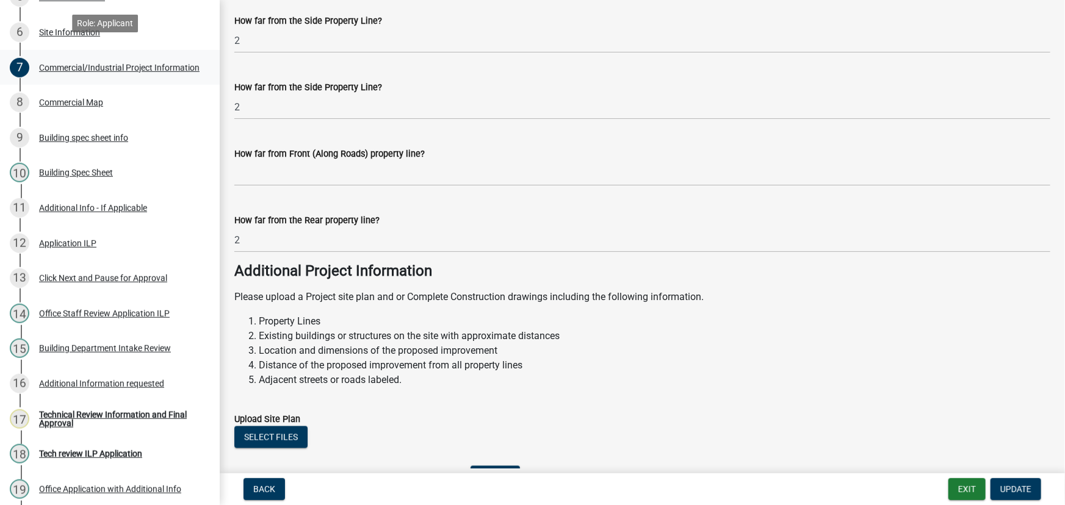
scroll to position [551, 0]
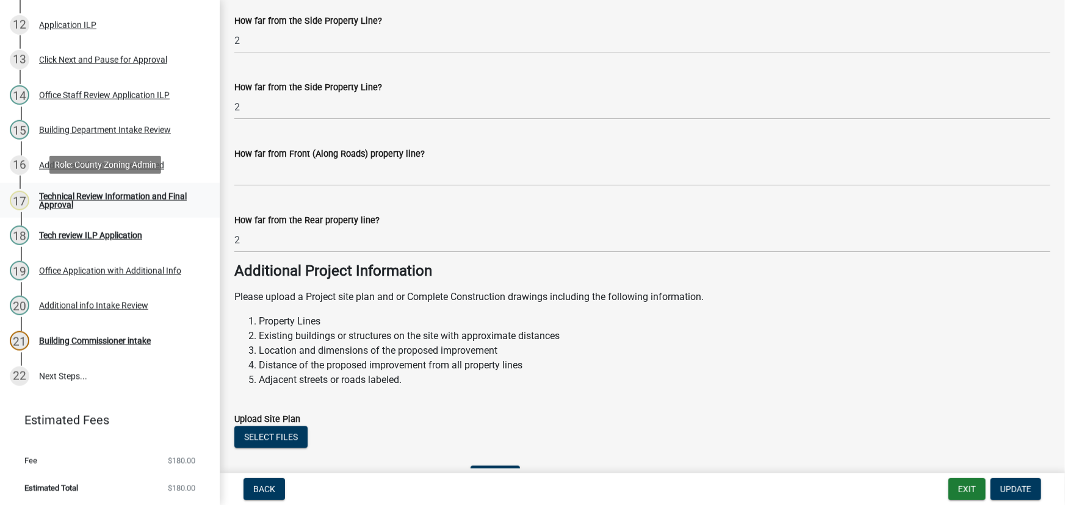
click at [56, 188] on link "17 Technical Review Information and Final Approval" at bounding box center [110, 200] width 220 height 35
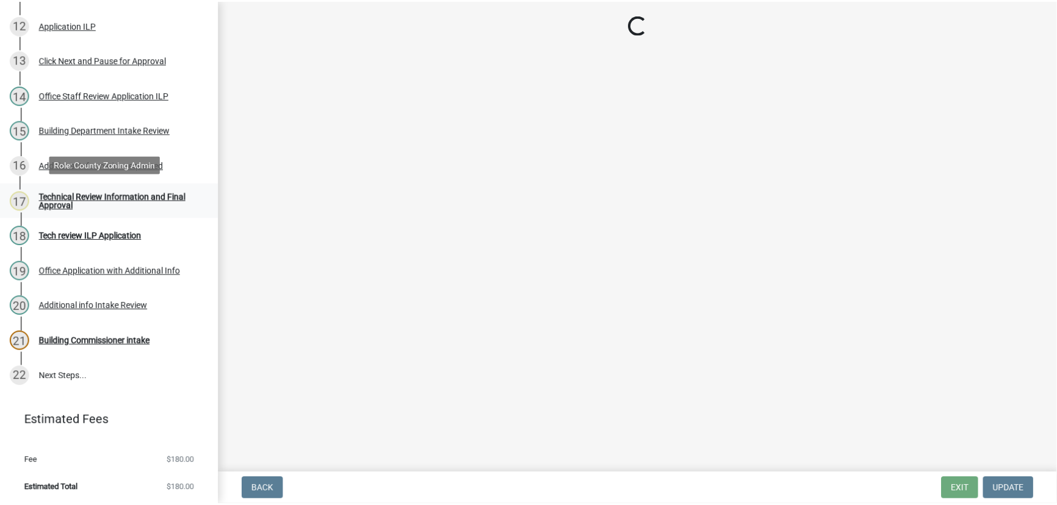
scroll to position [0, 0]
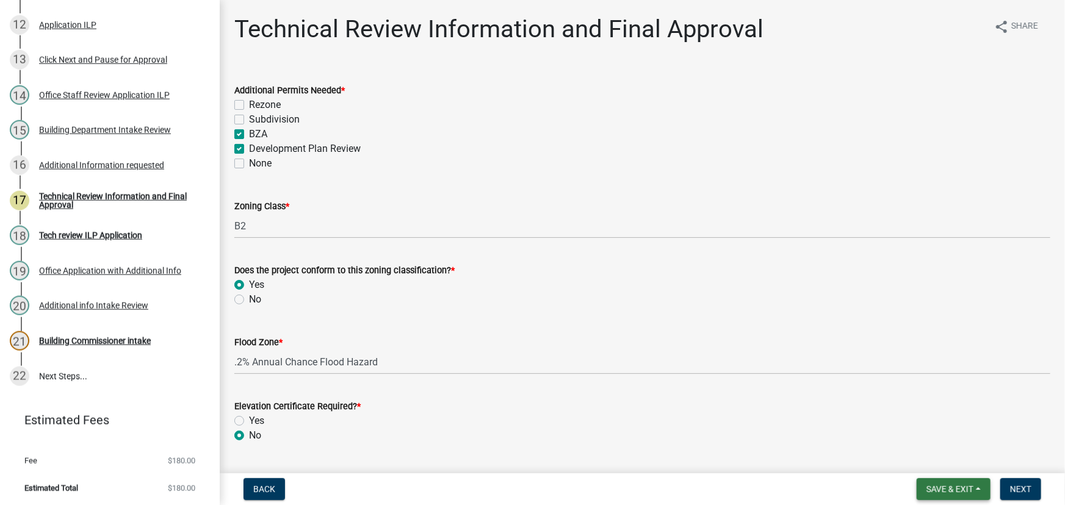
click at [975, 488] on button "Save & Exit" at bounding box center [954, 490] width 74 height 22
click at [1020, 484] on button "Next" at bounding box center [1021, 490] width 41 height 22
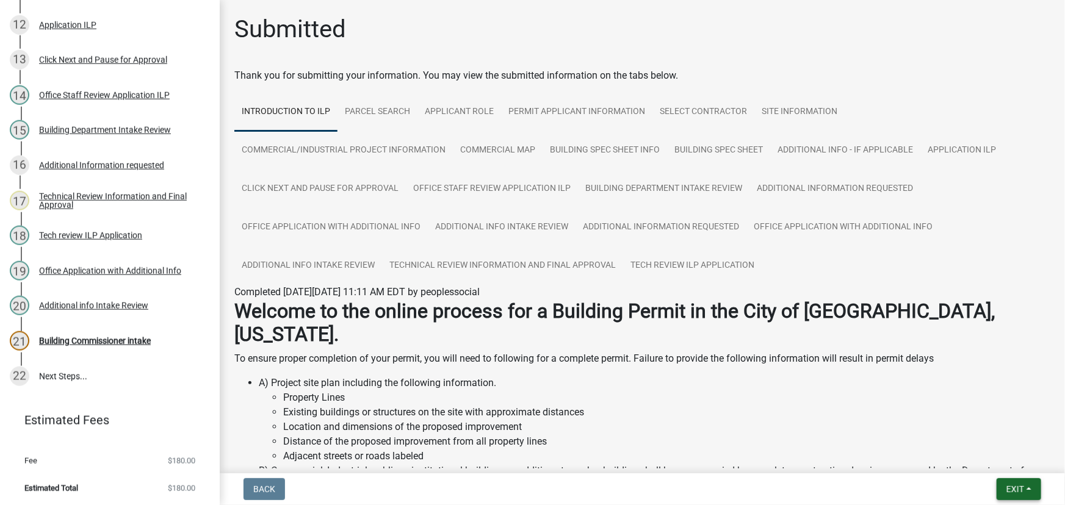
click at [1024, 485] on span "Exit" at bounding box center [1016, 490] width 18 height 10
click at [1009, 457] on button "Save & Exit" at bounding box center [993, 457] width 98 height 29
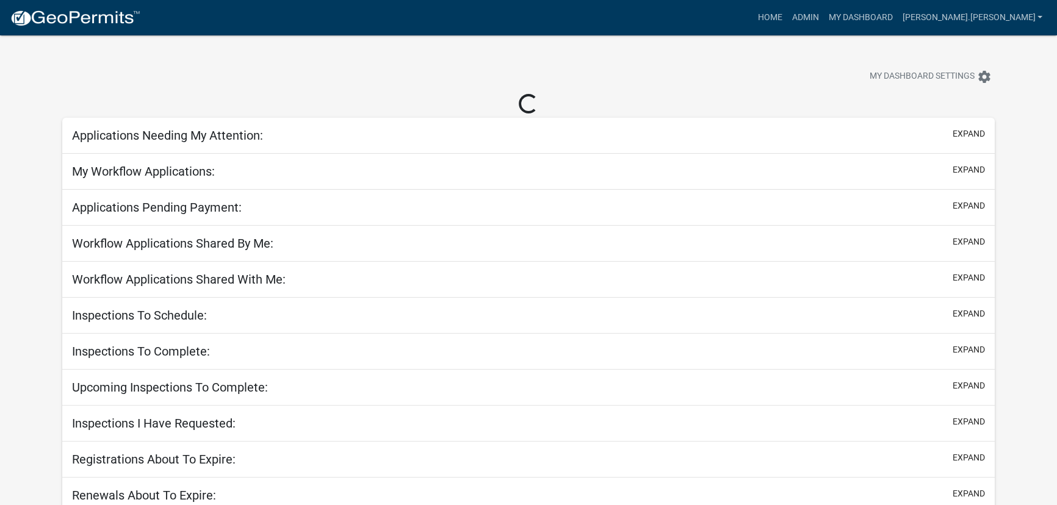
select select "3: 100"
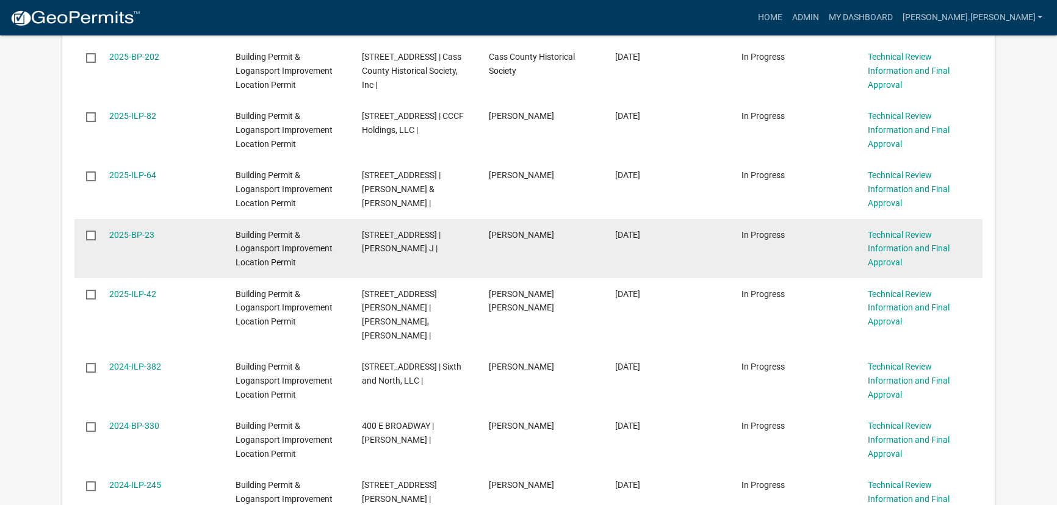
scroll to position [665, 0]
